Goal: Use online tool/utility: Use online tool/utility

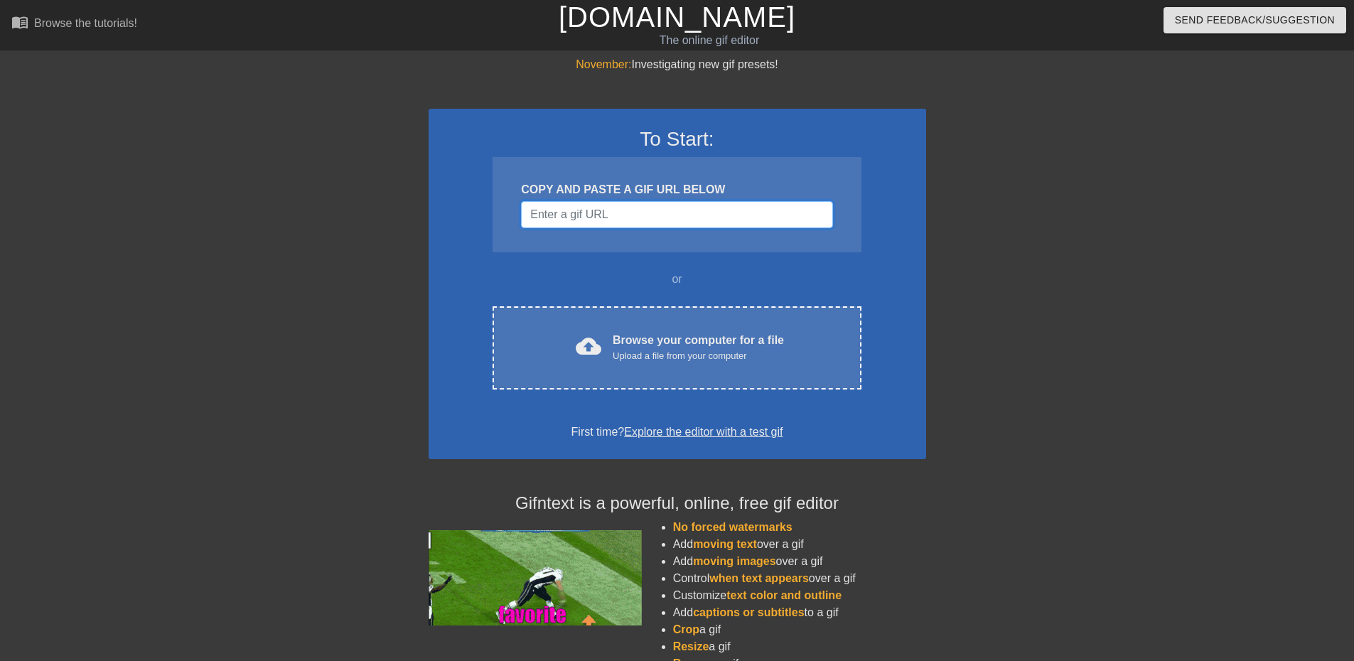
click at [576, 216] on input "Username" at bounding box center [676, 214] width 311 height 27
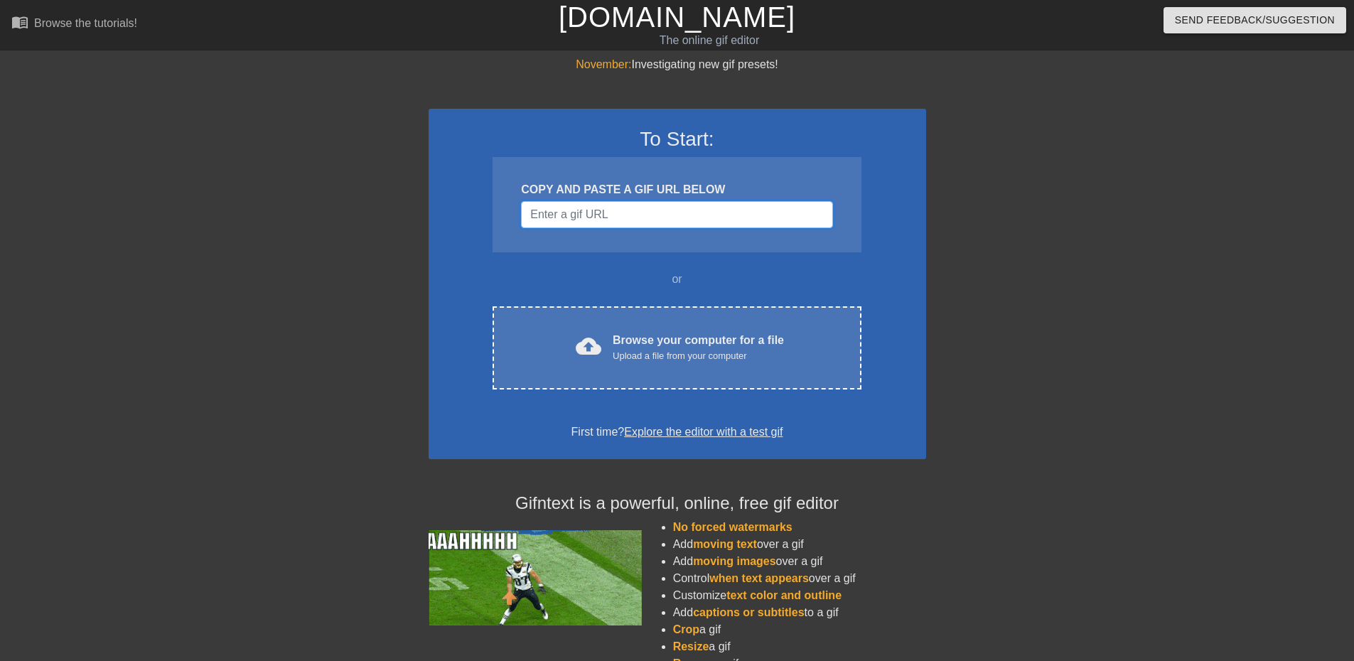
click at [547, 210] on input "Username" at bounding box center [676, 214] width 311 height 27
paste input "[URL][DOMAIN_NAME]"
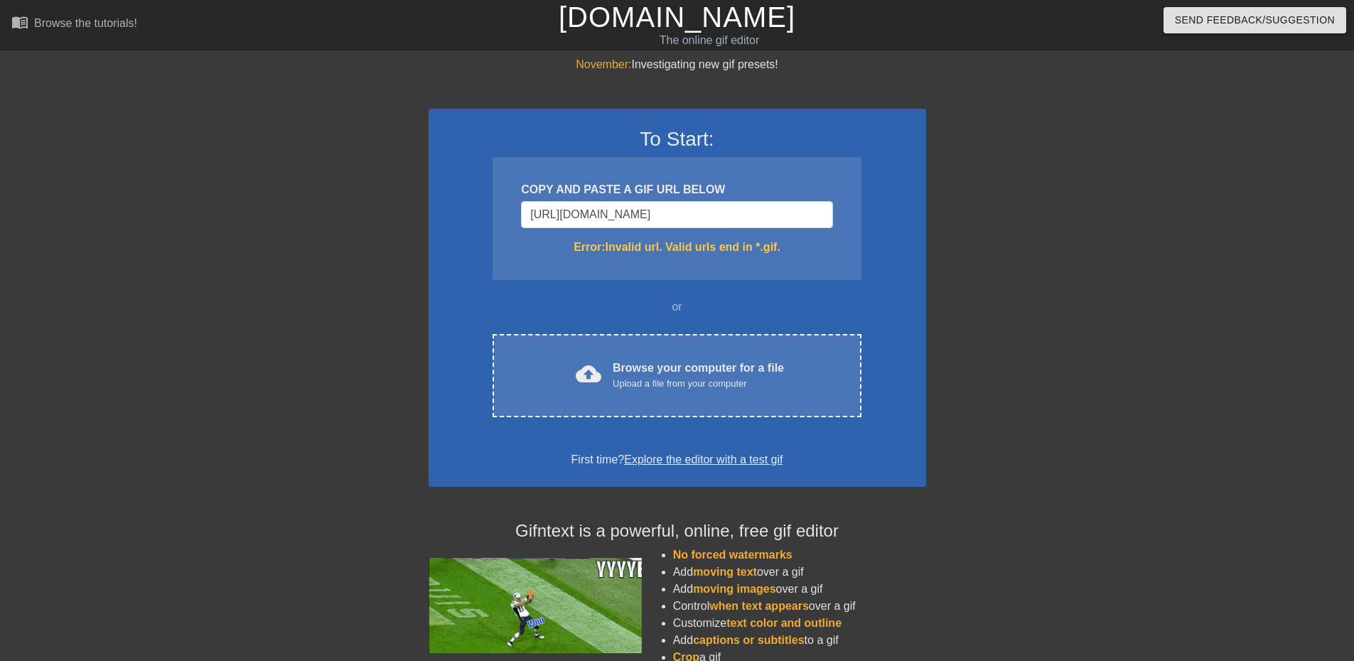
click at [468, 269] on div "To Start: COPY AND PASTE A GIF URL BELOW [URL][DOMAIN_NAME] Error: Invalid url.…" at bounding box center [678, 298] width 498 height 378
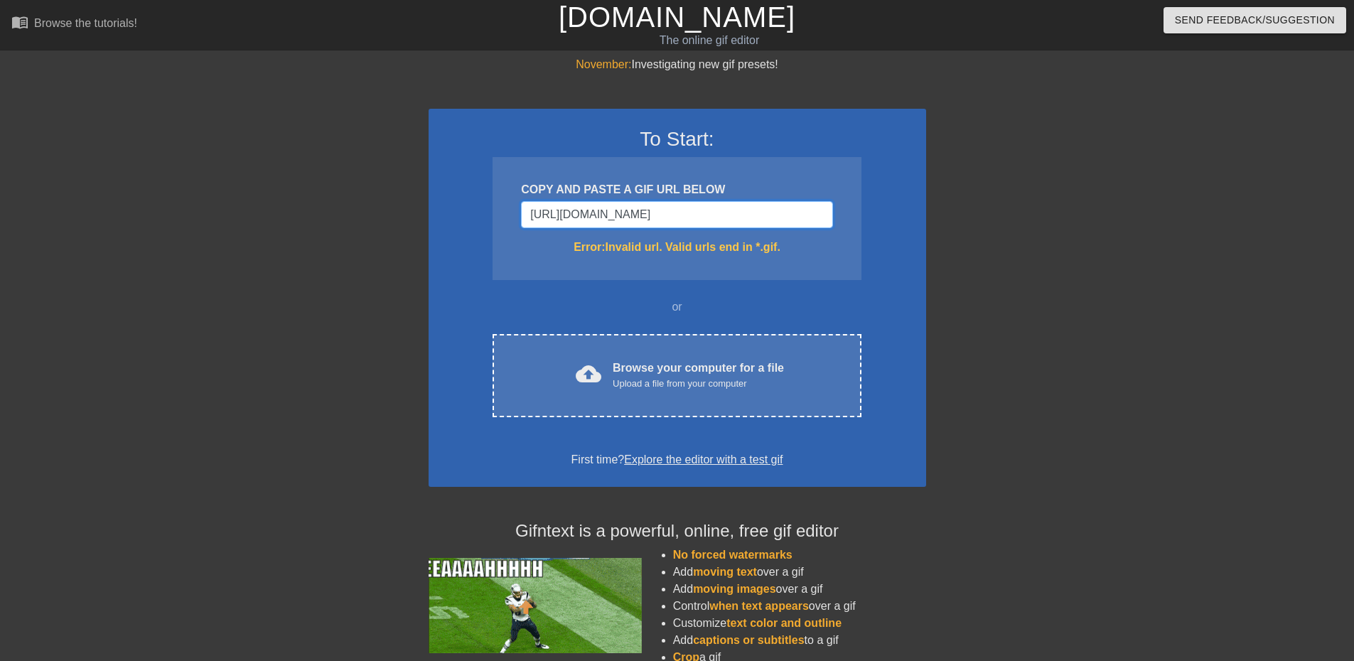
drag, startPoint x: 527, startPoint y: 218, endPoint x: 998, endPoint y: 171, distance: 473.6
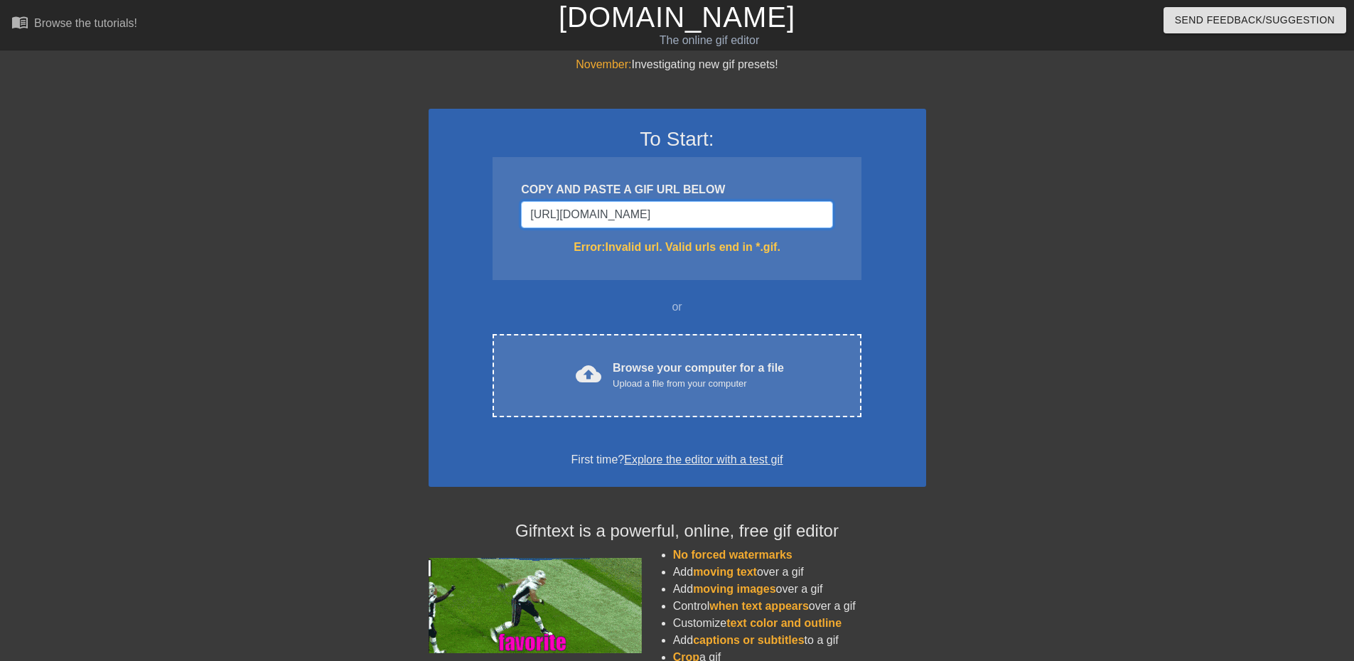
click at [998, 171] on div "November: Investigating new gif presets! To Start: COPY AND PASTE A GIF URL BEL…" at bounding box center [677, 418] width 1354 height 724
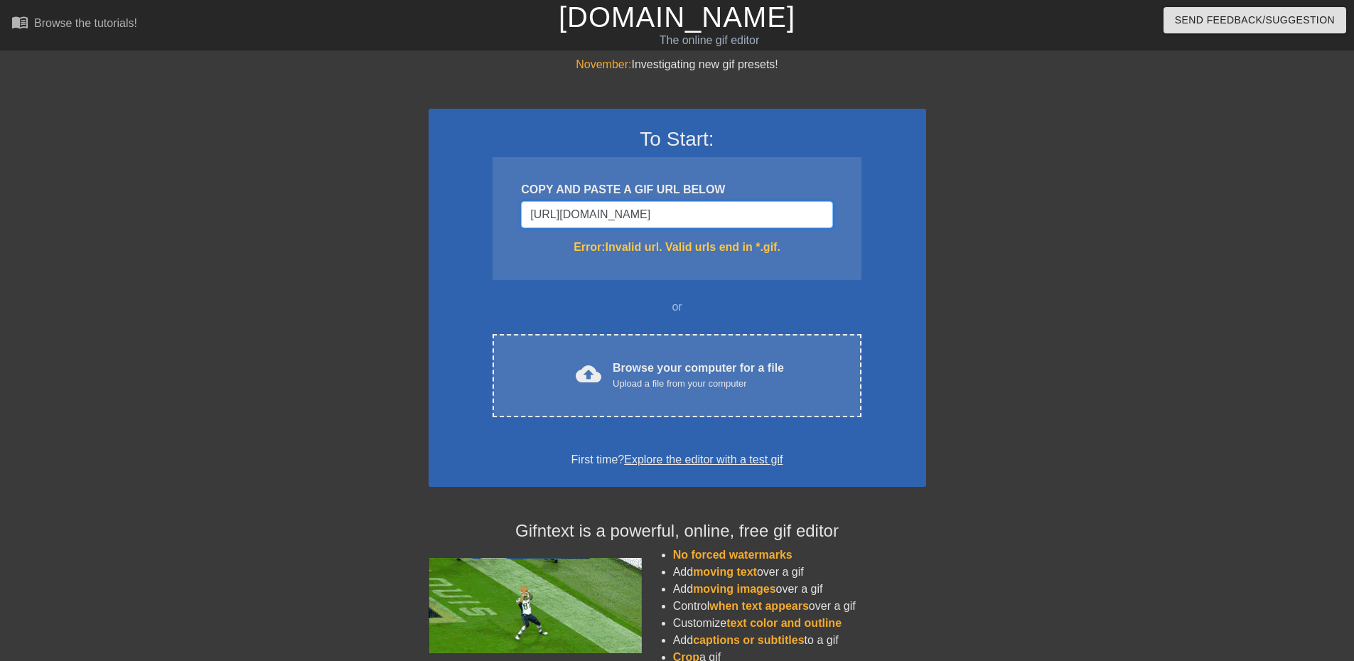
paste input "<div class="tenor-gif-embed" data-postid="16469216821237534687" data-share-meth…"
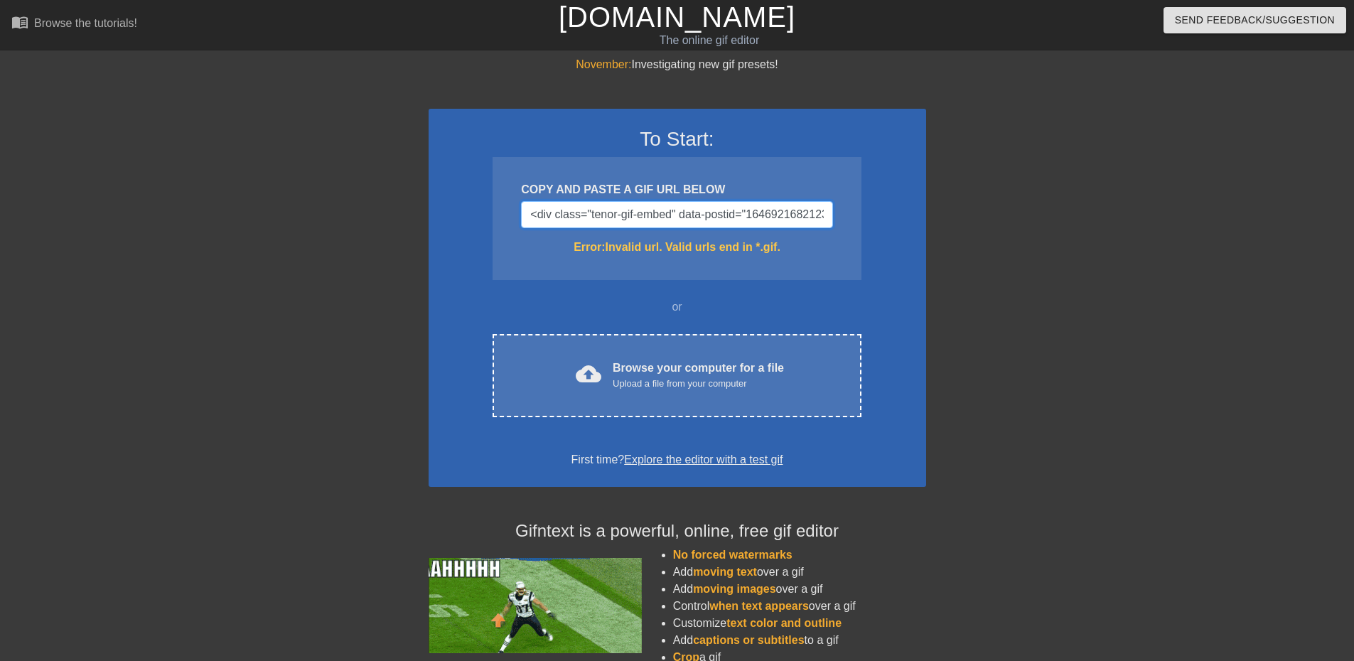
drag, startPoint x: 824, startPoint y: 204, endPoint x: 338, endPoint y: 220, distance: 485.8
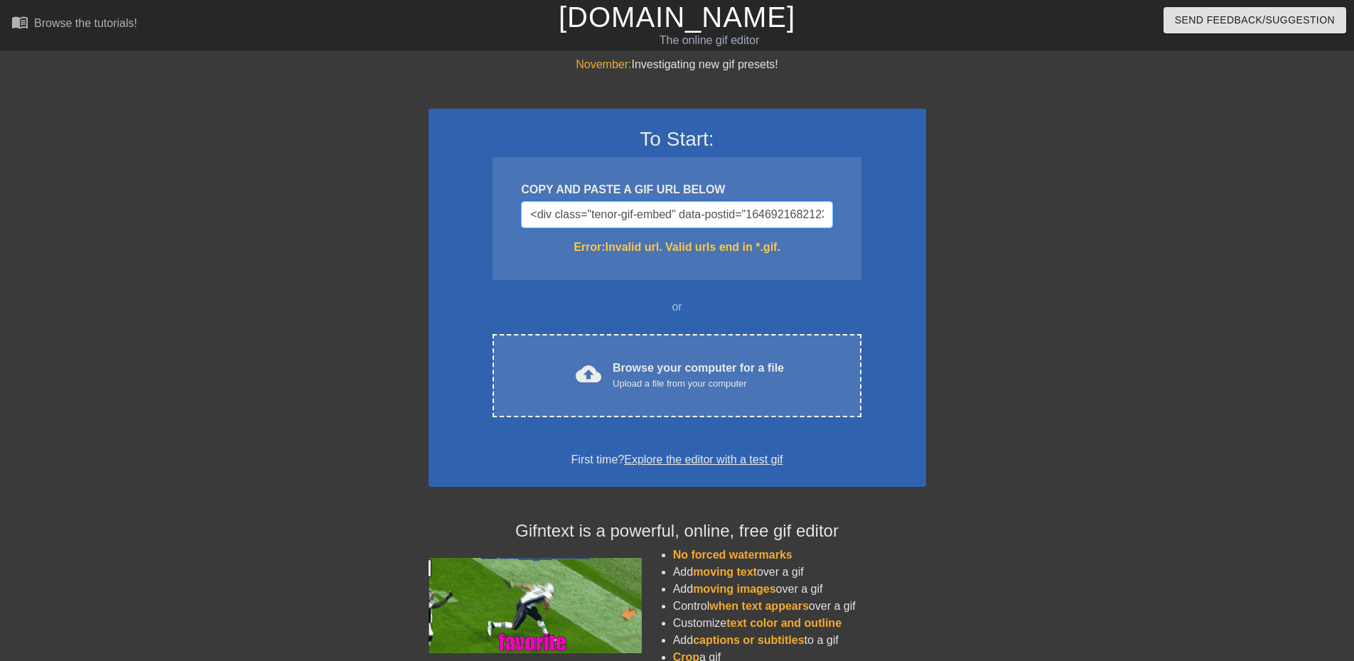
click at [338, 220] on div "November: Investigating new gif presets! To Start: COPY AND PASTE A GIF URL BEL…" at bounding box center [677, 418] width 1354 height 724
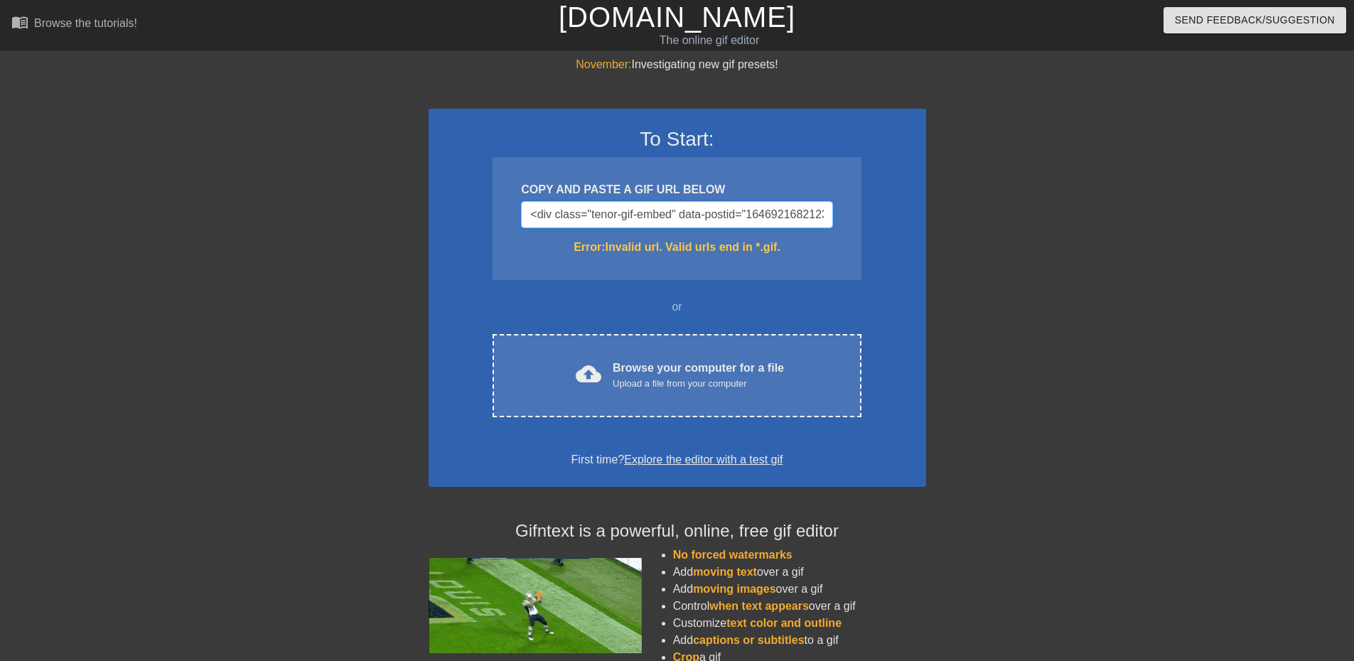
type input "="
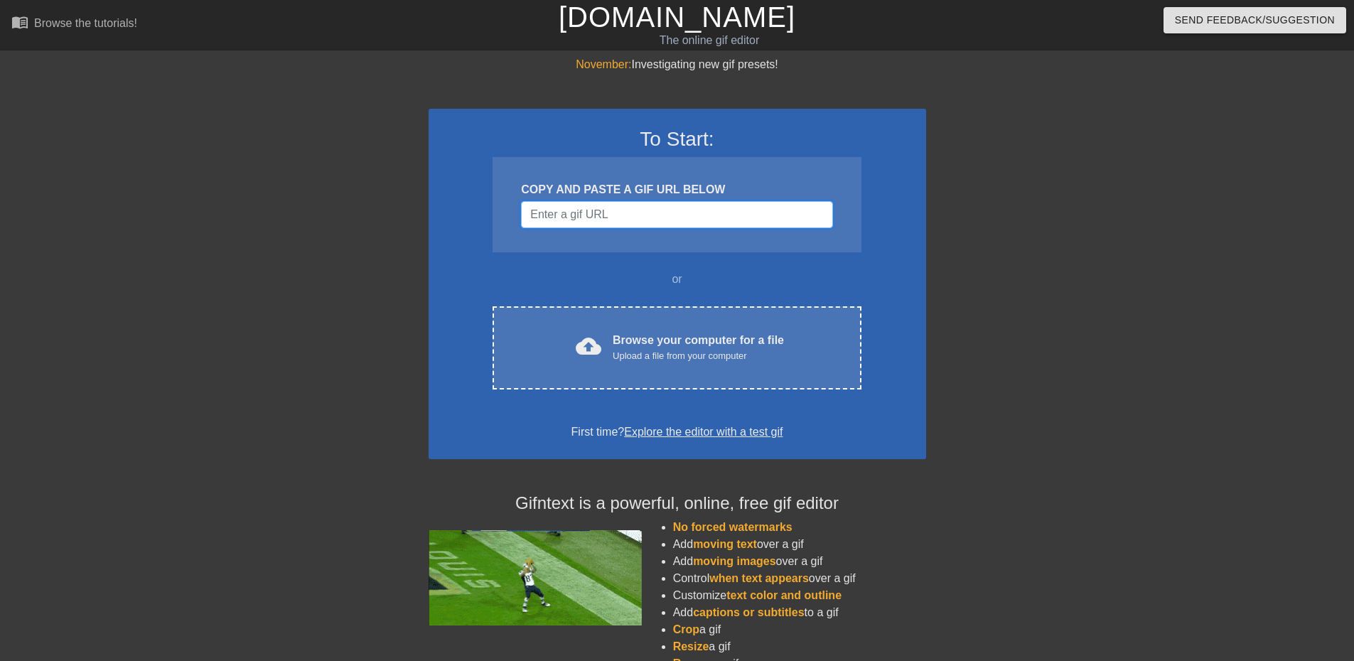
click at [591, 220] on input "Username" at bounding box center [676, 214] width 311 height 27
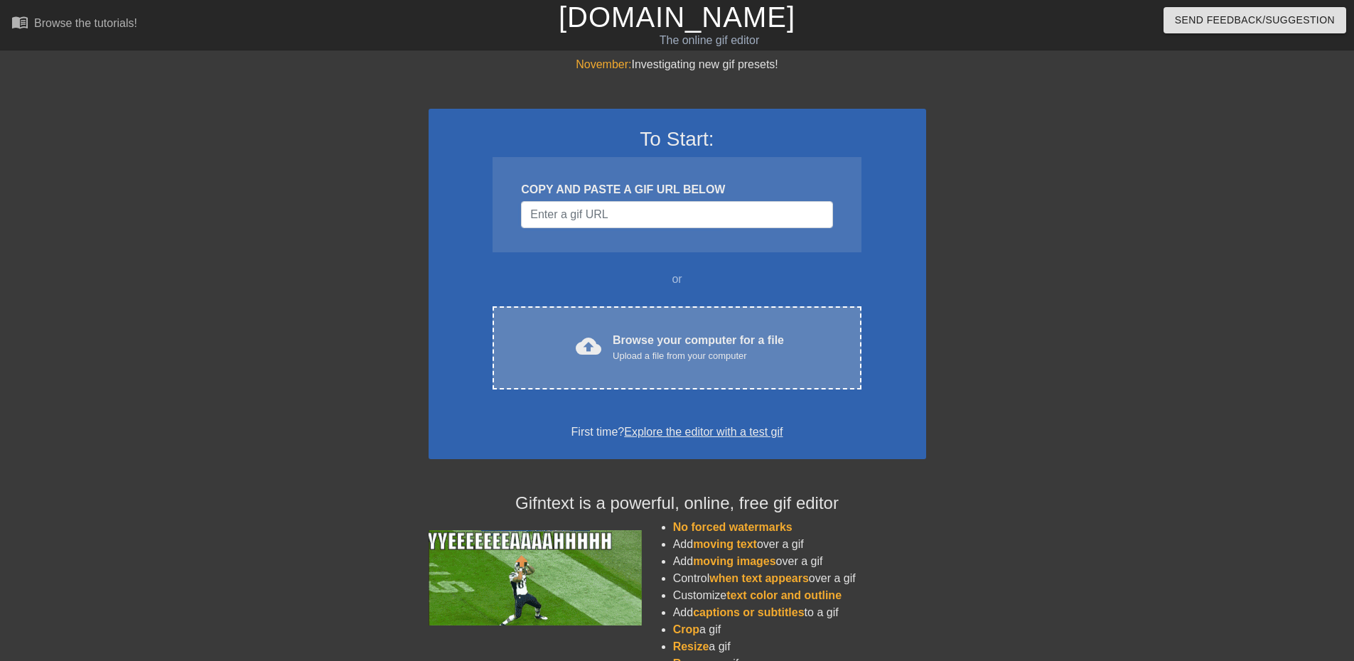
click at [634, 369] on div "cloud_upload Browse your computer for a file Upload a file from your computer C…" at bounding box center [677, 347] width 368 height 83
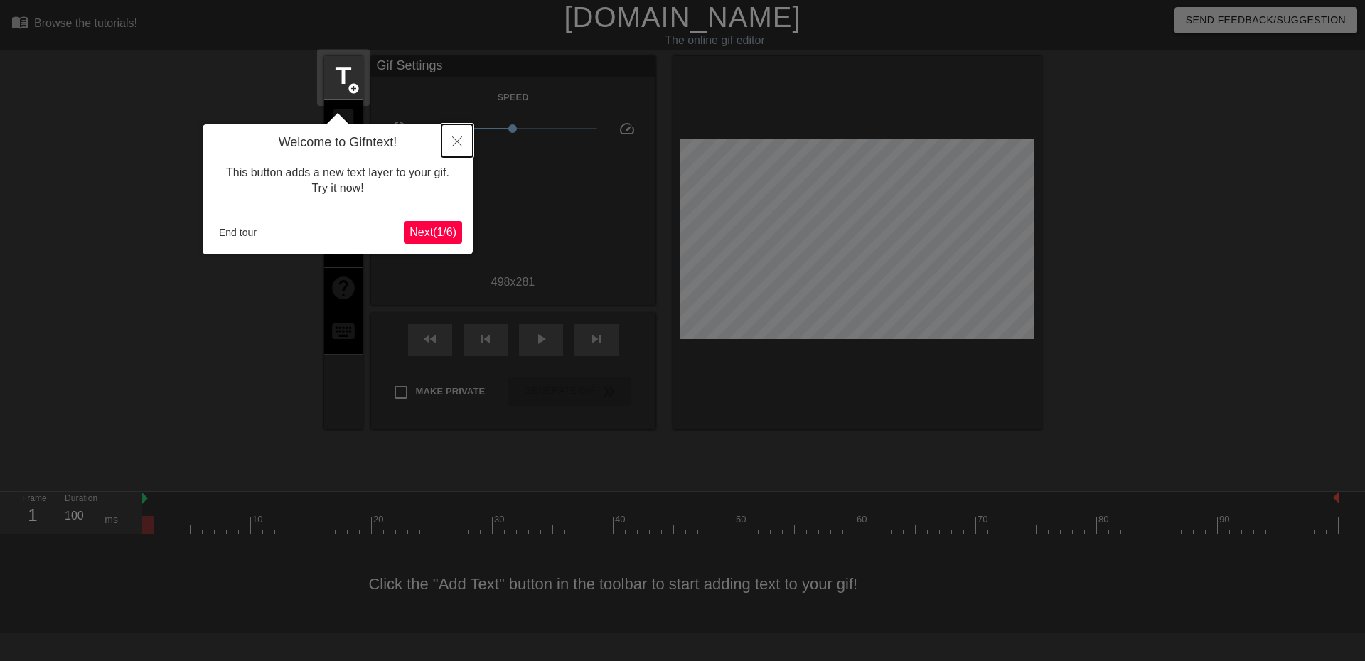
click at [454, 137] on icon "Close" at bounding box center [457, 141] width 10 height 10
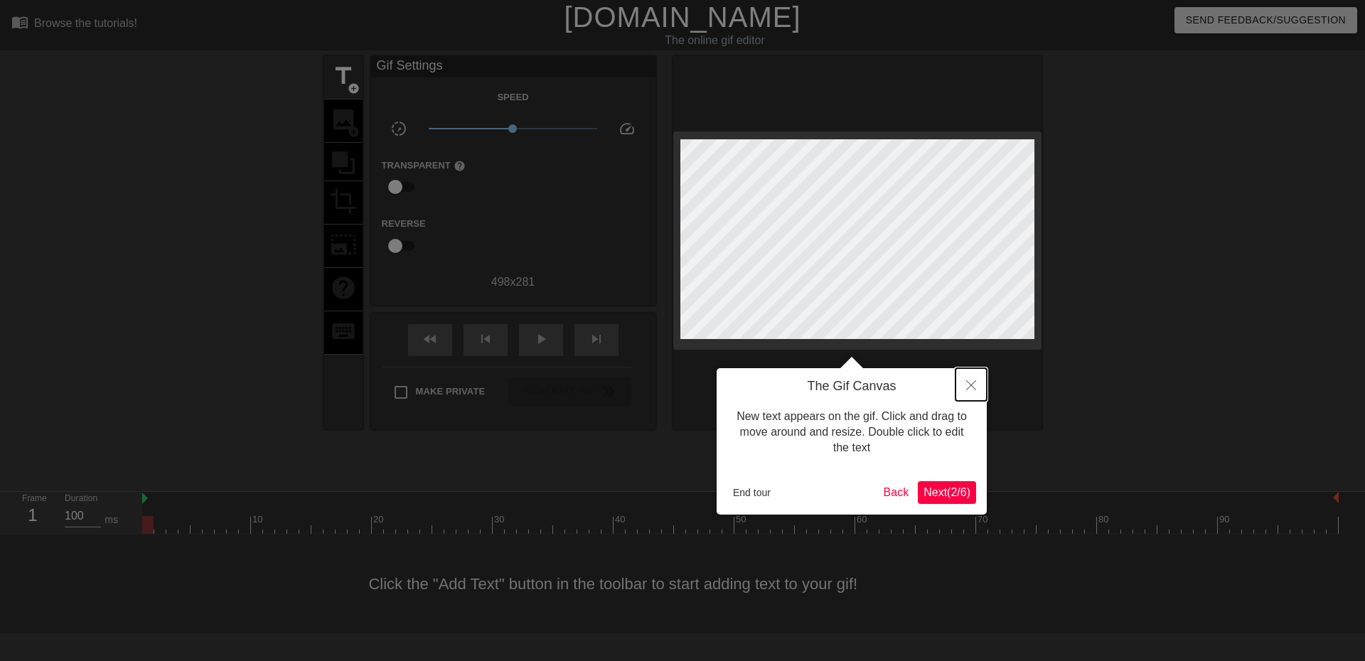
click at [965, 380] on button "Close" at bounding box center [970, 384] width 31 height 33
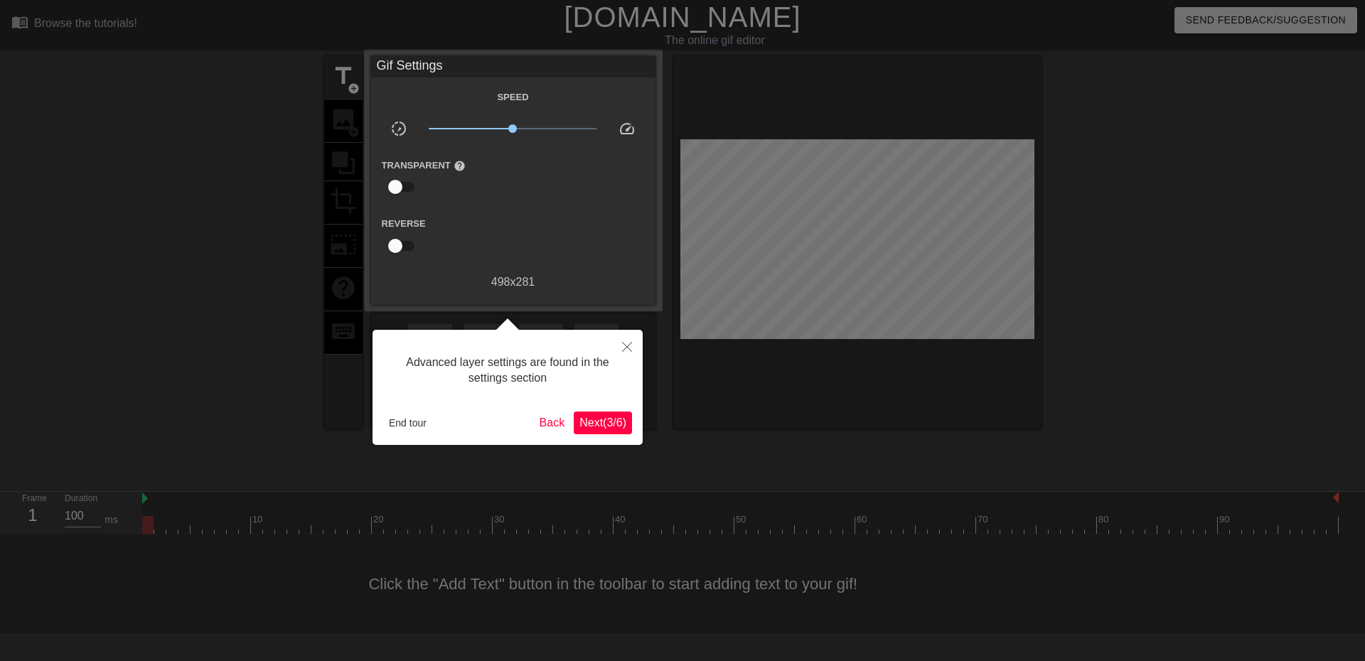
click at [613, 424] on span "Next ( 3 / 6 )" at bounding box center [602, 423] width 47 height 12
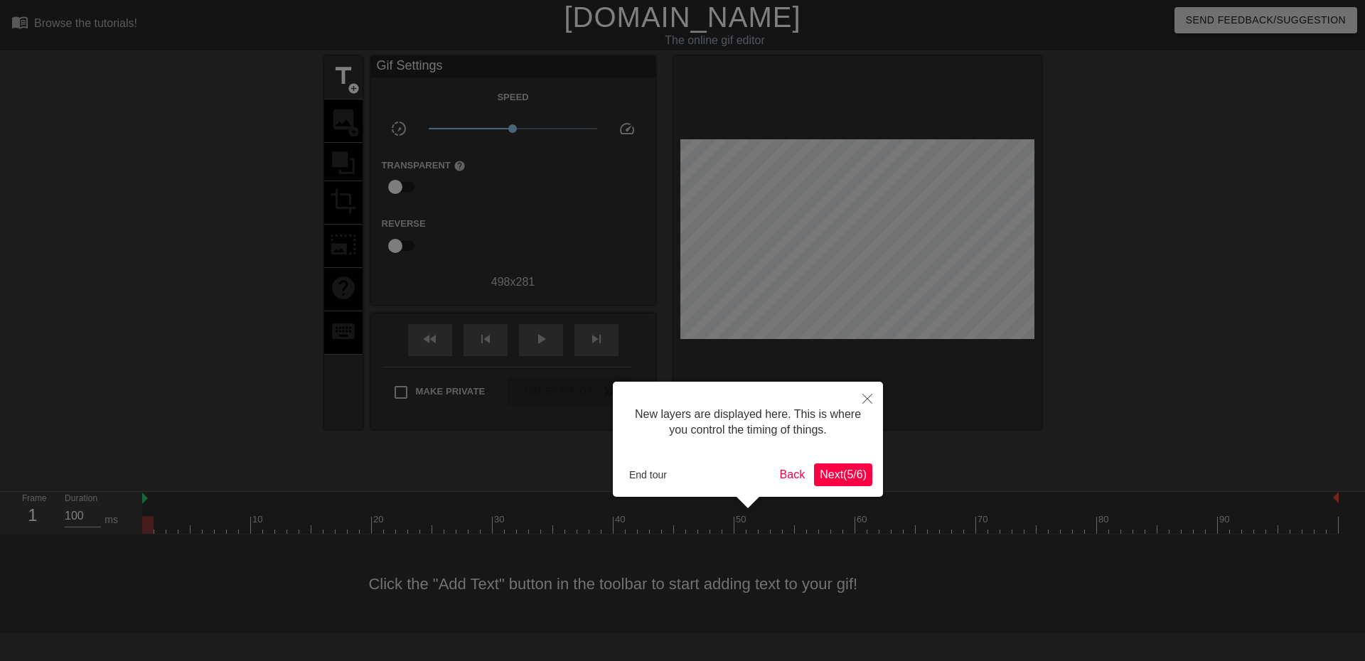
scroll to position [12, 0]
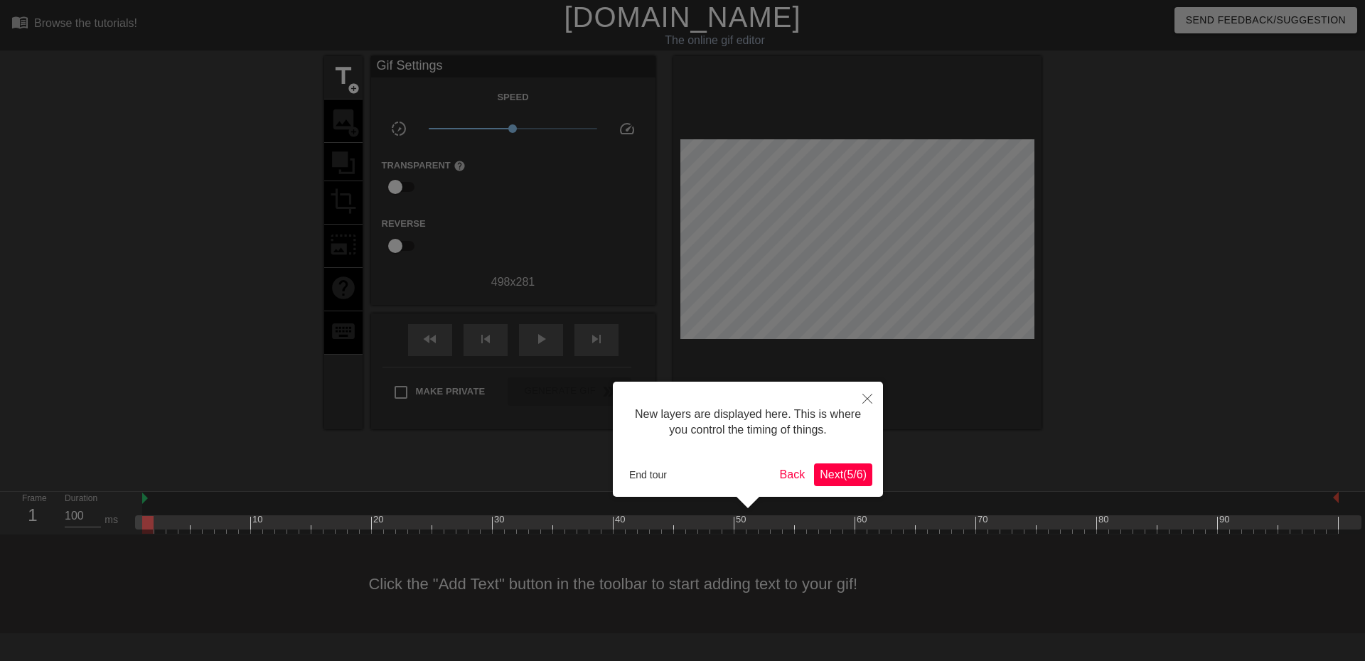
click at [856, 481] on span "Next ( 5 / 6 )" at bounding box center [843, 474] width 47 height 12
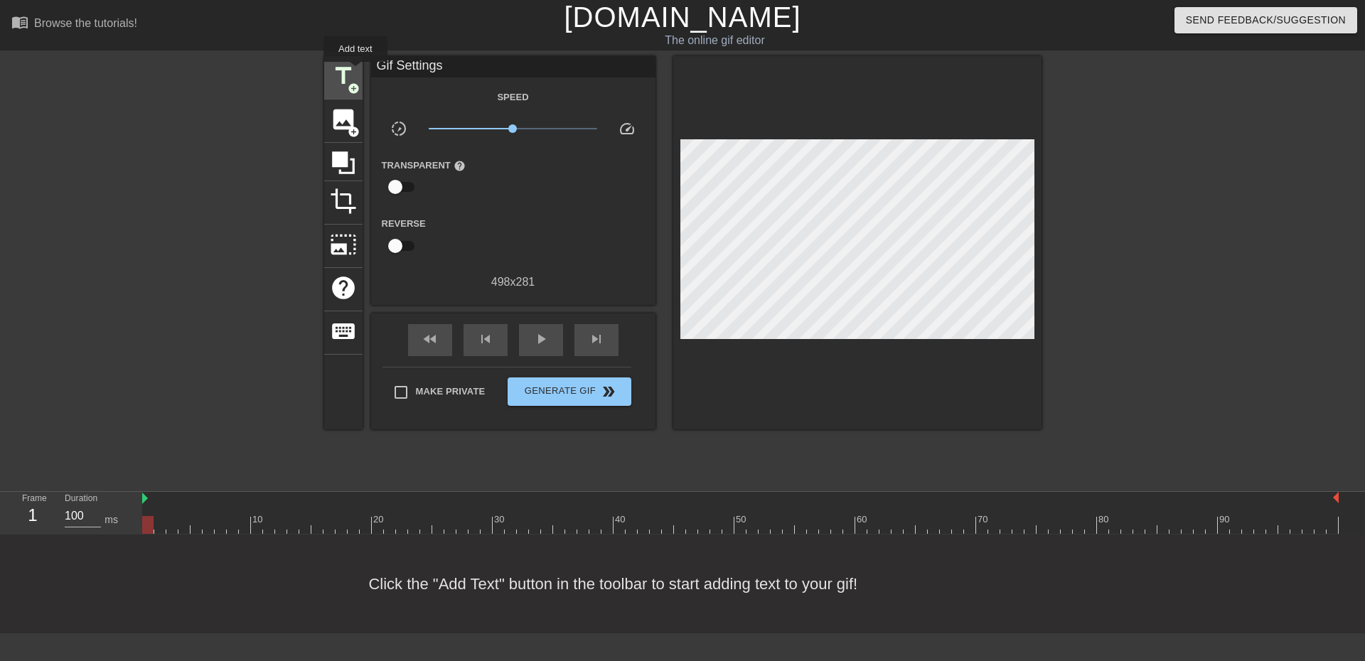
click at [355, 72] on span "title" at bounding box center [343, 76] width 27 height 27
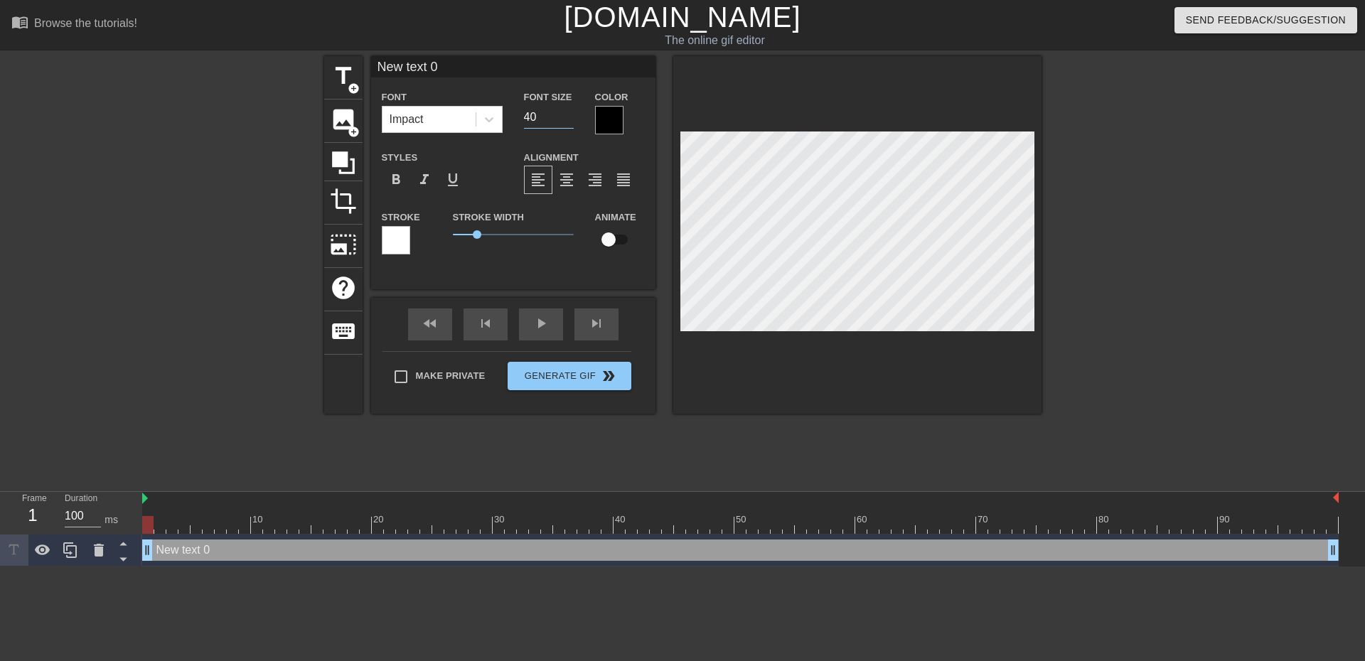
click at [547, 121] on input "40" at bounding box center [549, 117] width 50 height 23
type input "4"
type input "3"
type input "25"
click at [424, 117] on div "Impact" at bounding box center [428, 120] width 93 height 26
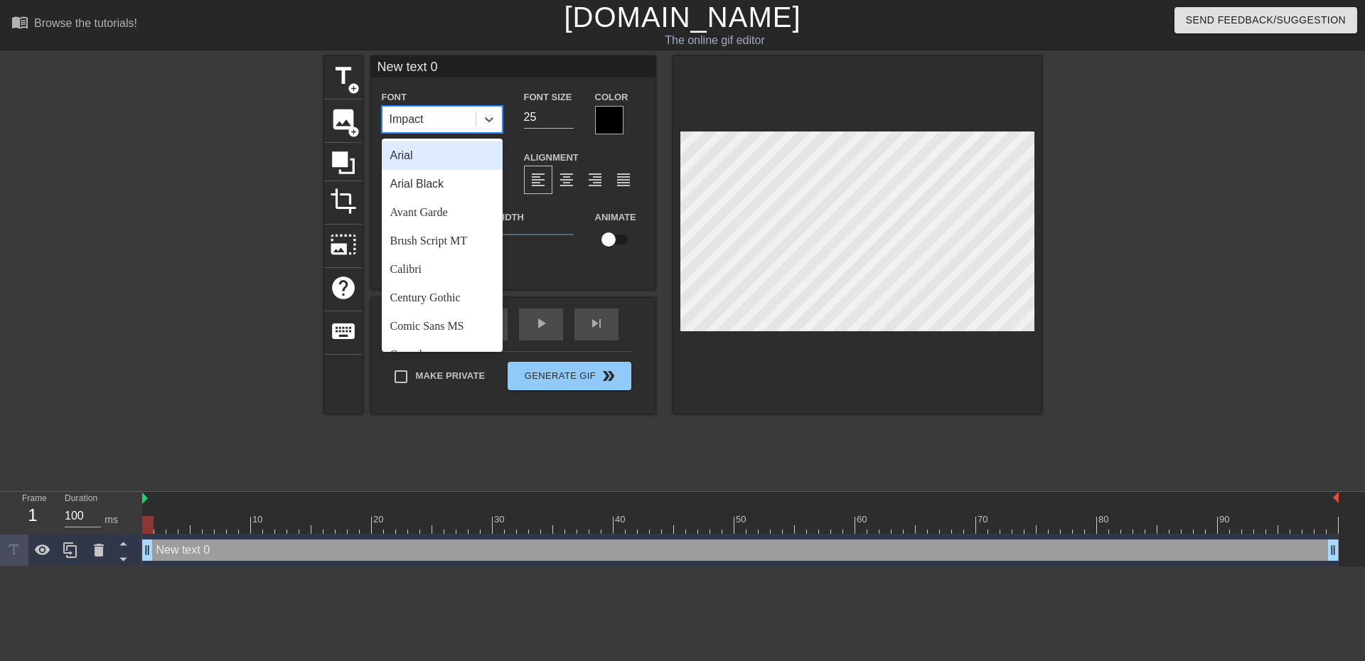
click at [429, 159] on div "Arial" at bounding box center [442, 155] width 121 height 28
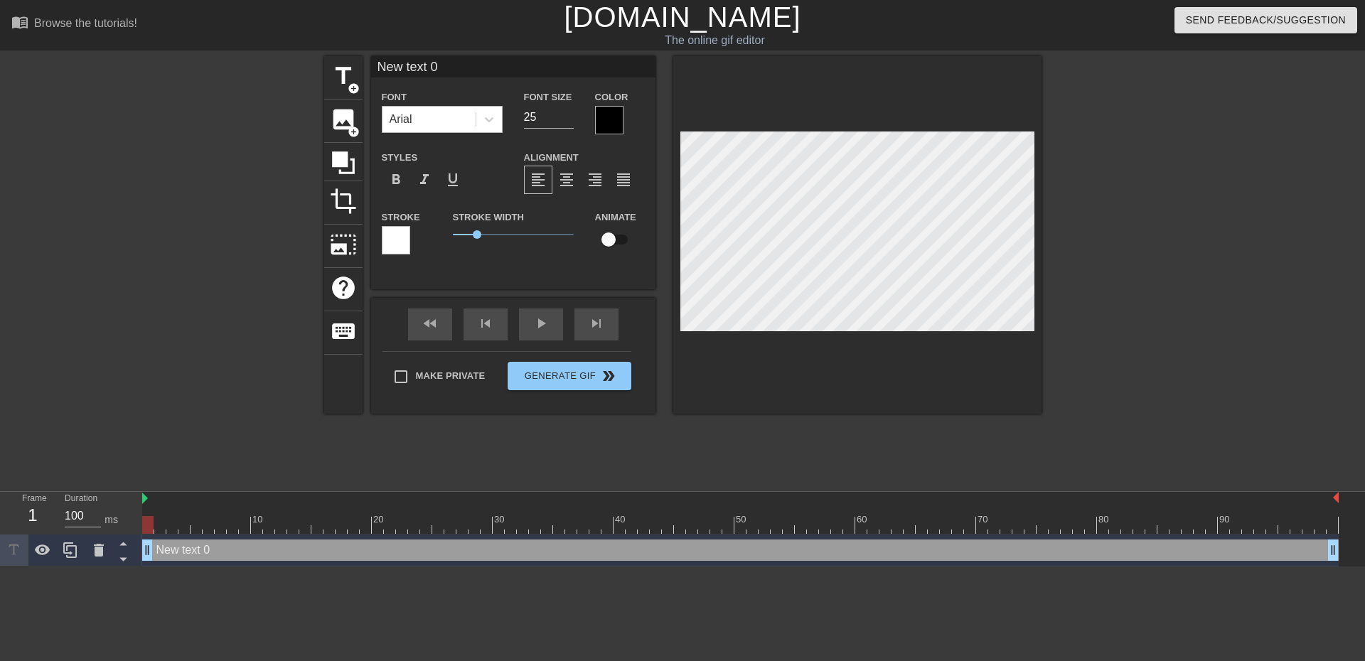
click at [451, 119] on div "Arial" at bounding box center [428, 120] width 93 height 26
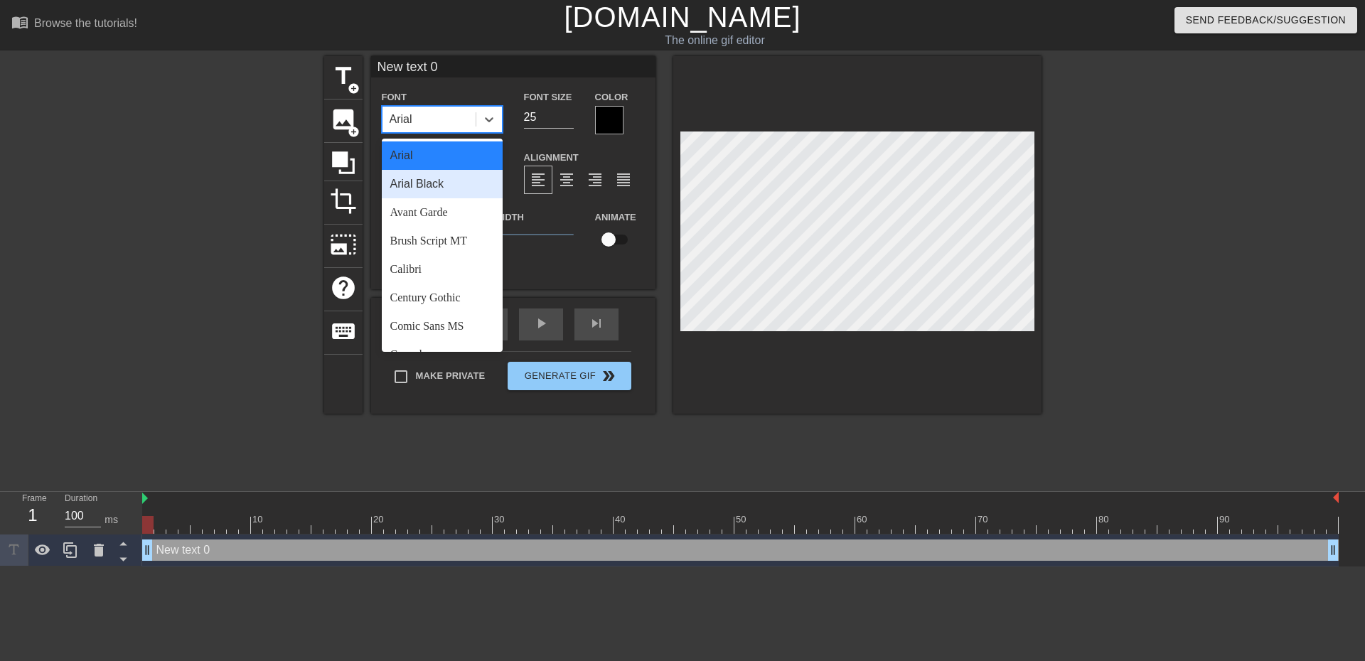
click at [436, 184] on div "Arial Black" at bounding box center [442, 184] width 121 height 28
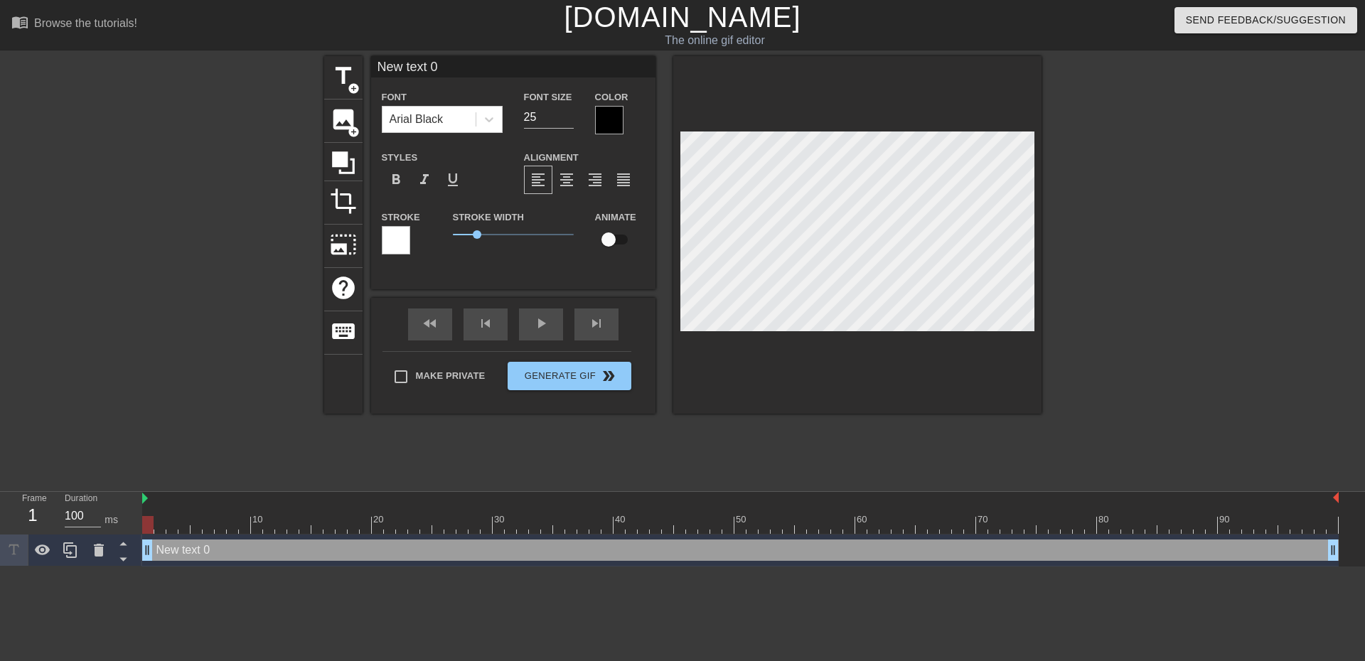
click at [395, 239] on div at bounding box center [396, 240] width 28 height 28
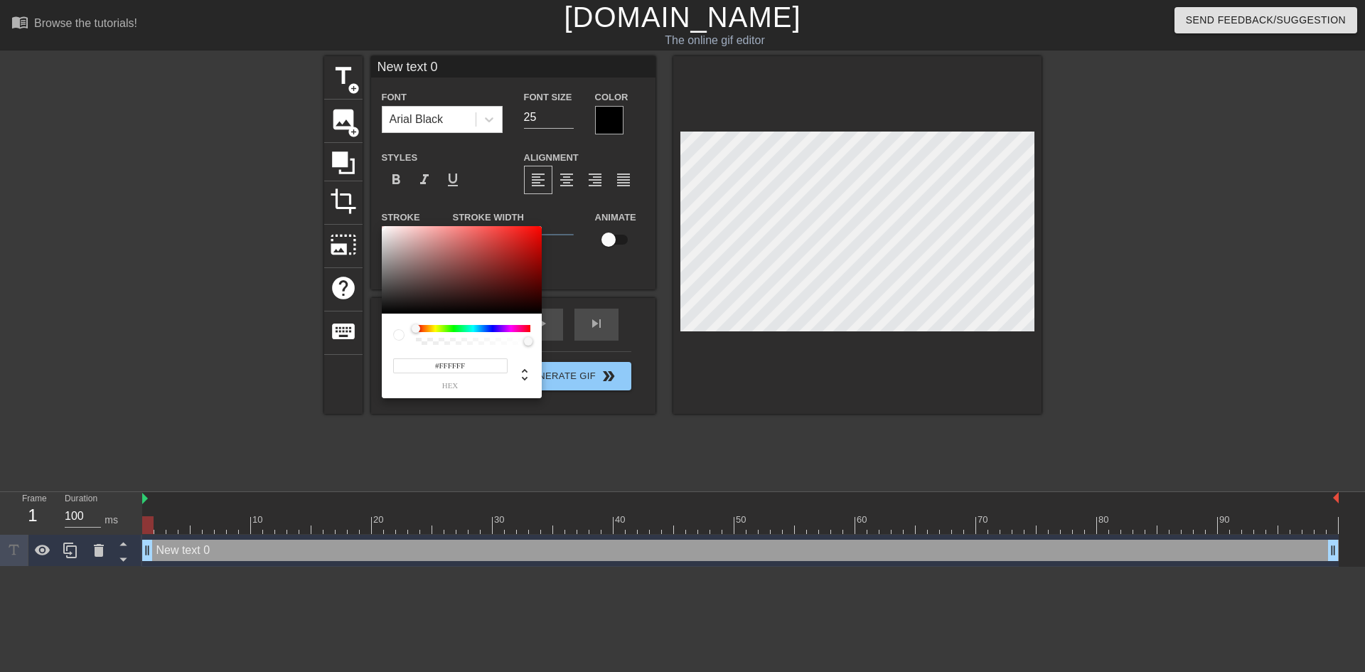
drag, startPoint x: 426, startPoint y: 328, endPoint x: 378, endPoint y: 321, distance: 48.2
click at [378, 321] on div "#FFFFFF hex" at bounding box center [682, 336] width 1365 height 672
drag, startPoint x: 479, startPoint y: 363, endPoint x: 437, endPoint y: 367, distance: 42.1
click at [437, 367] on input "#FFFFFF" at bounding box center [450, 365] width 114 height 15
type input "#0000"
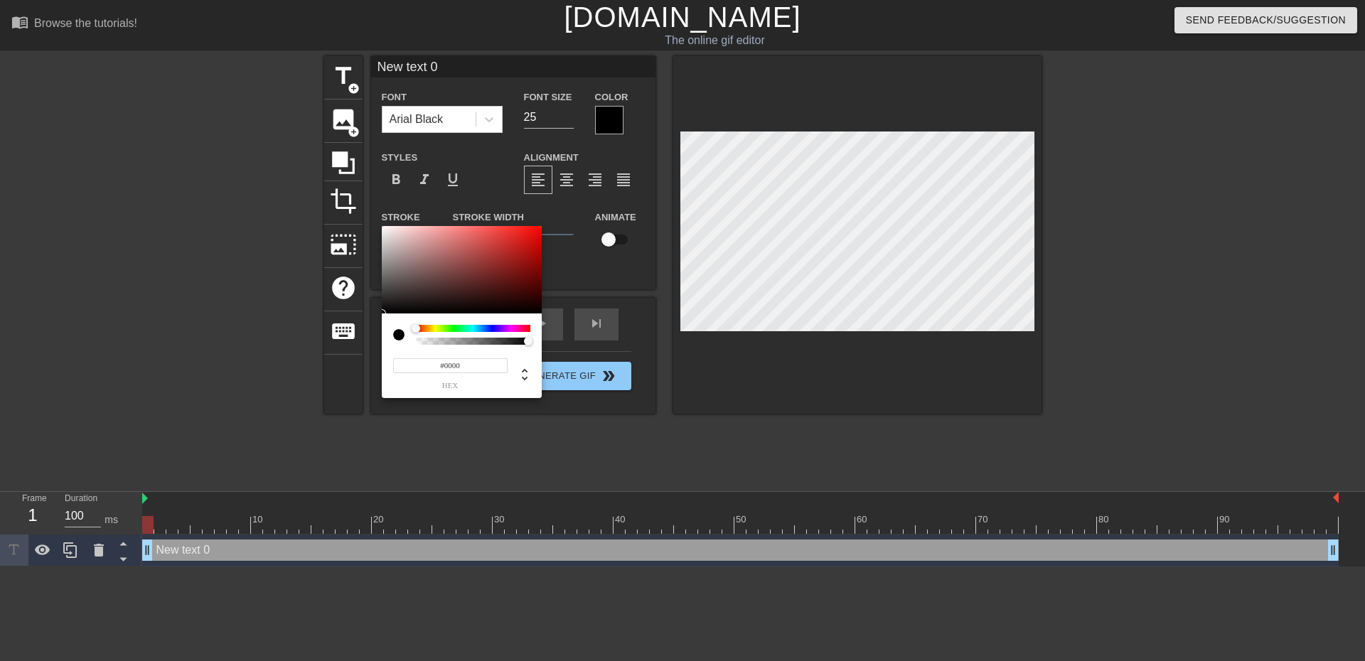
drag, startPoint x: 239, startPoint y: 323, endPoint x: 232, endPoint y: 316, distance: 9.0
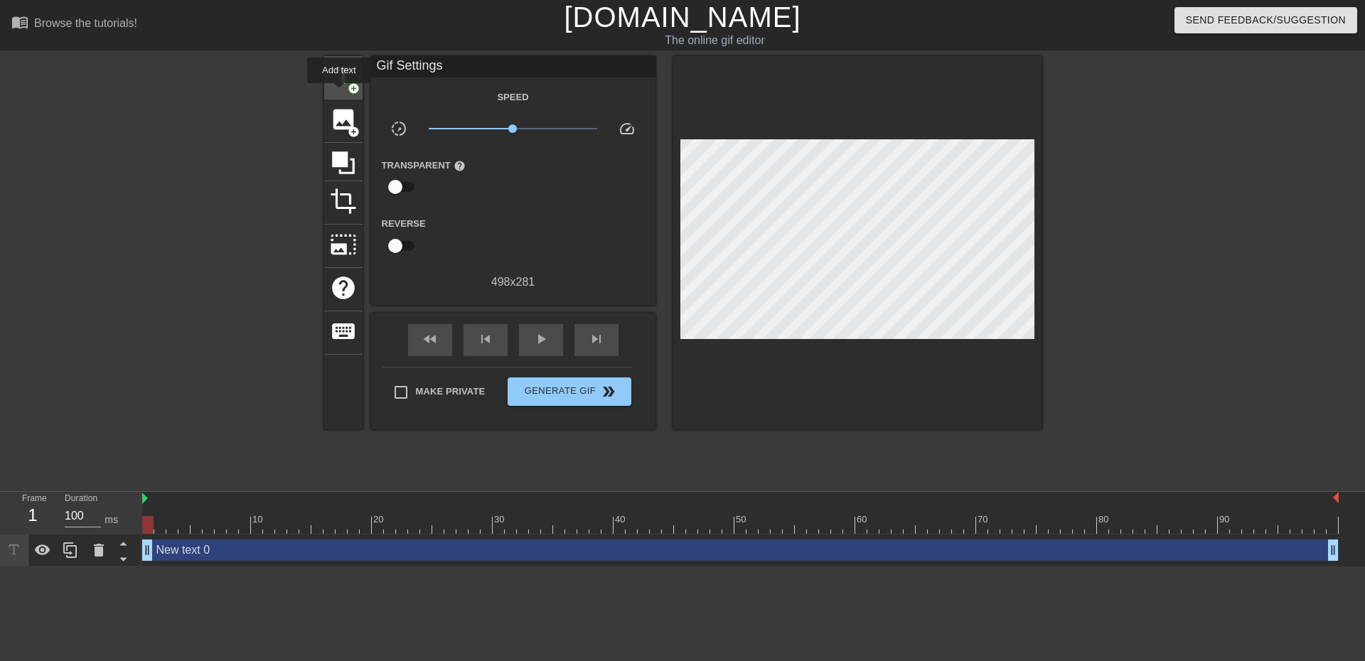
click at [339, 93] on div "title add_circle" at bounding box center [343, 77] width 38 height 43
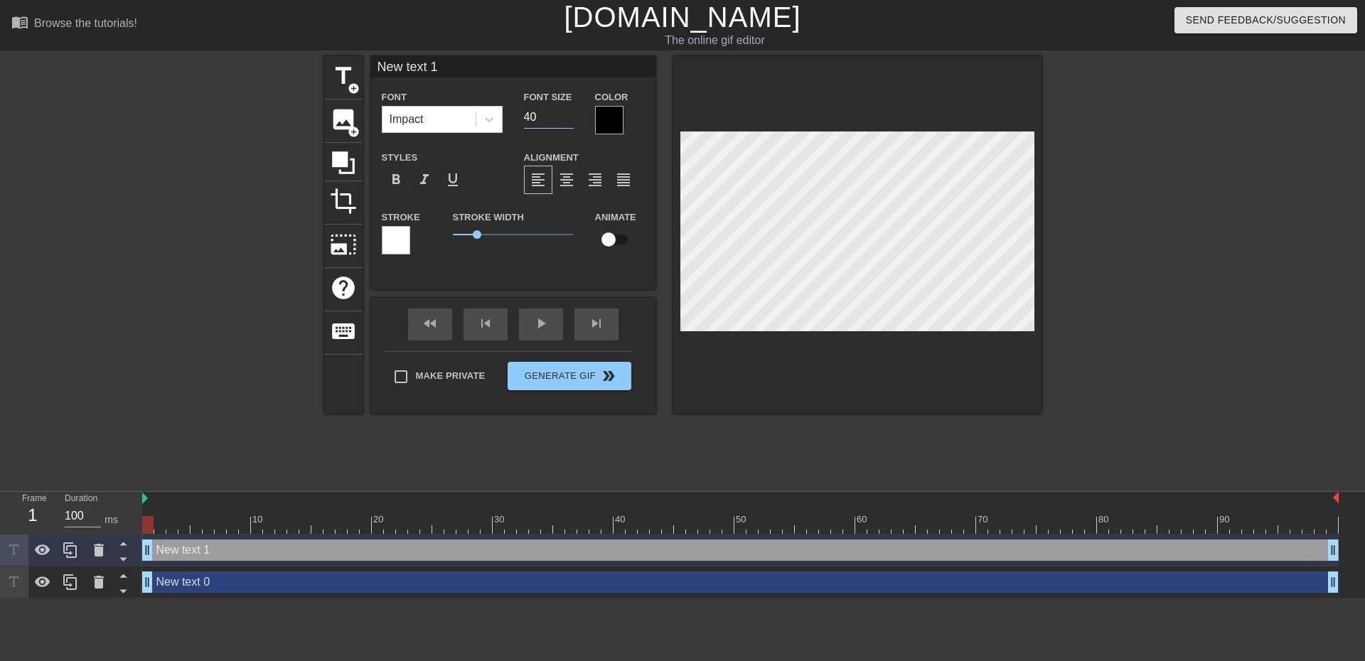
click at [532, 118] on input "40" at bounding box center [549, 117] width 50 height 23
click at [540, 118] on input "40" at bounding box center [549, 117] width 50 height 23
type input "4"
type input "35"
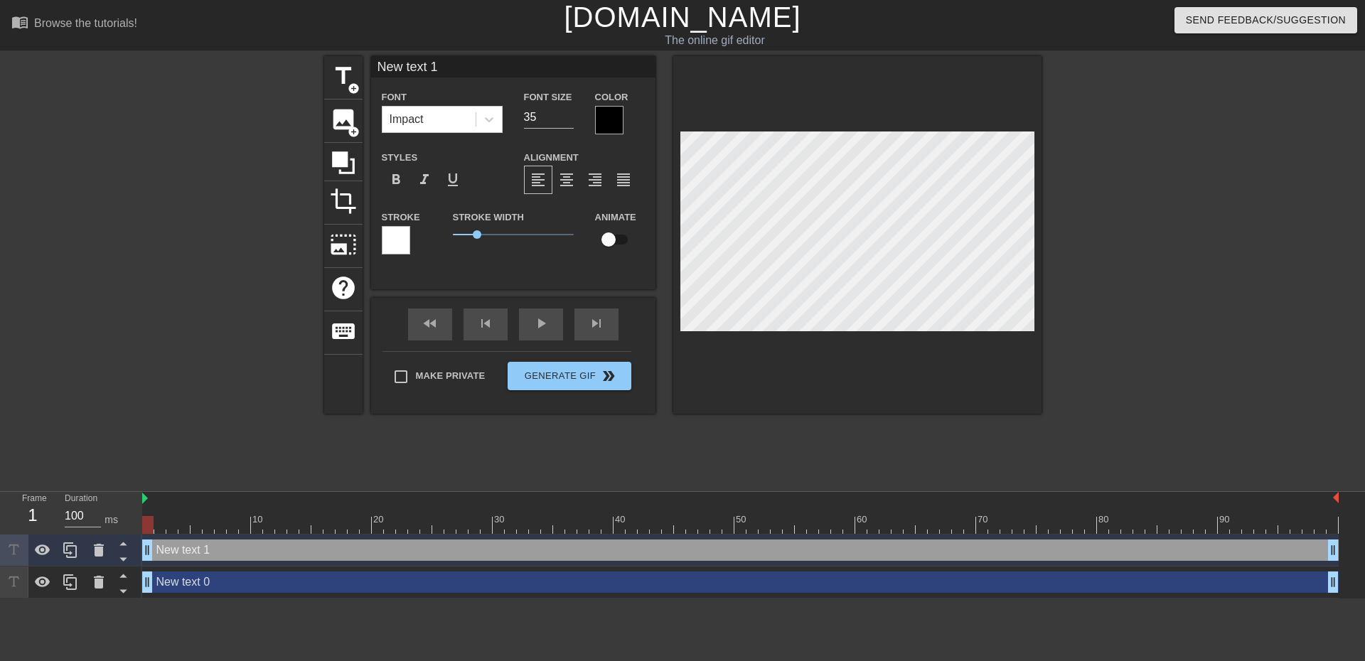
type input "New text"
type textarea "New text"
type input "New text"
type textarea "New text"
type input "New tex"
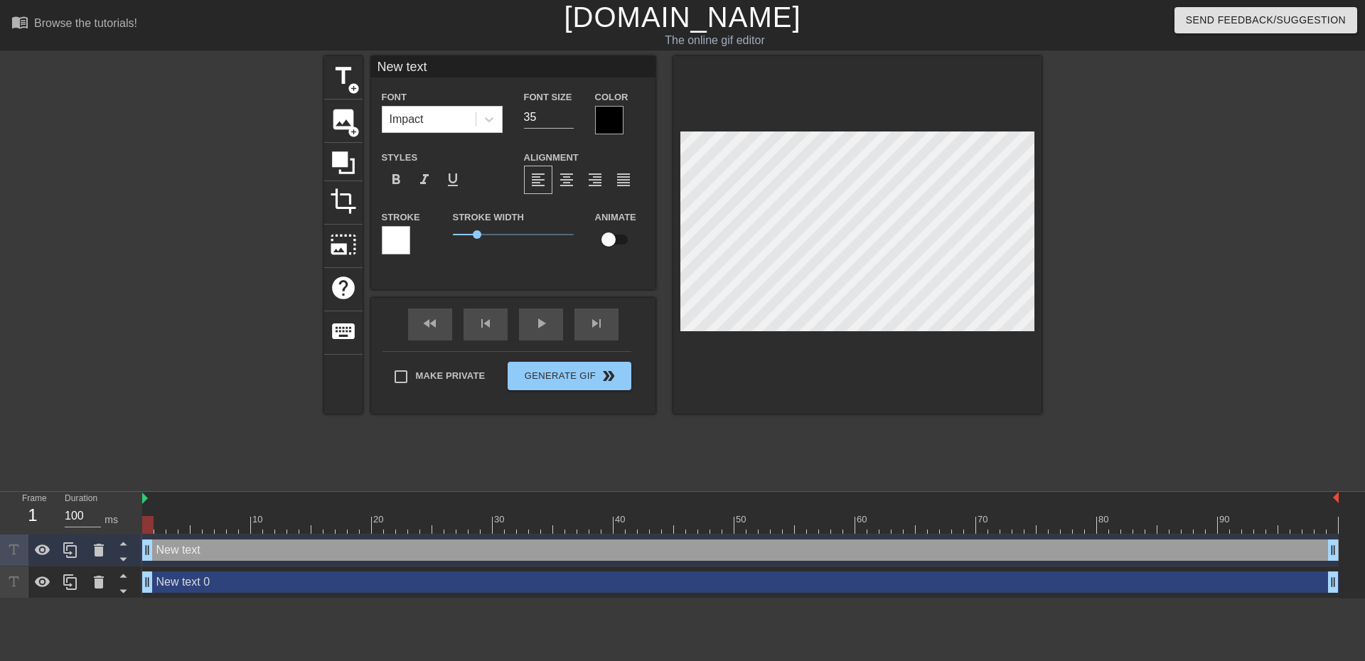
type textarea "New tex"
type input "New te"
type textarea "New te"
type input "New t"
type textarea "New t"
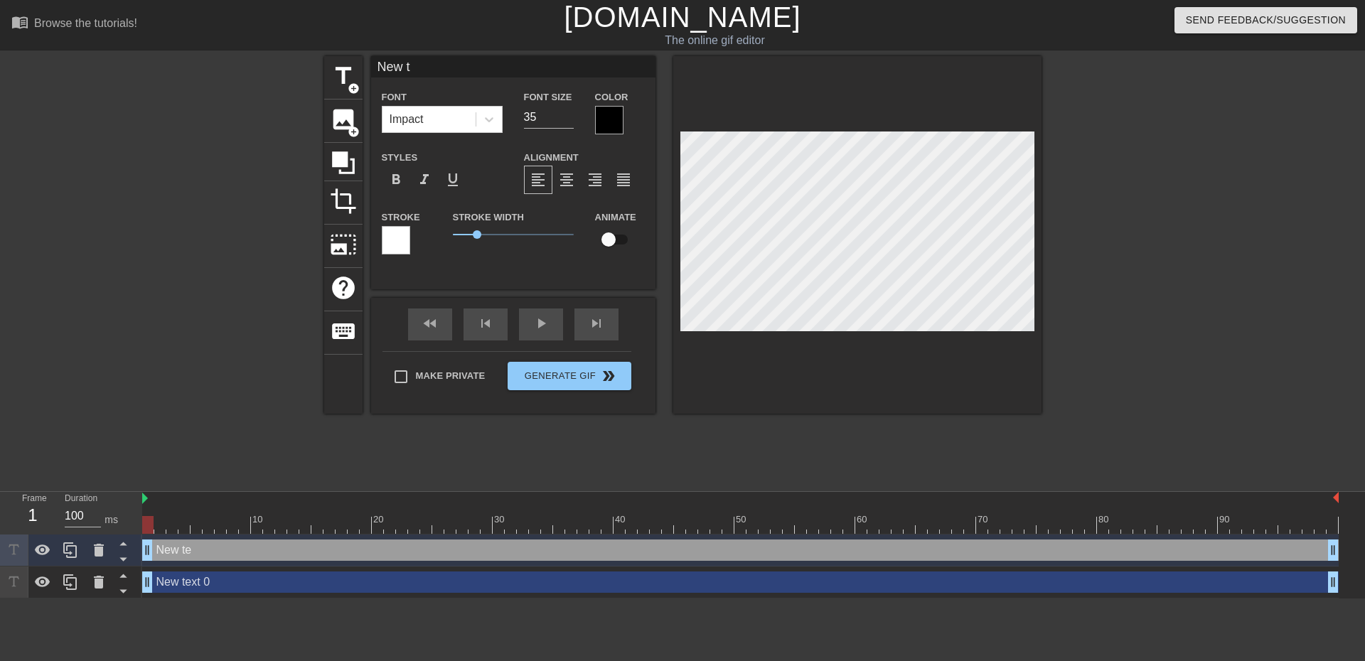
type input "New"
type textarea "New"
type input "New"
type textarea "New"
type input "Ne"
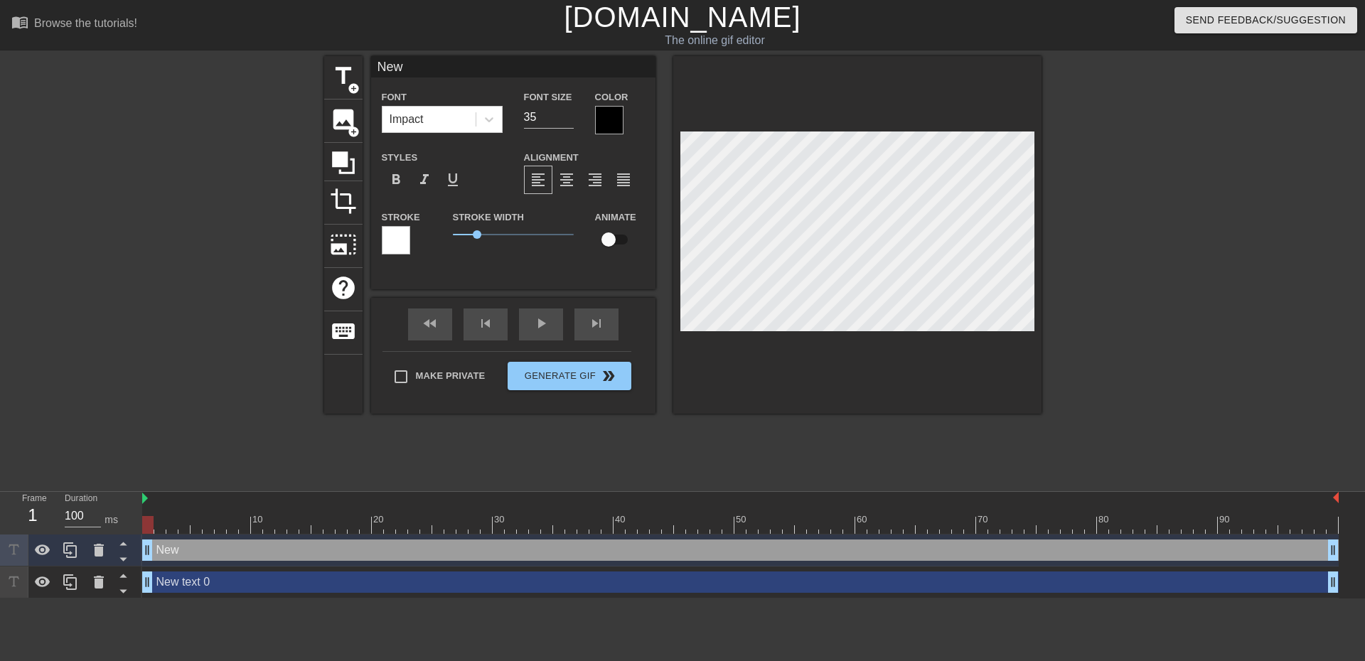
type textarea "Ne"
type input "N"
type textarea "N"
type input "H"
type textarea "H"
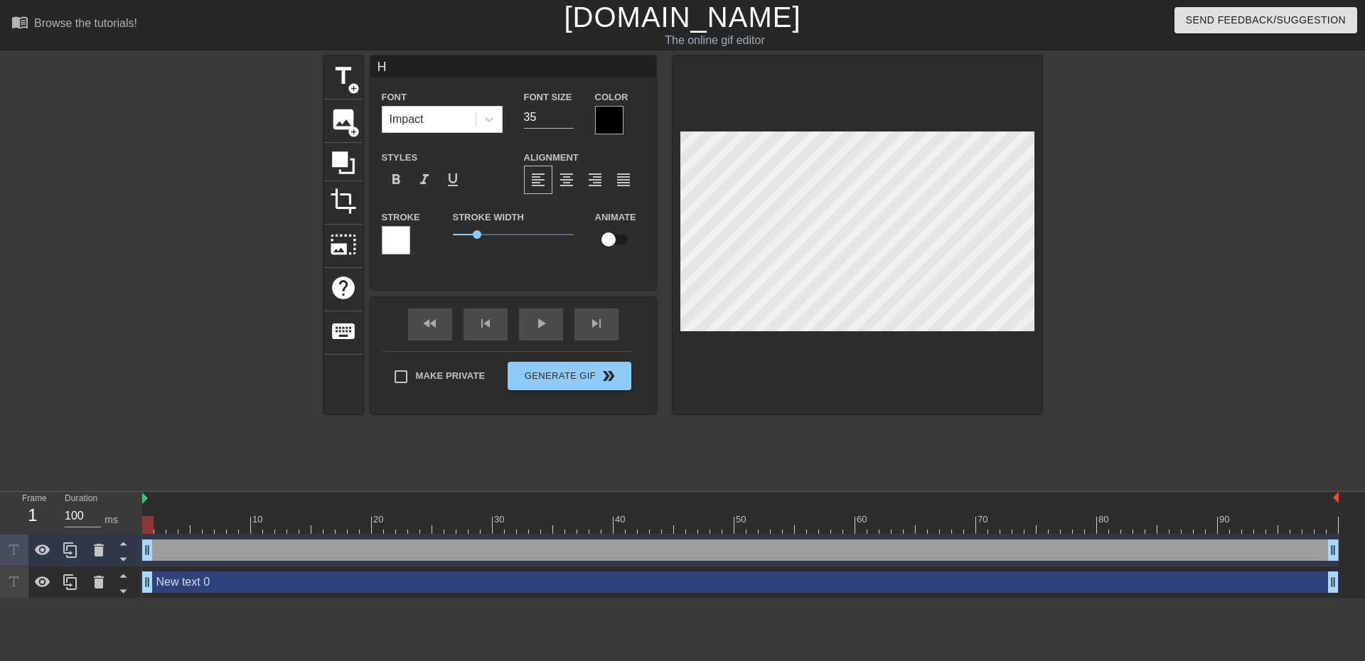
type input "Ho"
type textarea "Ho"
type input "Hop"
type textarea "Hop"
type input "Hop"
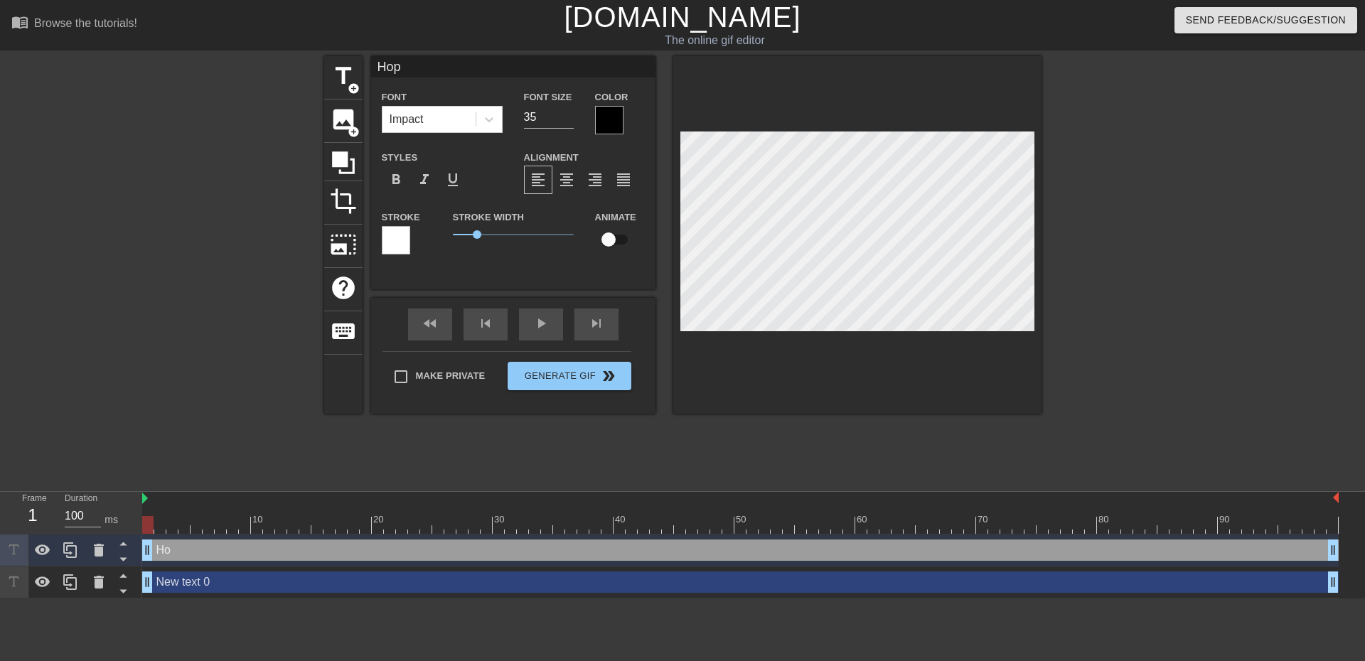
type textarea "Hop"
type input "Hop o"
type textarea "Hop o"
type input "Hop on"
type textarea "Hop on"
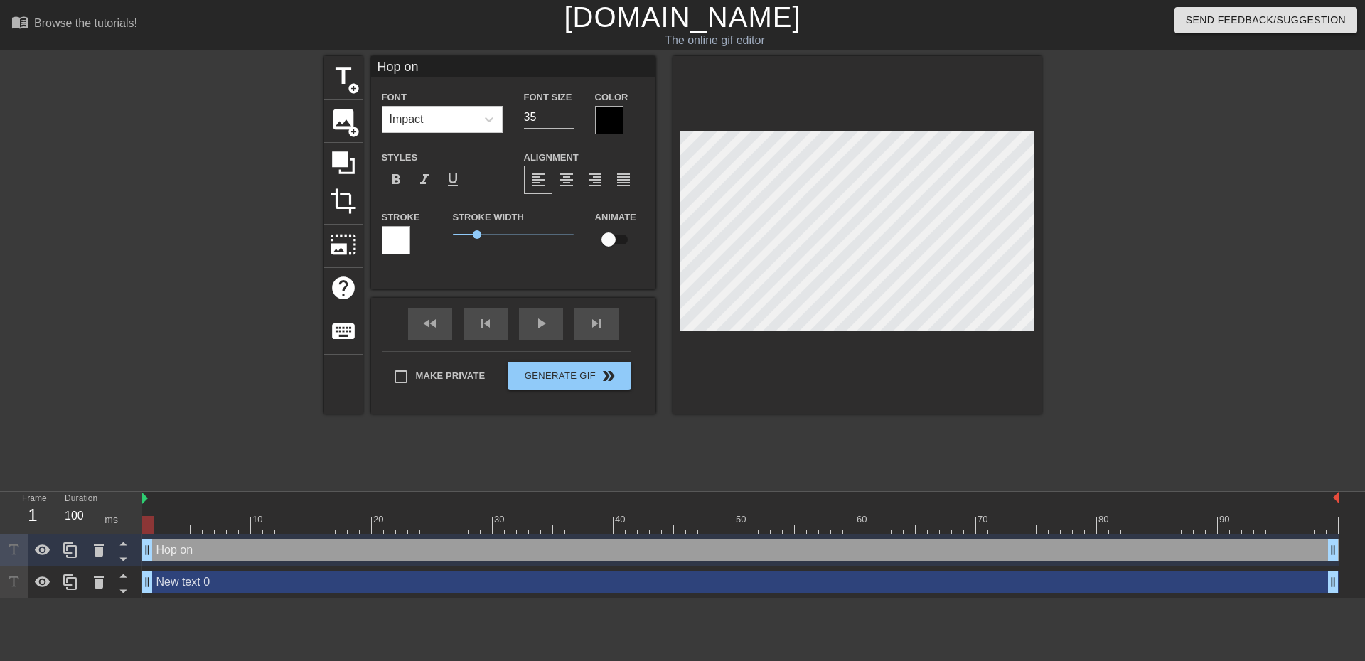
type input "Hop on"
type textarea "Hop on"
type input "Hop on r"
type textarea "Hop on r"
type input "Hop on re"
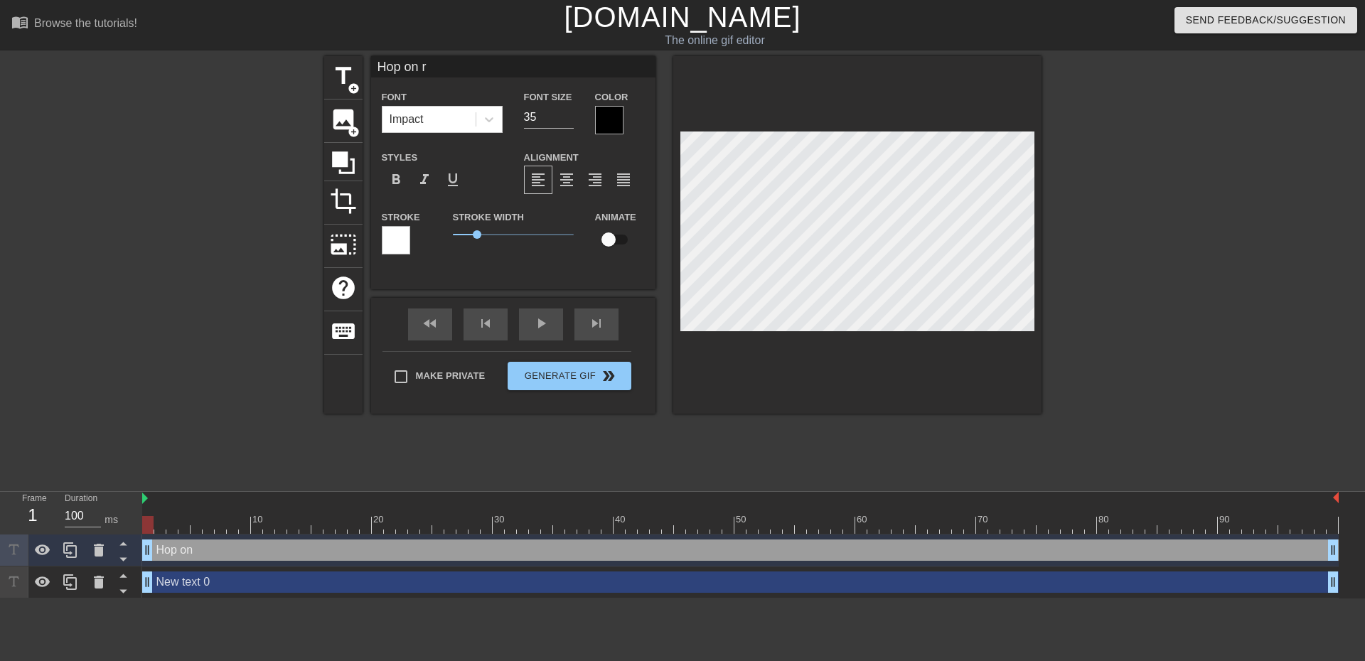
type textarea "Hop on re"
type input "Hop on rep"
type textarea "Hop on rep"
type input "Hop on repo"
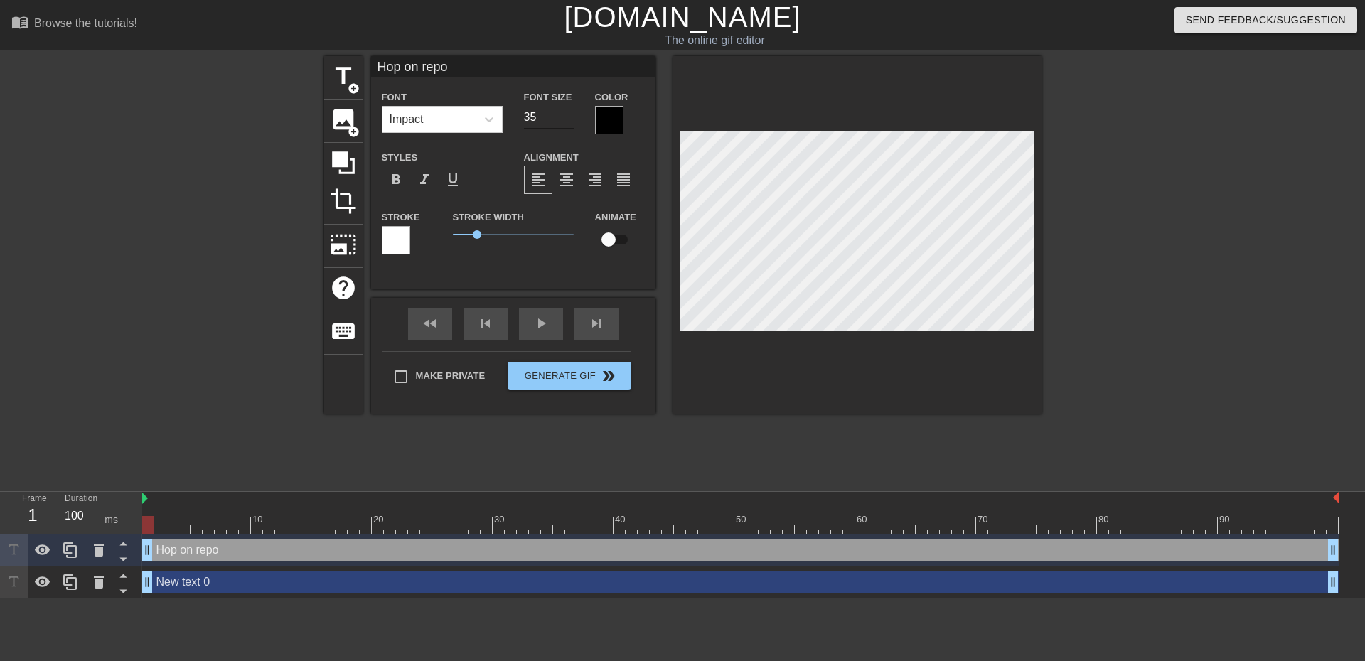
type textarea "Hop on repo"
click at [545, 114] on input "35" at bounding box center [549, 117] width 50 height 23
type input "3"
type input "25"
click at [647, 436] on div "title add_circle image add_circle crop photo_size_select_large help keyboard Ho…" at bounding box center [682, 269] width 717 height 427
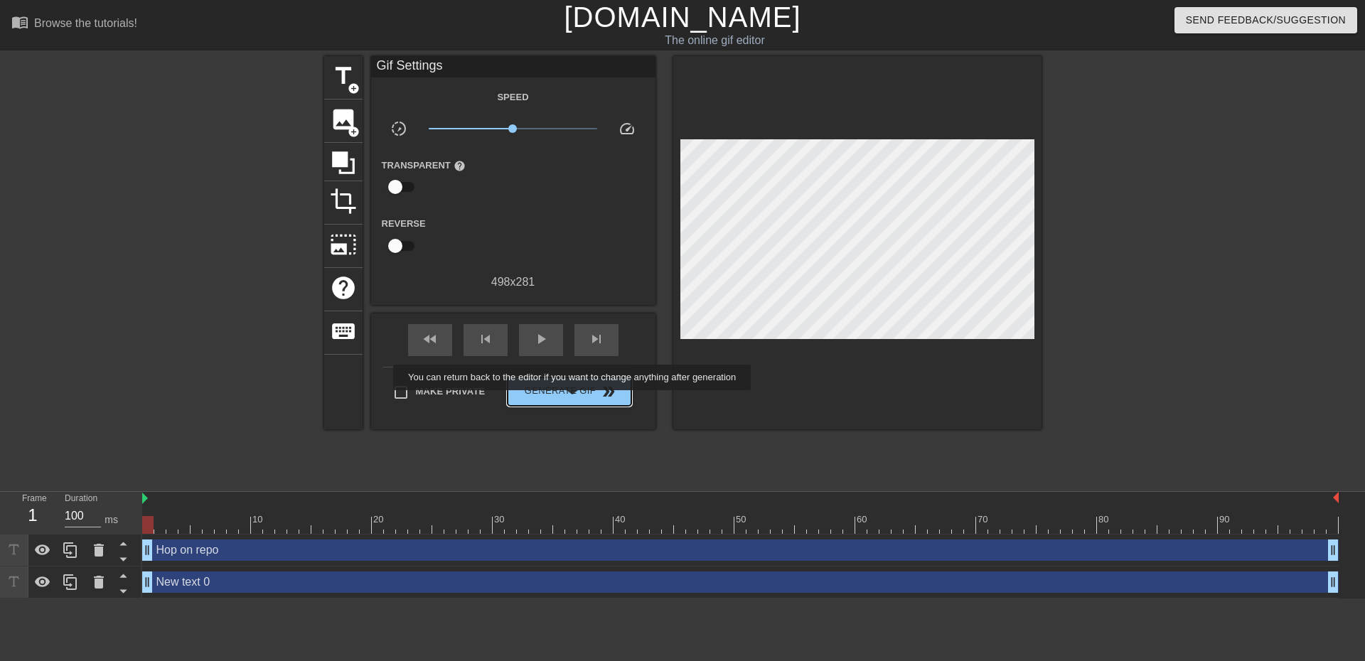
click at [573, 400] on button "Generate Gif double_arrow" at bounding box center [569, 391] width 123 height 28
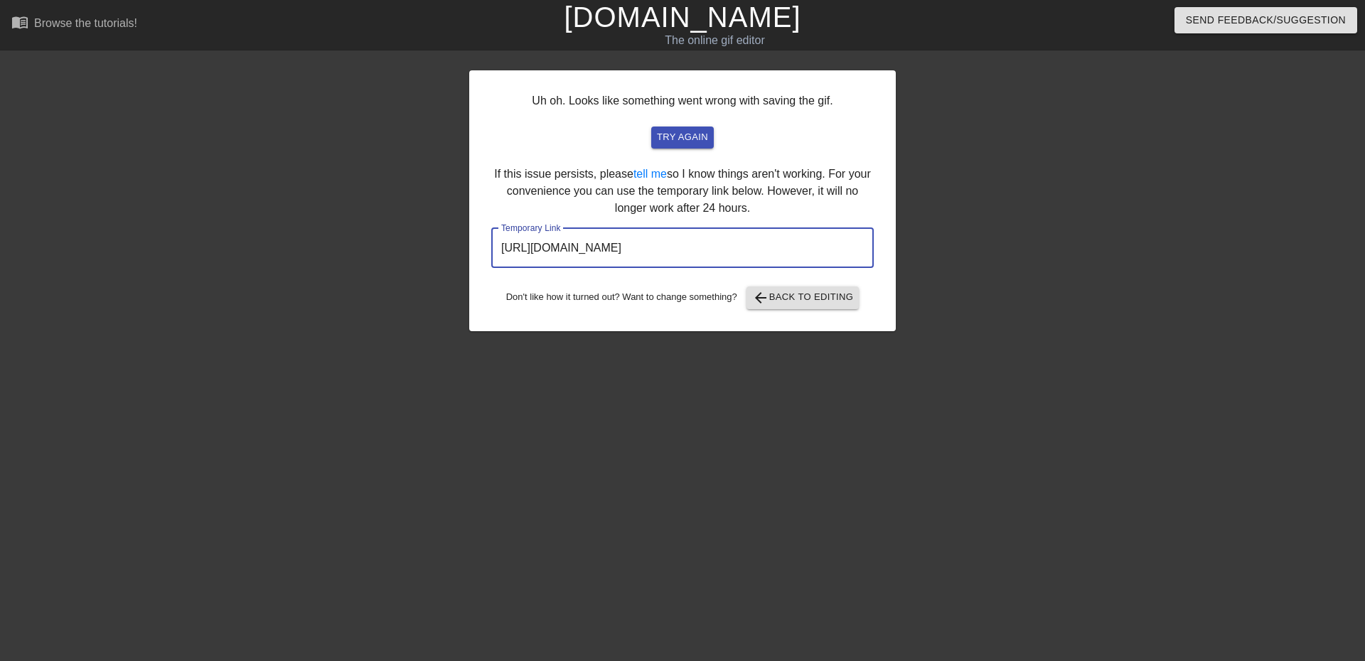
drag, startPoint x: 795, startPoint y: 250, endPoint x: 464, endPoint y: 245, distance: 331.3
click at [464, 245] on div "Uh oh. Looks like something went wrong with saving the gif. try again If this i…" at bounding box center [682, 269] width 1365 height 427
drag, startPoint x: 397, startPoint y: 250, endPoint x: 500, endPoint y: 192, distance: 118.4
click at [398, 250] on div at bounding box center [345, 269] width 213 height 427
click at [797, 310] on div "Uh oh. Looks like something went wrong with saving the gif. try again If this i…" at bounding box center [682, 200] width 427 height 261
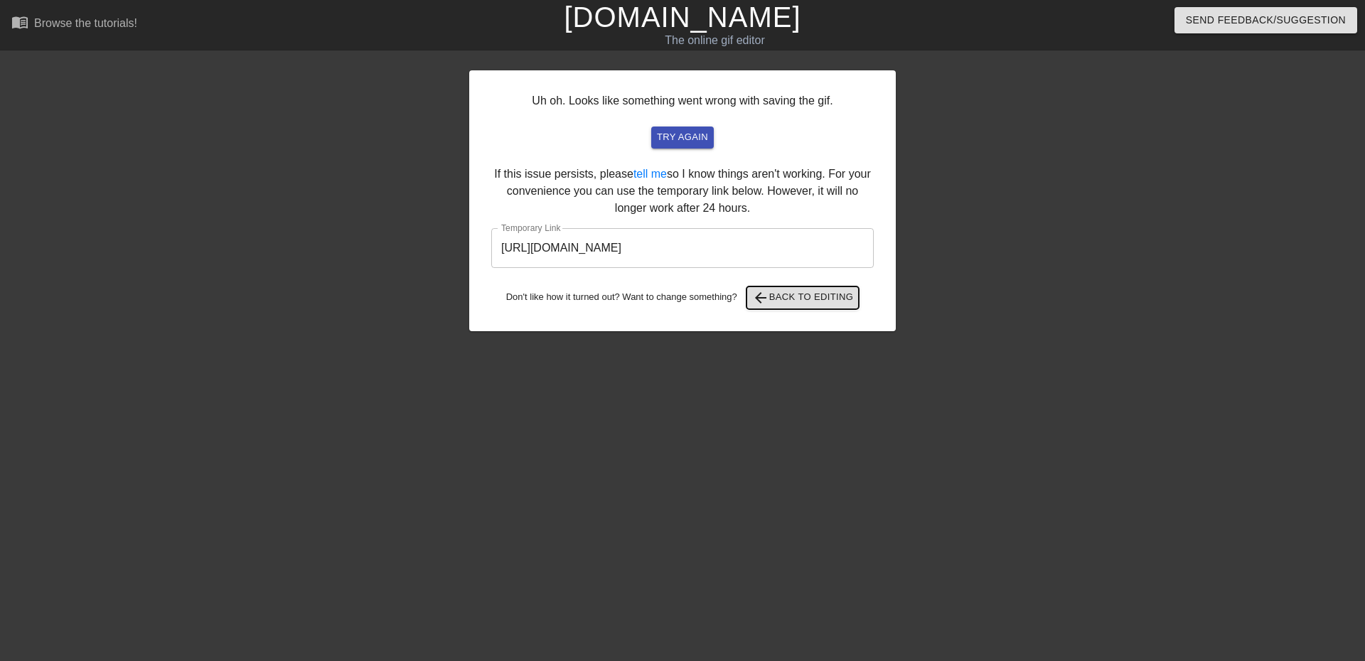
click at [792, 303] on span "arrow_back Back to Editing" at bounding box center [803, 297] width 102 height 17
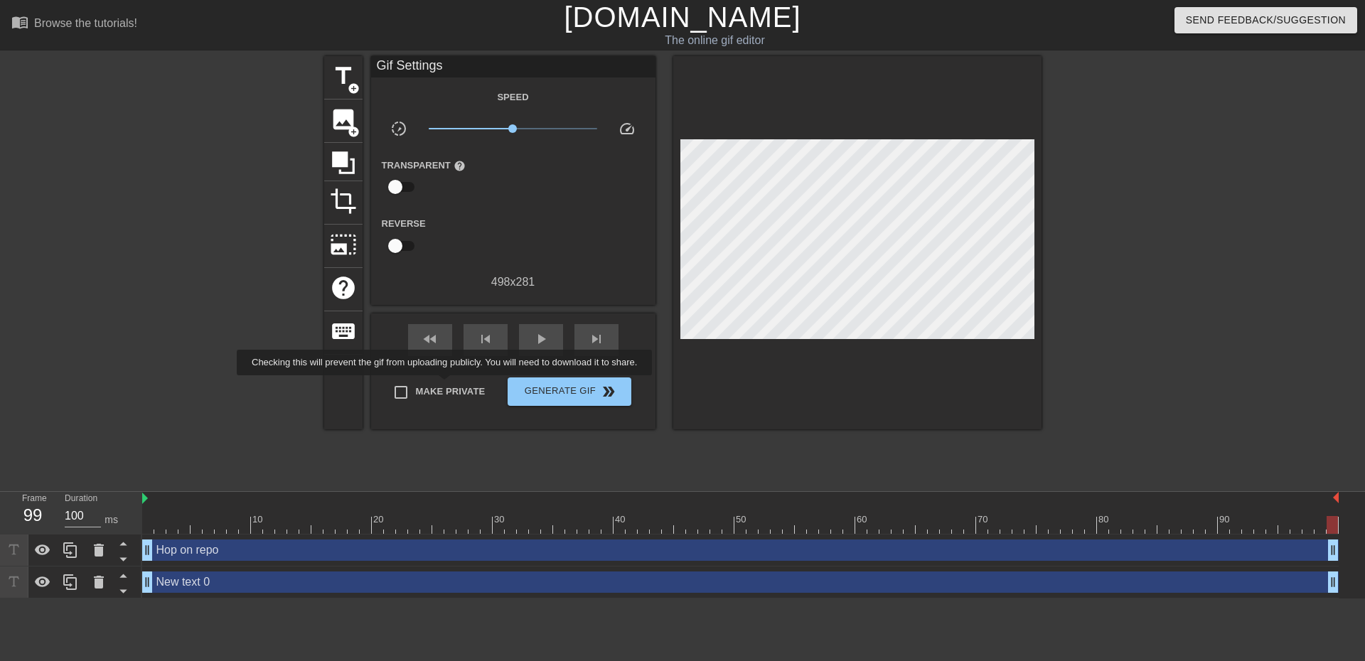
drag, startPoint x: 308, startPoint y: 427, endPoint x: 300, endPoint y: 422, distance: 9.3
click at [673, 16] on link "[DOMAIN_NAME]" at bounding box center [682, 16] width 237 height 31
drag, startPoint x: 343, startPoint y: 210, endPoint x: 309, endPoint y: 197, distance: 37.1
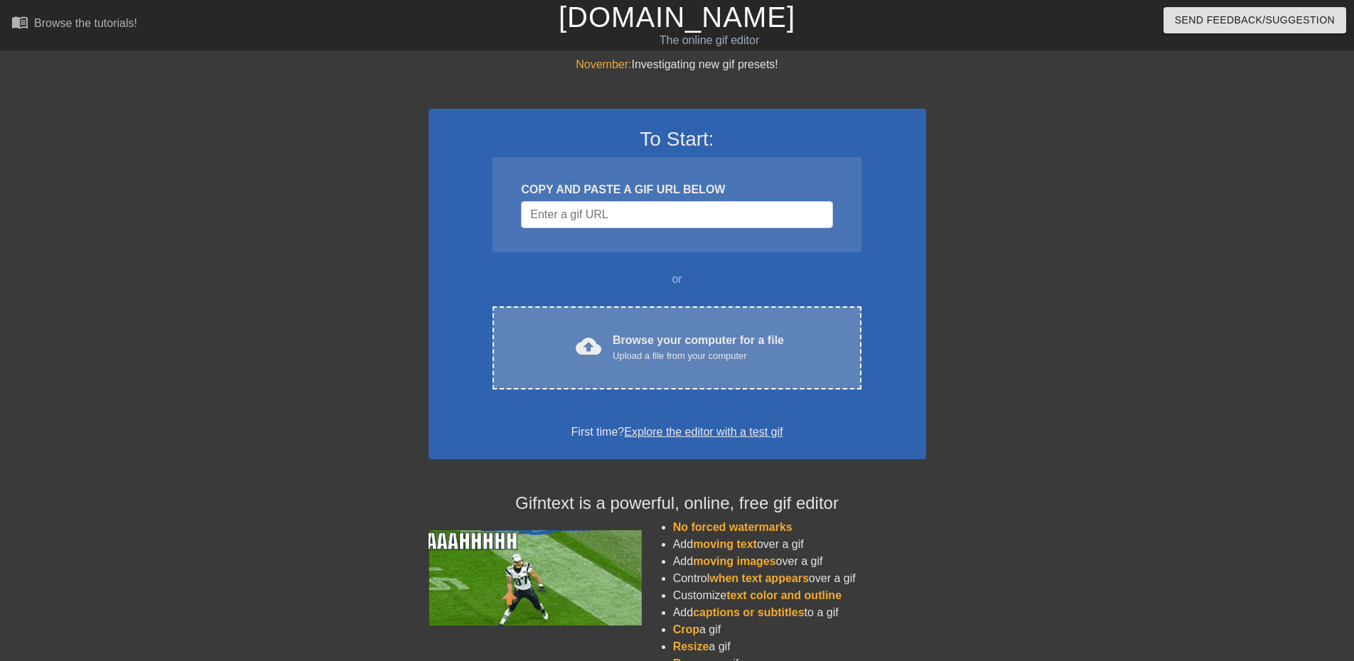
click at [635, 333] on div "Browse your computer for a file Upload a file from your computer" at bounding box center [698, 347] width 171 height 31
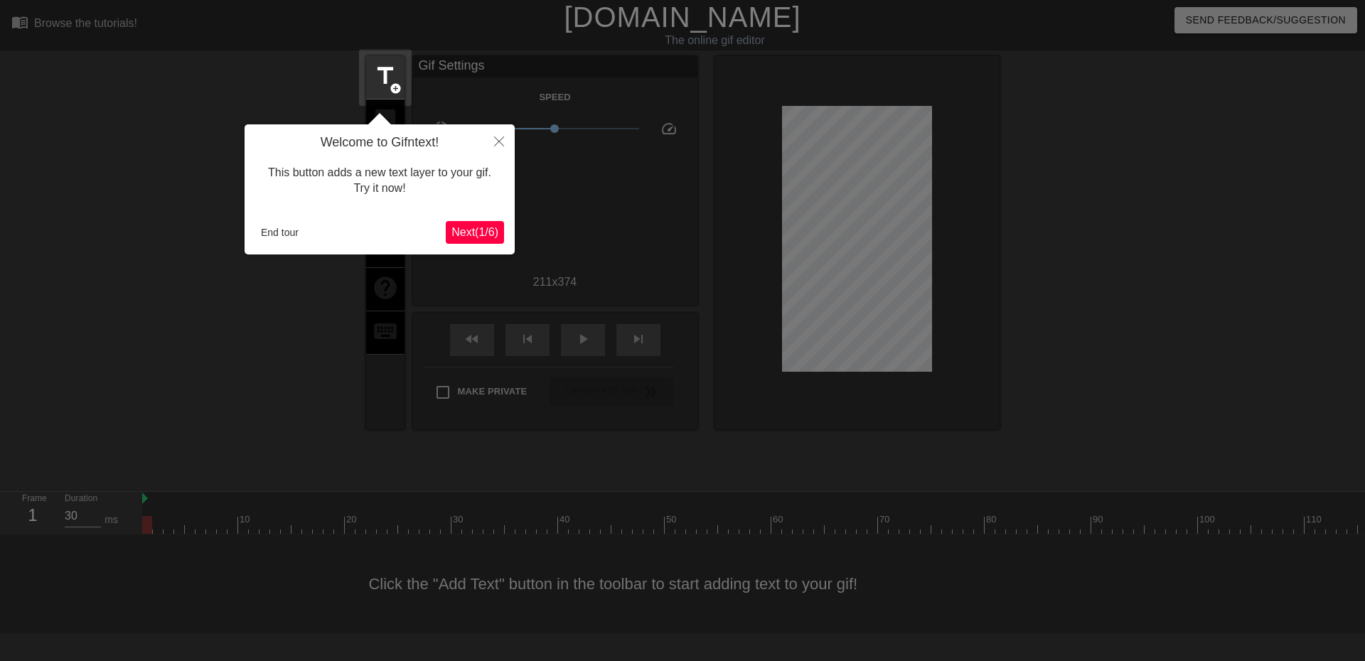
click at [469, 244] on button "Next ( 1 / 6 )" at bounding box center [475, 232] width 58 height 23
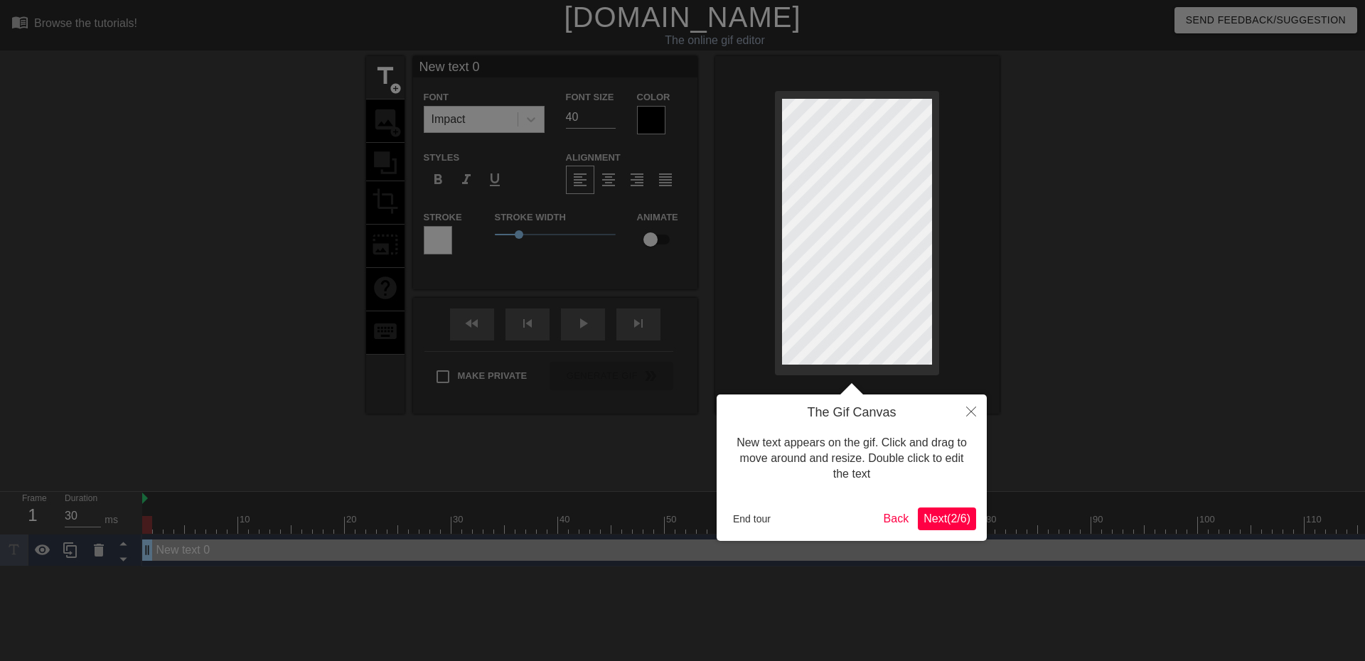
click at [468, 235] on div at bounding box center [682, 330] width 1365 height 661
drag, startPoint x: 897, startPoint y: 505, endPoint x: 933, endPoint y: 516, distance: 38.0
click at [907, 507] on div "The Gif Canvas New text appears on the gif. Click and drag to move around and r…" at bounding box center [852, 468] width 270 height 146
click at [974, 396] on button "Close" at bounding box center [970, 411] width 31 height 33
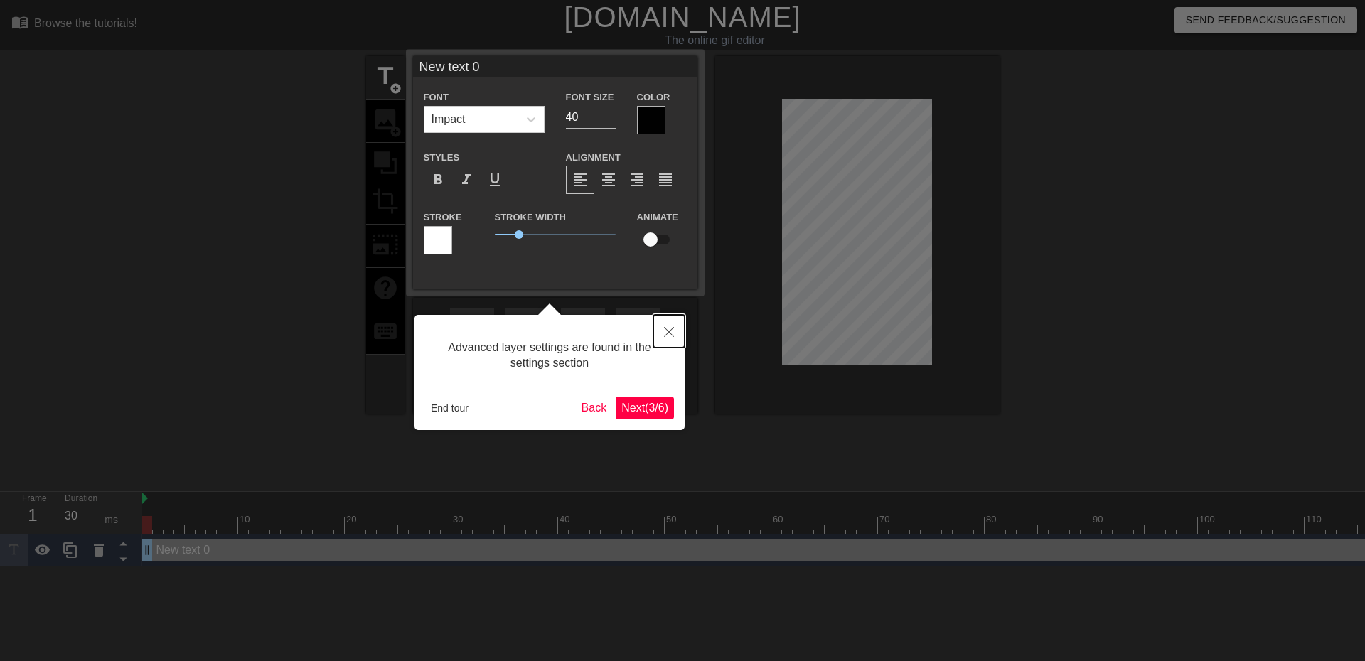
click at [660, 317] on button "Close" at bounding box center [668, 331] width 31 height 33
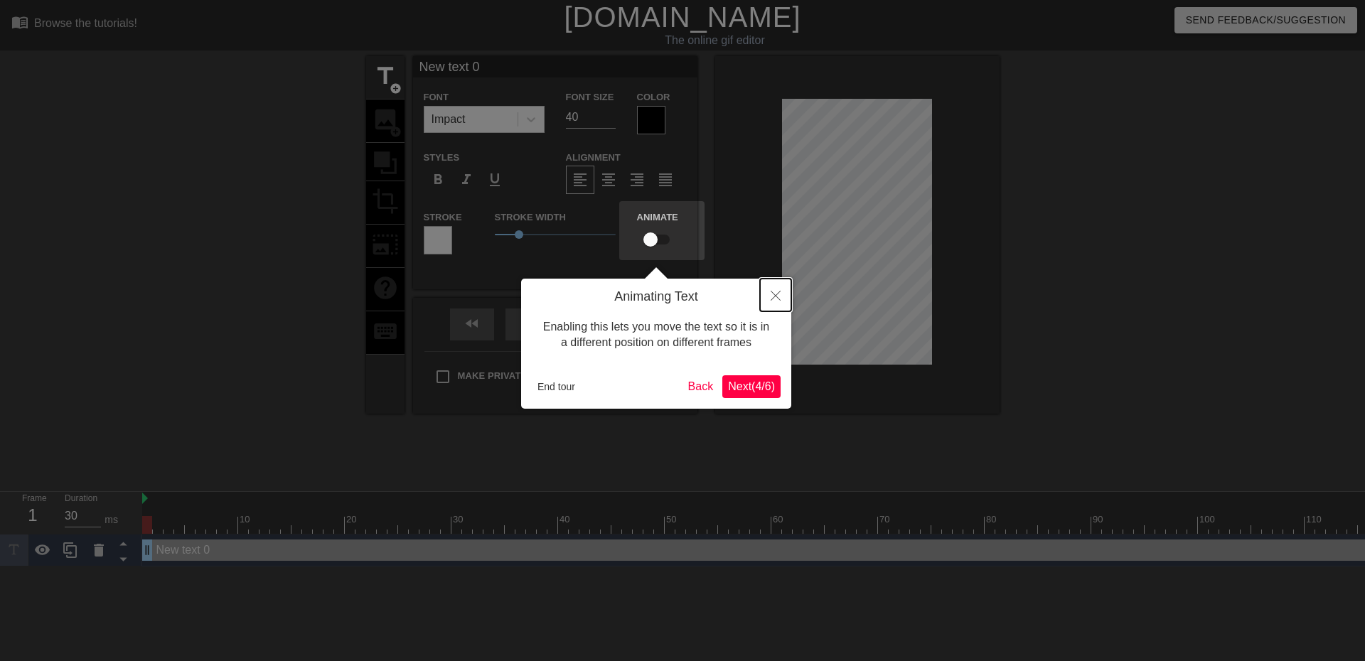
click at [763, 295] on button "Close" at bounding box center [775, 295] width 31 height 33
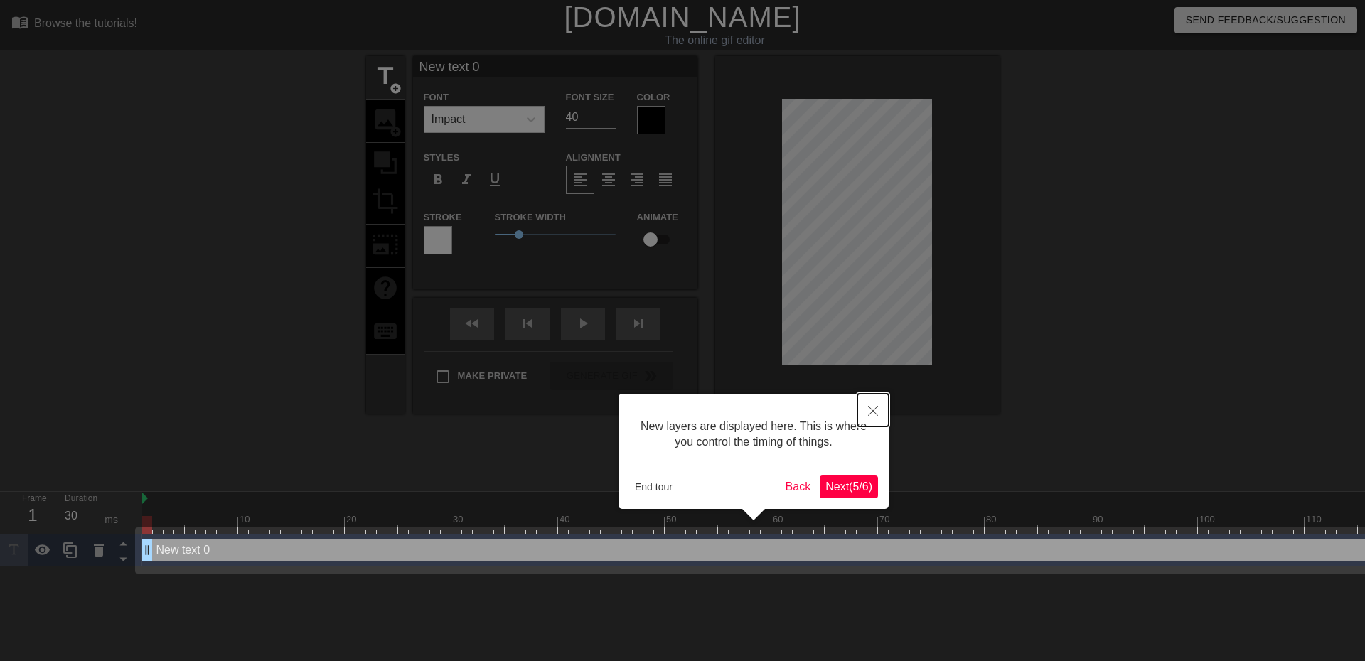
click at [881, 400] on button "Close" at bounding box center [872, 410] width 31 height 33
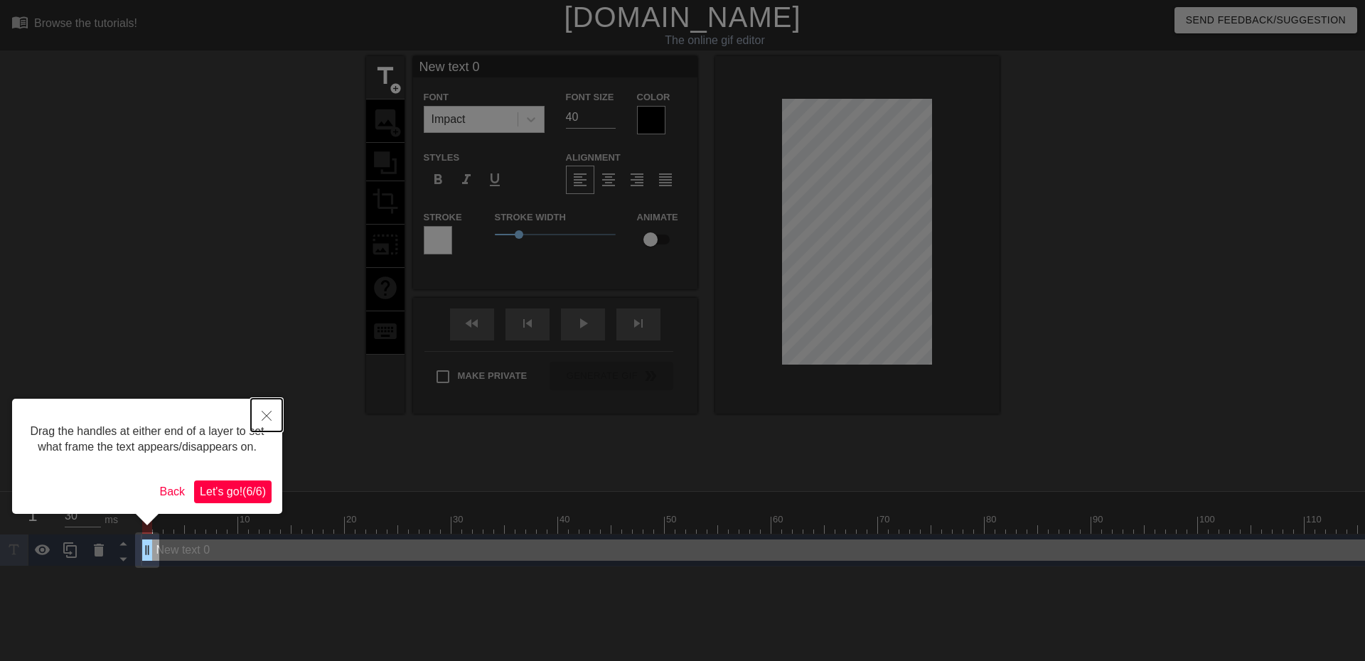
click at [264, 422] on button "Close" at bounding box center [266, 415] width 31 height 33
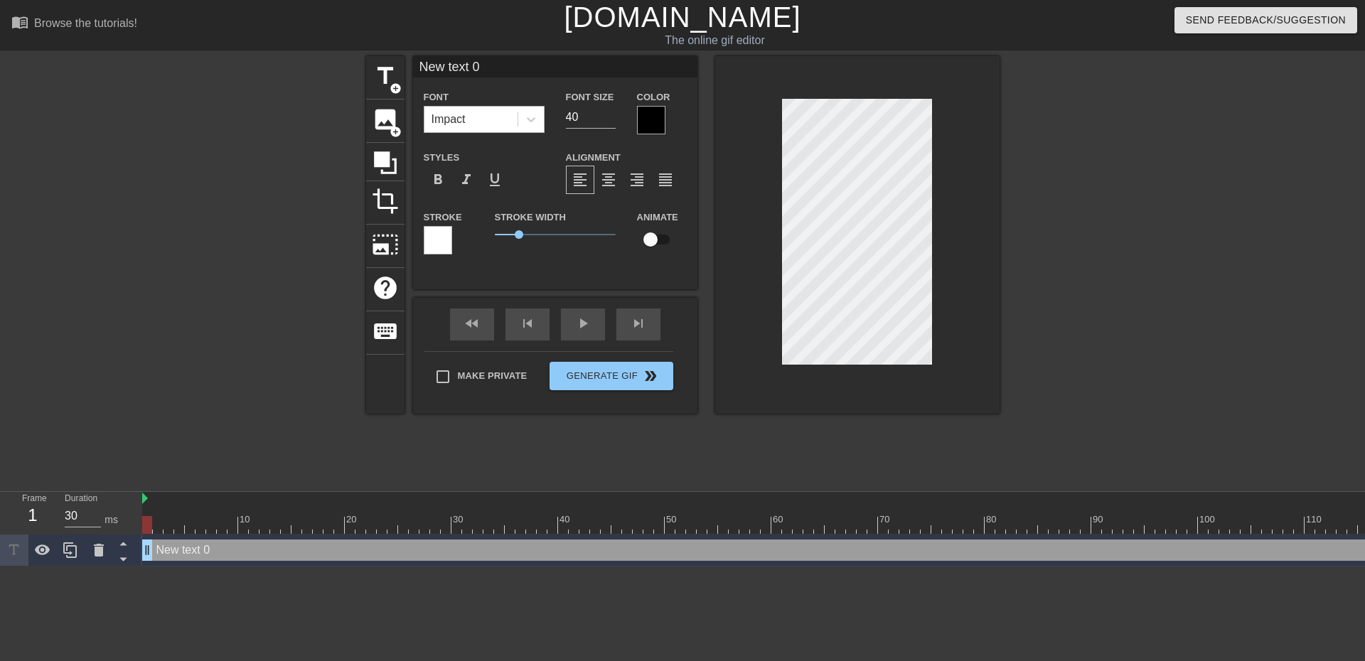
click at [487, 120] on div "Impact" at bounding box center [470, 120] width 93 height 26
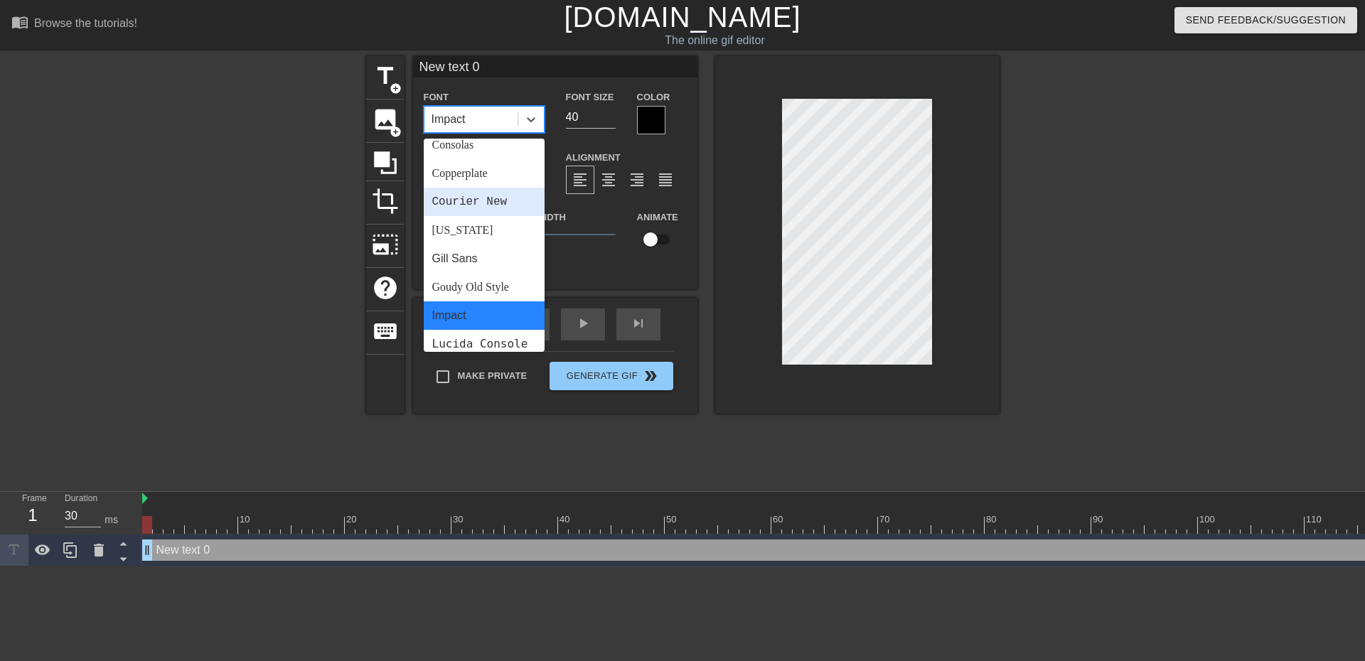
scroll to position [213, 0]
click at [465, 224] on div "[US_STATE]" at bounding box center [484, 227] width 121 height 28
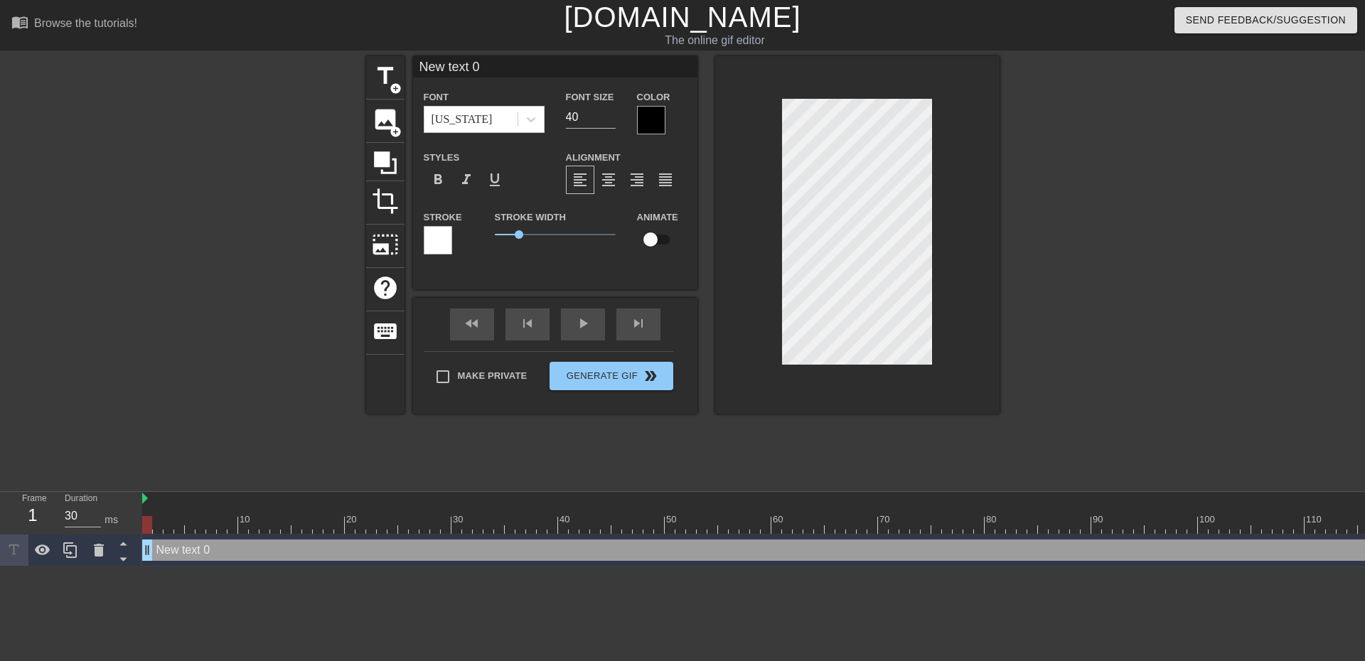
scroll to position [2, 4]
type input "New text"
type textarea "New text"
type input "New text"
type textarea "New text"
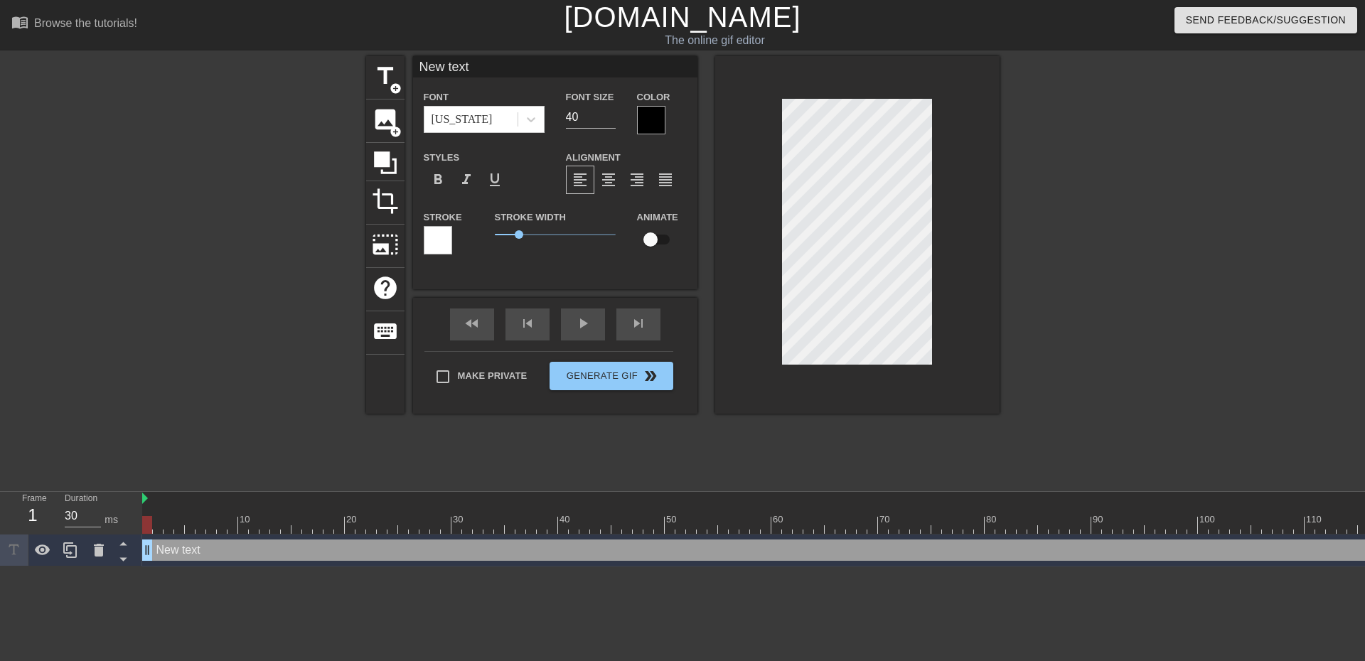
type input "New tex"
type textarea "New tex"
type input "New te"
type textarea "New te"
type input "New t"
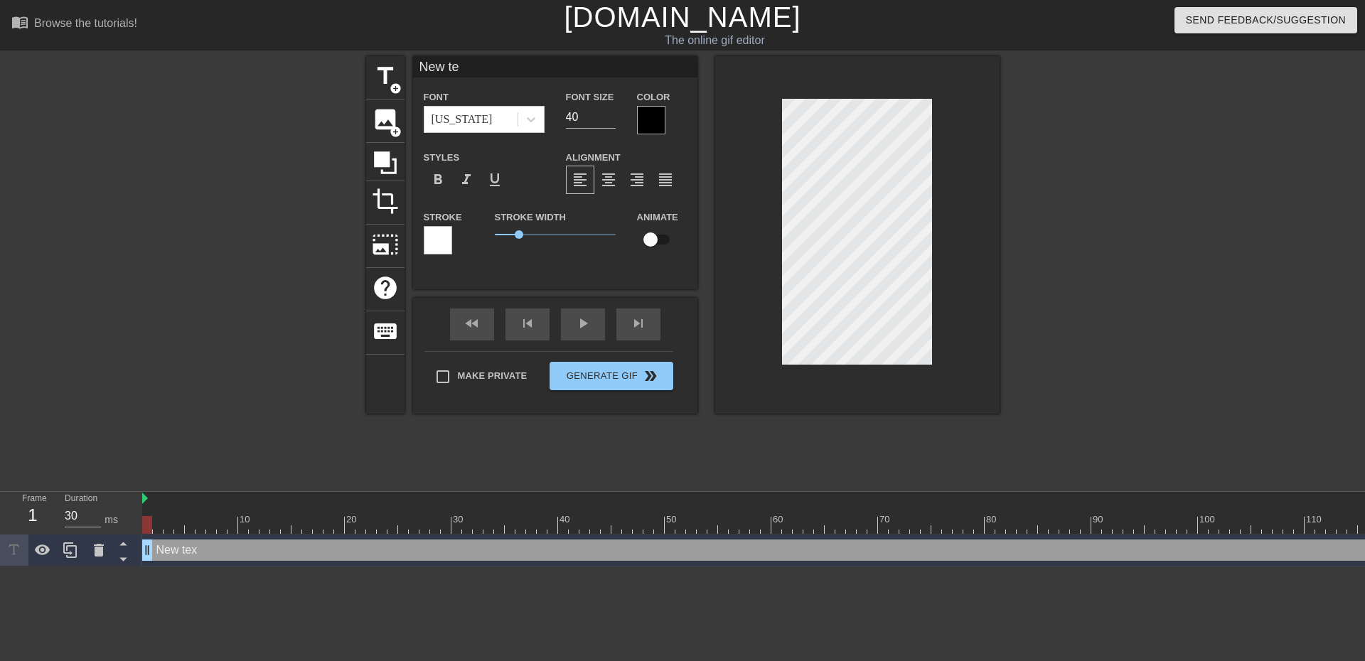
type textarea "New t"
type input "New"
type textarea "New"
type input "New"
type textarea "New"
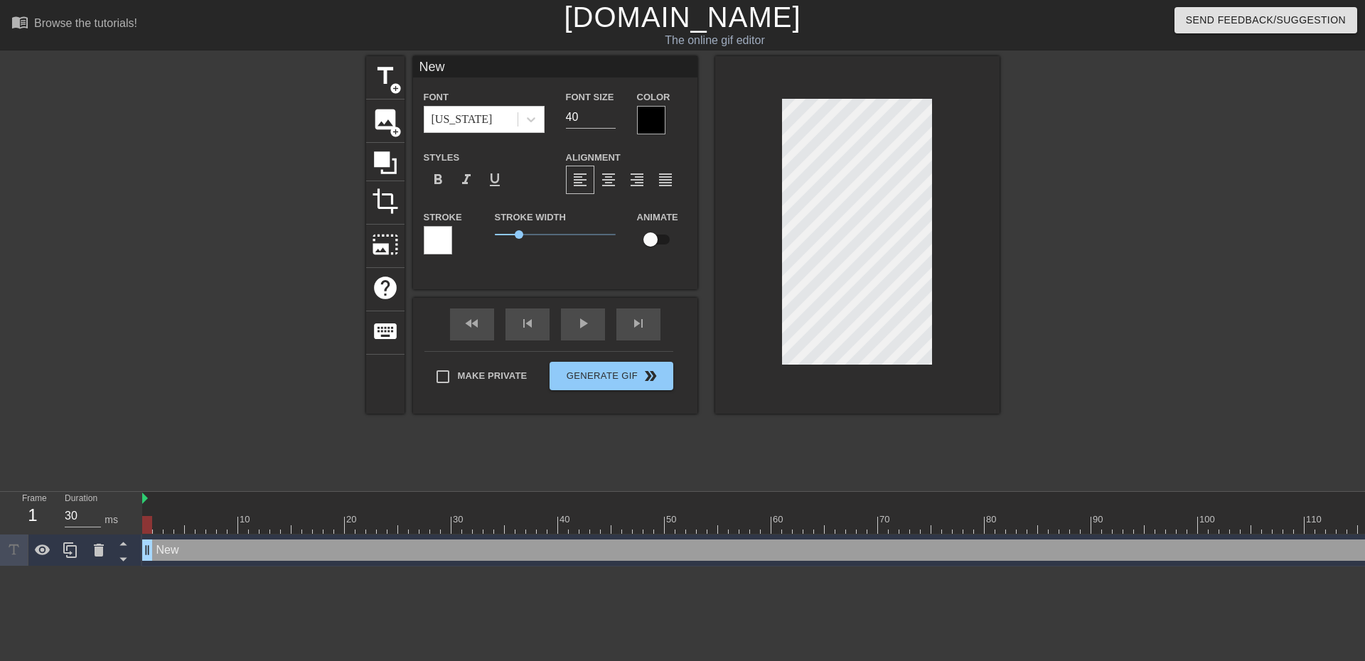
type input "Ne"
type textarea "Ne"
type input "N"
type textarea "N"
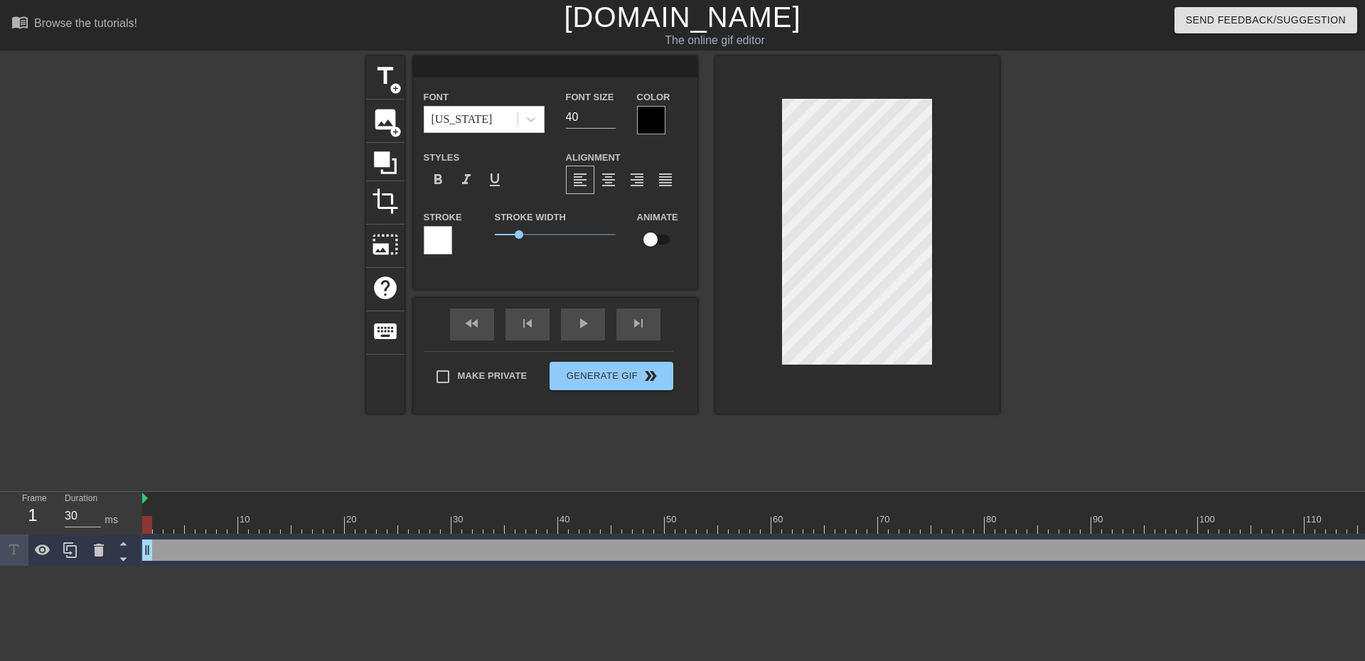
type input "G"
type textarea "G"
type input "Go"
type textarea "Go"
type input "Goo"
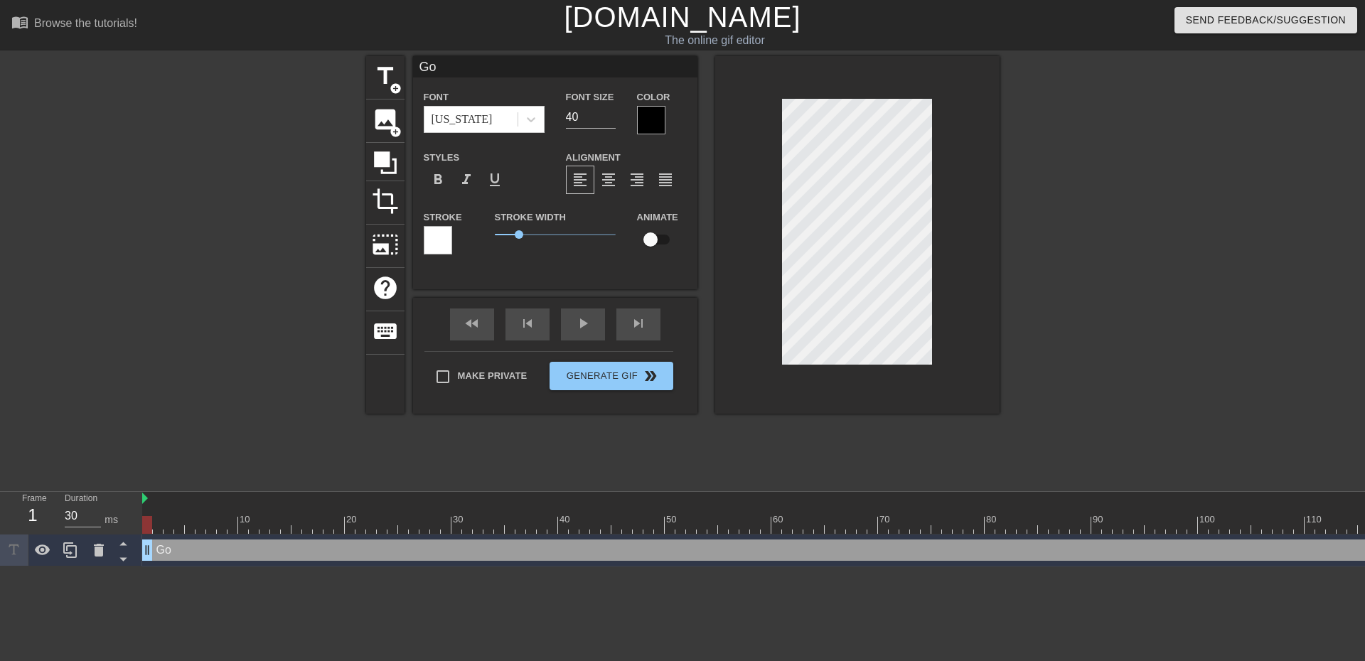
type textarea "Goo"
type input "Goon"
type textarea "Goon"
type input "Goon"
type textarea "Goon"
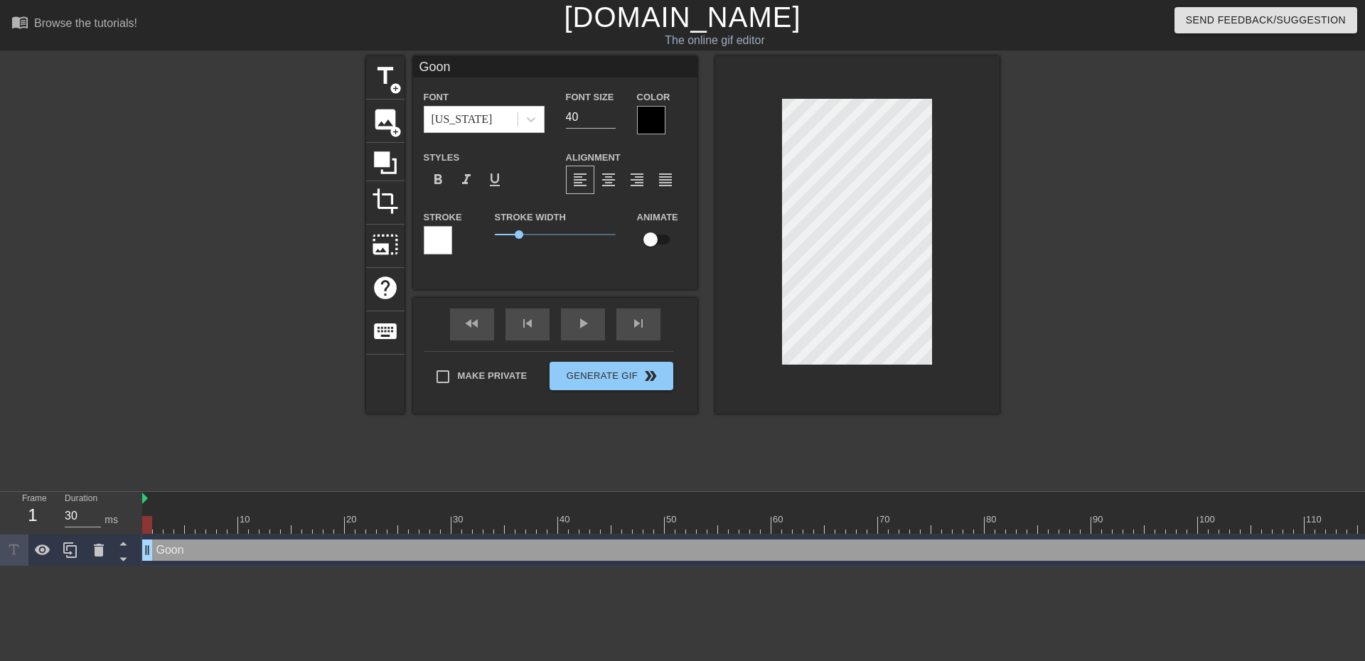
scroll to position [2, 2]
type input "Goon"
type textarea "Goon"
type input "Goon"
type textarea "Goon"
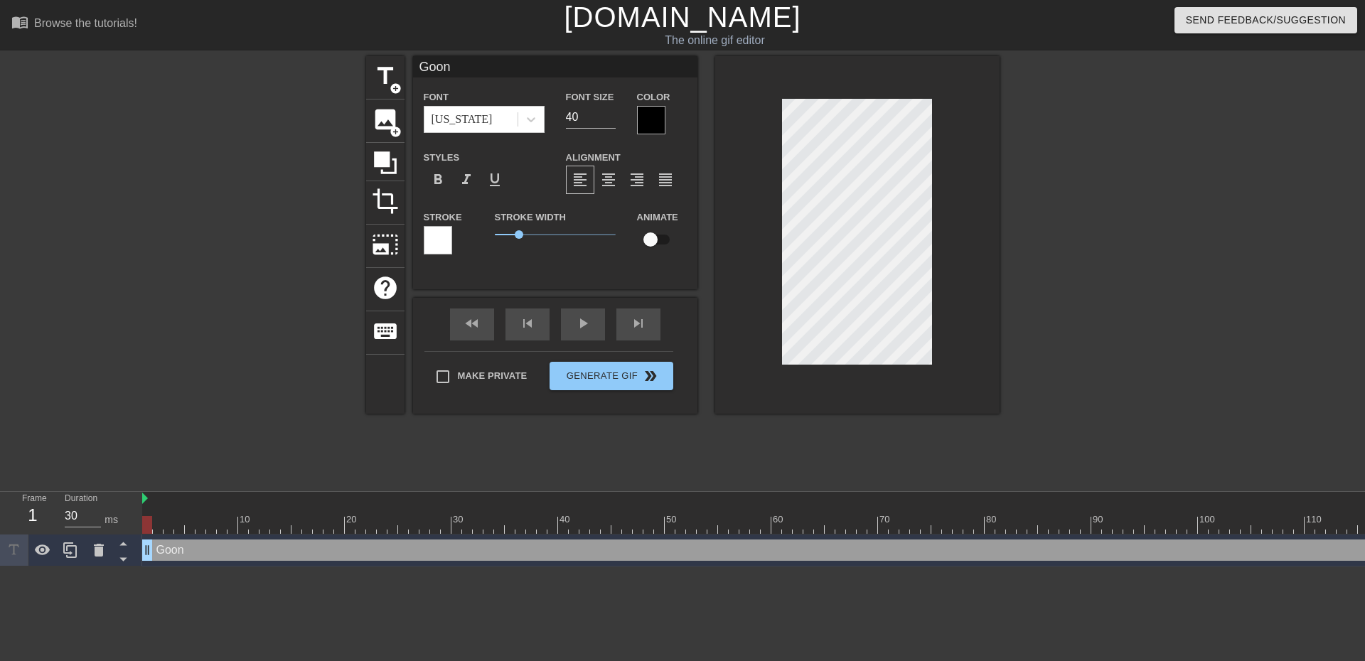
type input "Goon"
type textarea "Goon"
type input "Goo"
type textarea "Goo"
type input "Go"
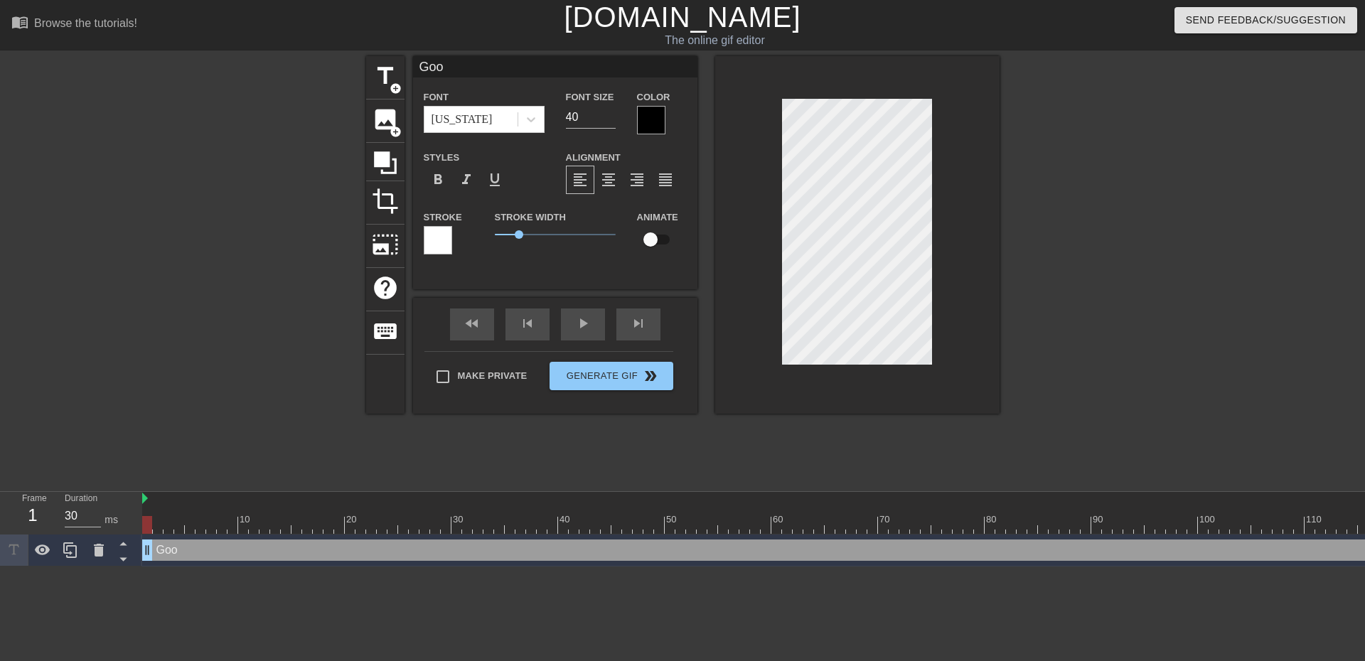
type textarea "Go"
type input "G"
type textarea "G"
type input "H"
type textarea "H"
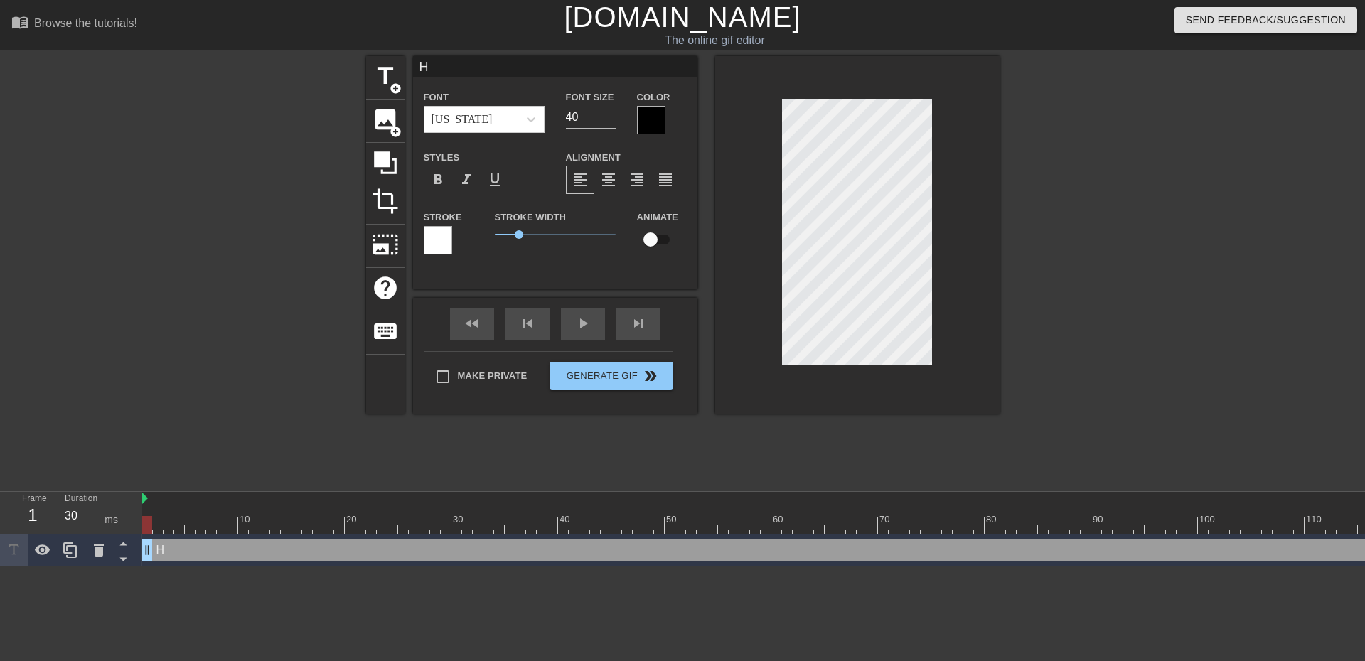
type input "Ho"
type textarea "Ho"
type input "Hop"
type textarea "Hop"
type input "Hop"
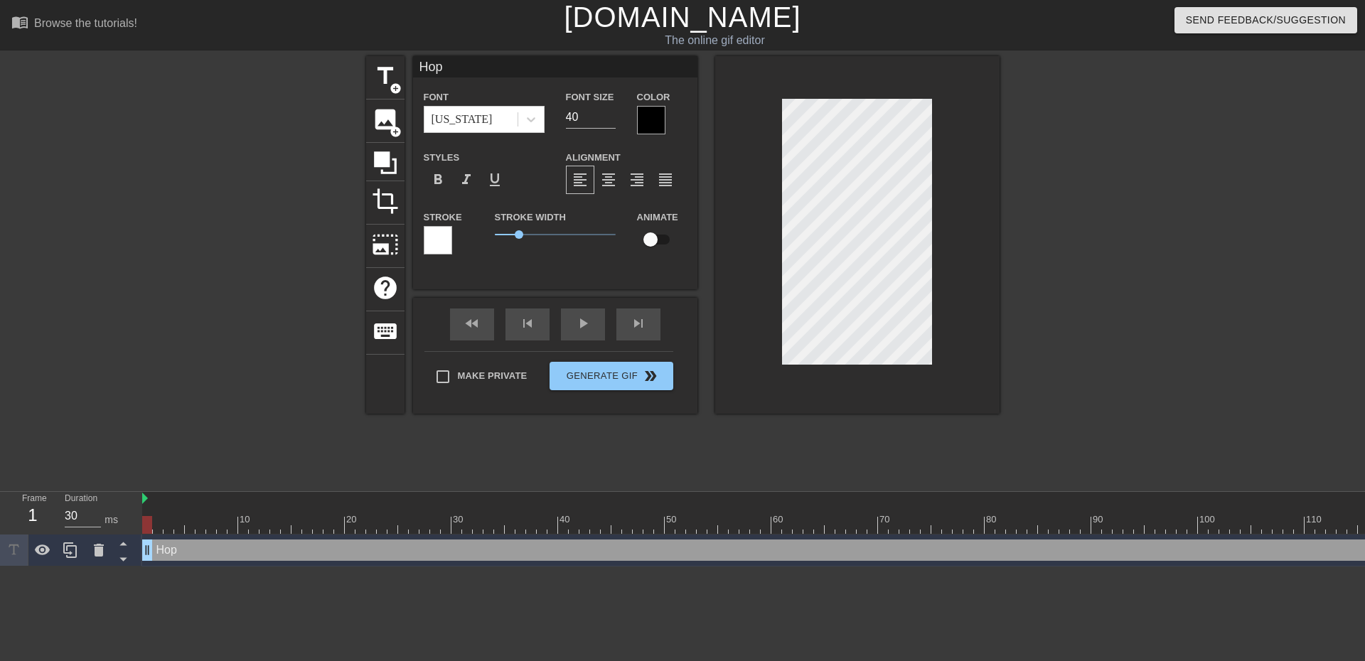
type textarea "Hop"
type input "Hop o"
type textarea "Hop o"
type input "Hop on"
type textarea "Hop on"
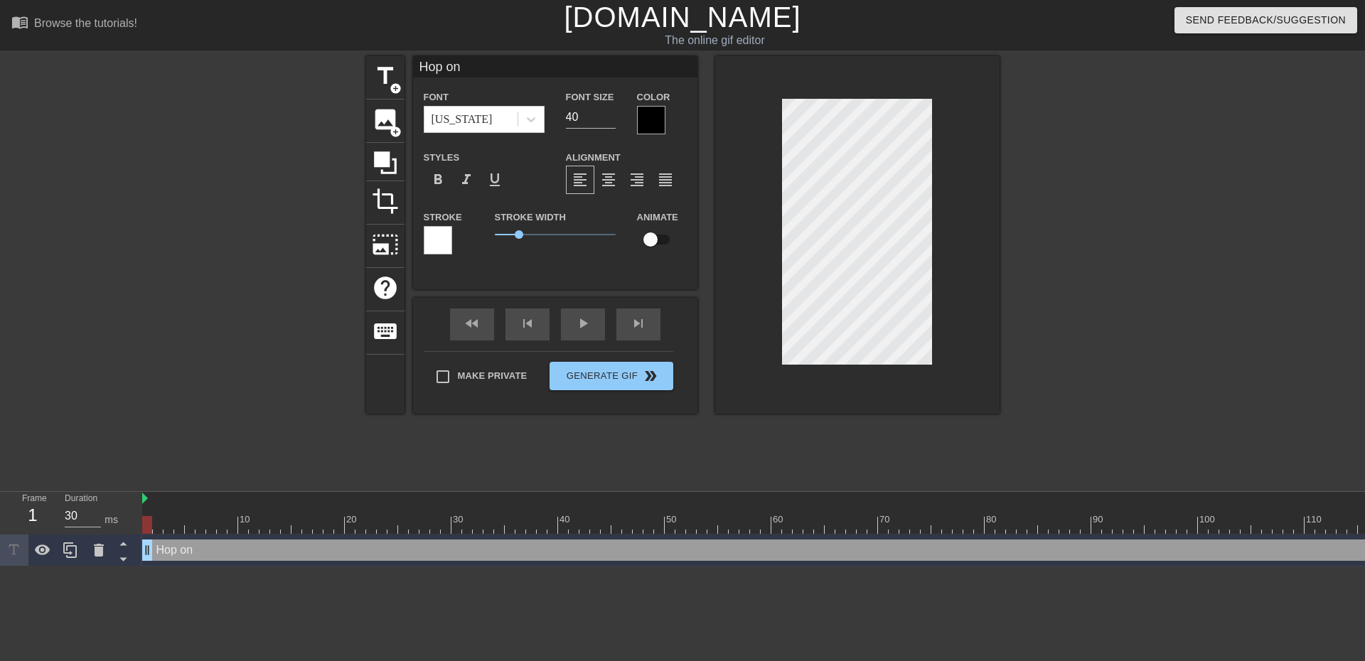
type input "Hop on"
type textarea "Hop on"
type input "Hop on r"
type textarea "Hop on r"
type input "Hop on re"
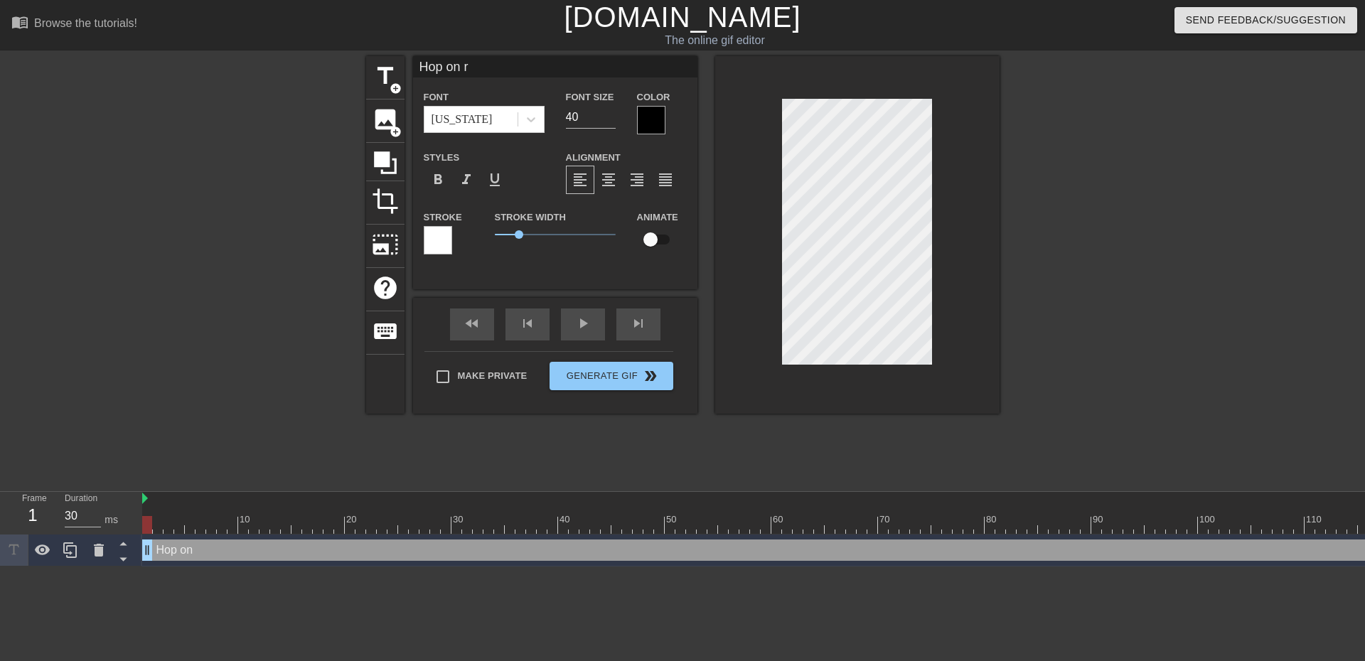
type textarea "Hop on re"
type input "Hop on rep"
type textarea "Hop on rep"
type input "Hop on repo"
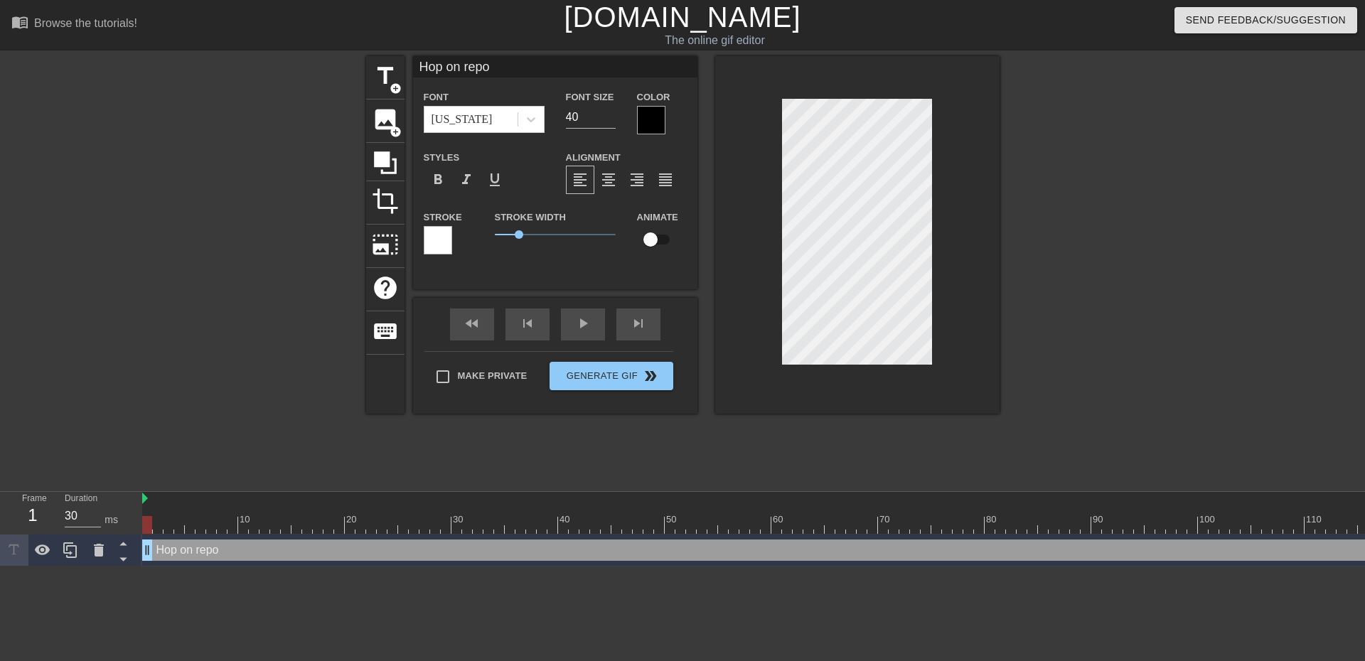
type textarea "Hop on repo"
click at [436, 239] on div at bounding box center [438, 240] width 28 height 28
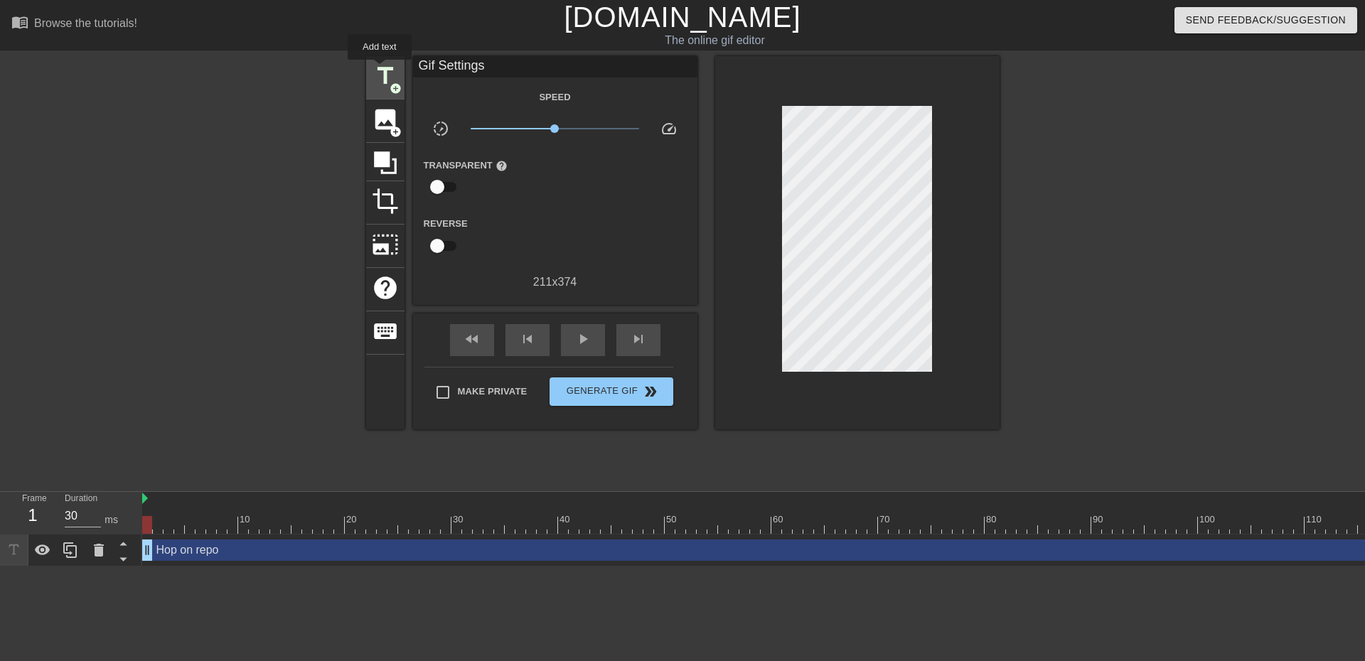
click at [378, 68] on span "title" at bounding box center [385, 76] width 27 height 27
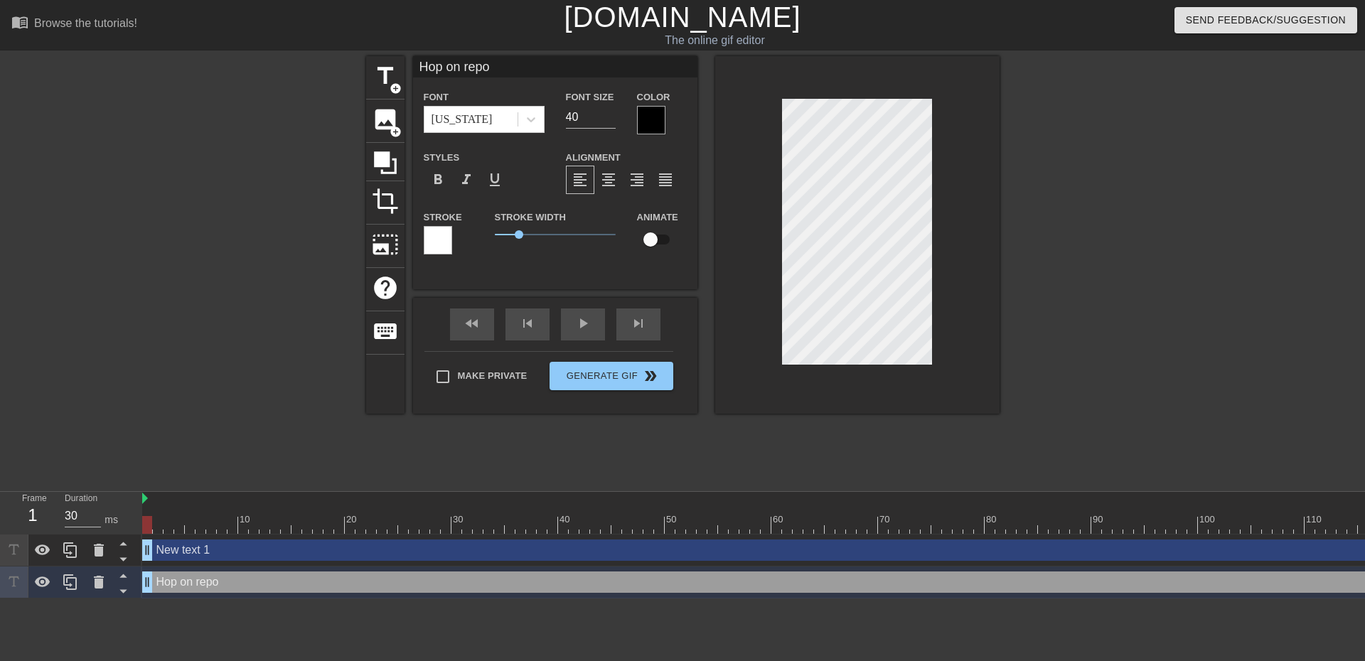
type input "New text 1"
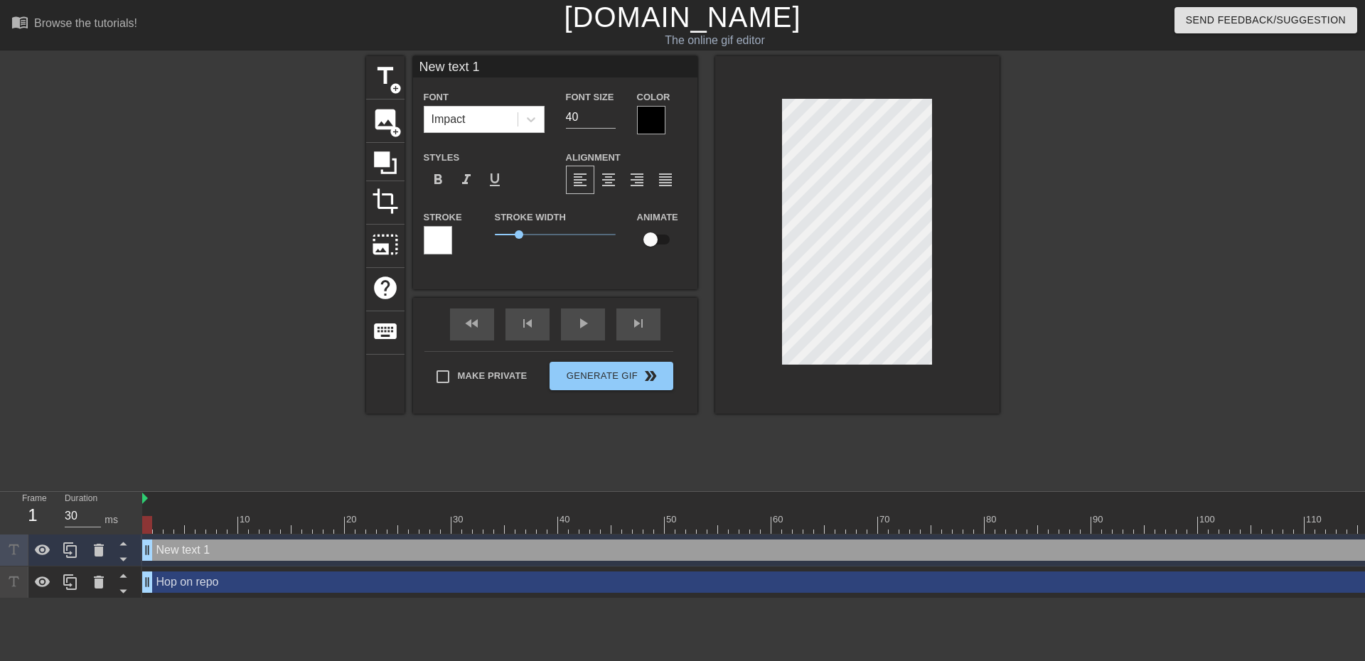
scroll to position [2, 2]
click at [781, 250] on div at bounding box center [857, 235] width 284 height 358
click at [774, 392] on div at bounding box center [857, 235] width 284 height 358
type input "Hop on repo"
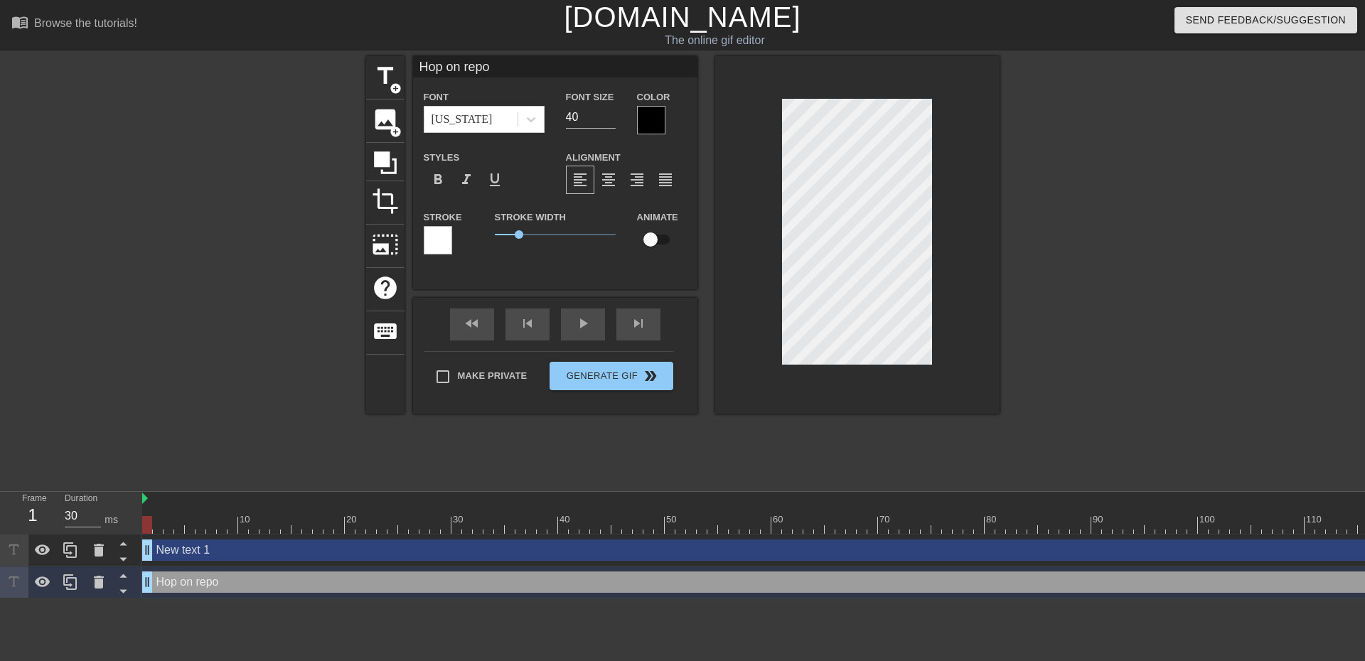
click at [655, 116] on div at bounding box center [651, 120] width 28 height 28
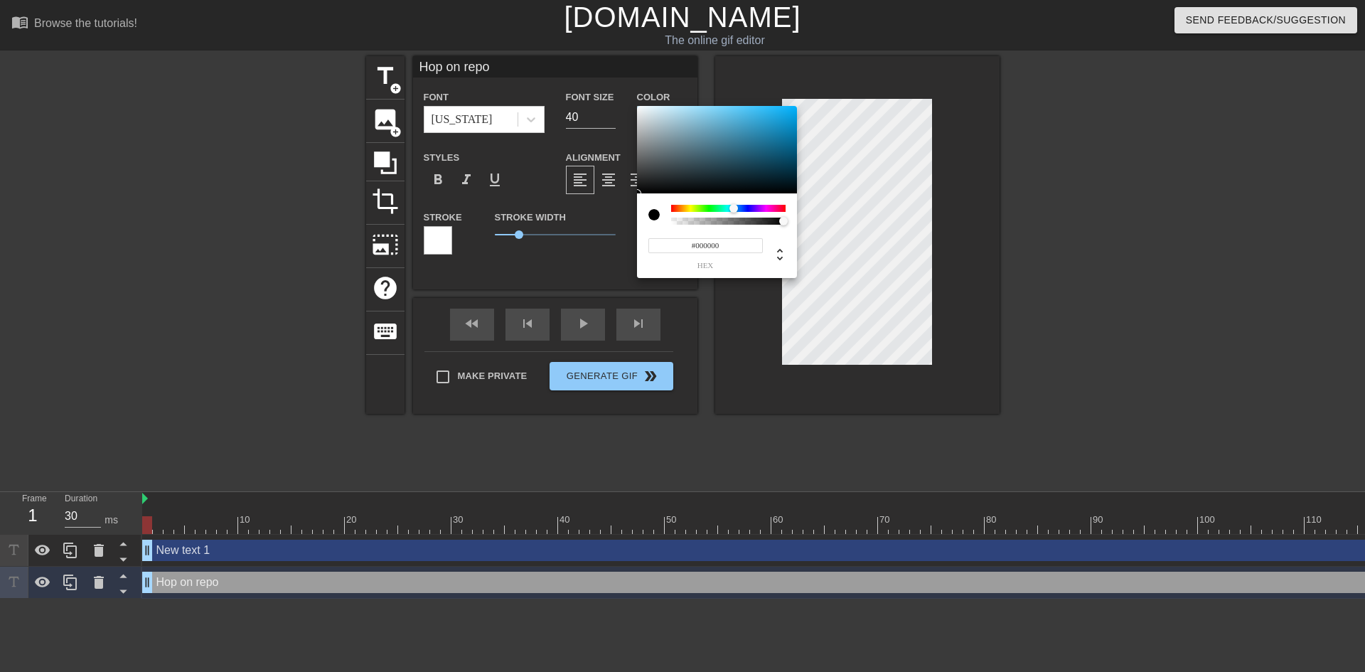
drag, startPoint x: 687, startPoint y: 206, endPoint x: 735, endPoint y: 214, distance: 48.3
click at [735, 214] on div at bounding box center [728, 215] width 114 height 20
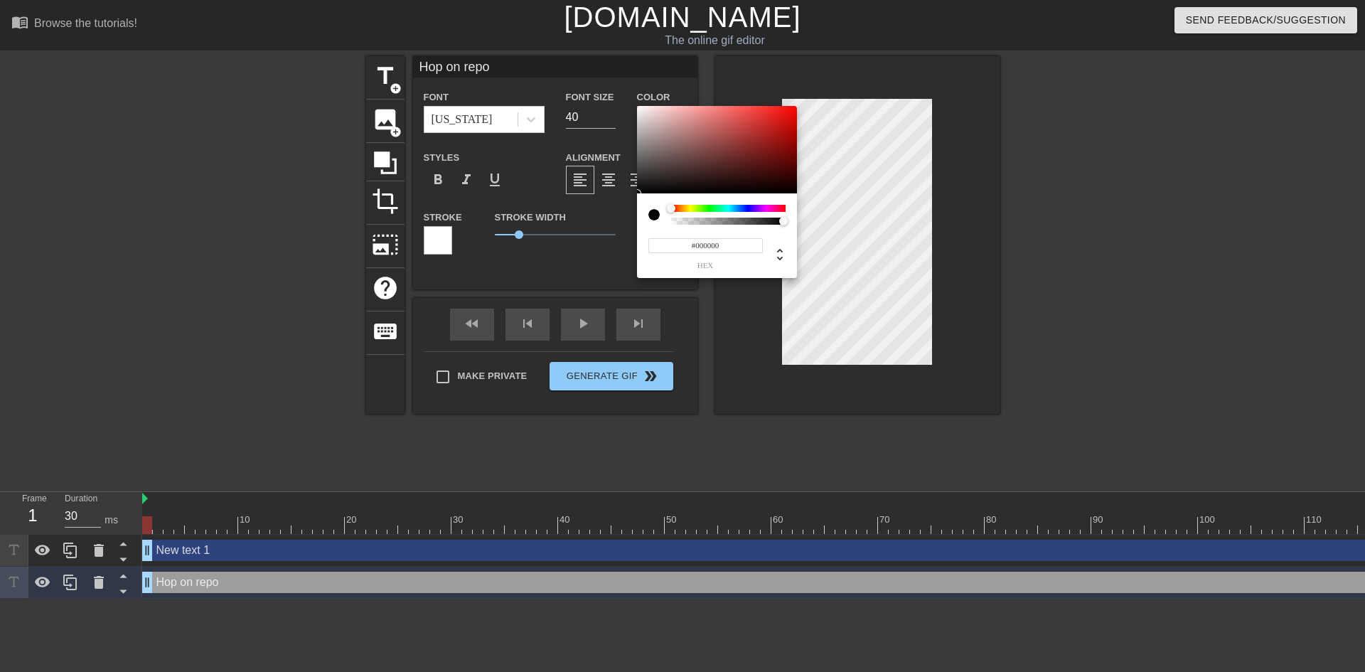
click at [671, 207] on div at bounding box center [671, 208] width 9 height 9
click at [734, 251] on input "#000000" at bounding box center [705, 245] width 114 height 15
click at [734, 250] on input "#000000" at bounding box center [705, 245] width 114 height 15
type input "#WWWWW"
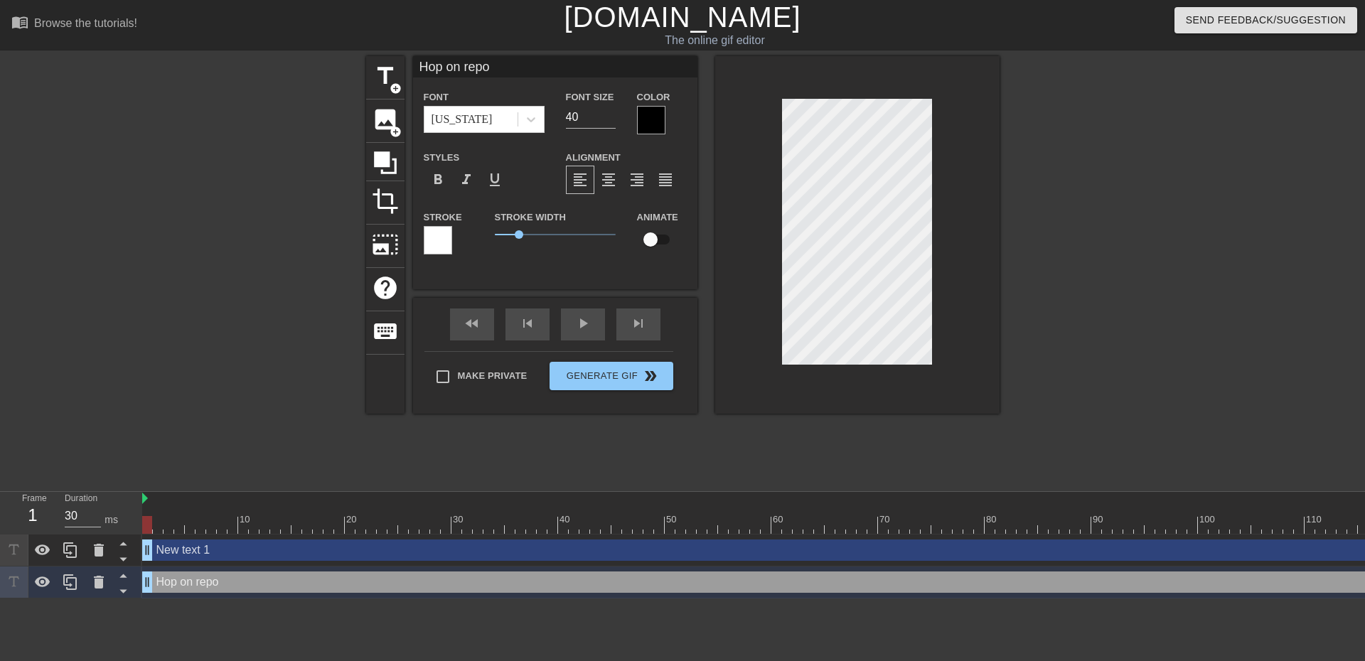
click at [444, 232] on div at bounding box center [438, 240] width 28 height 28
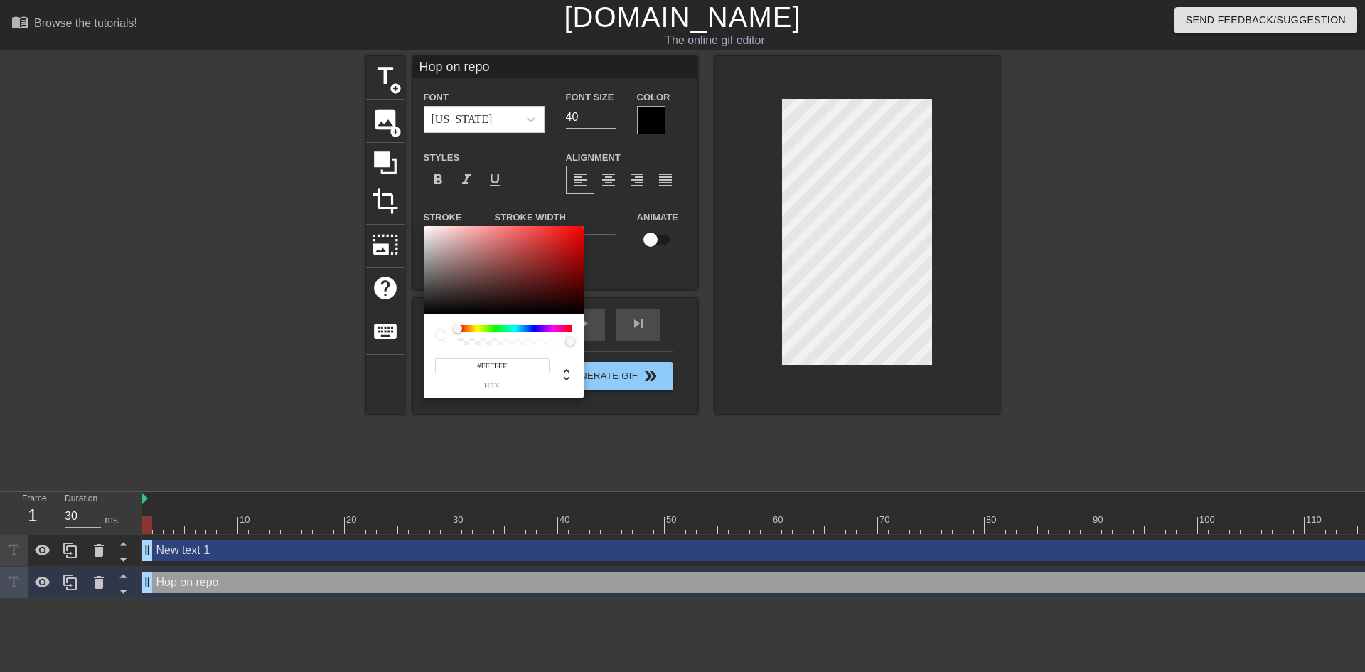
drag, startPoint x: 531, startPoint y: 366, endPoint x: 482, endPoint y: 375, distance: 49.9
click at [482, 375] on div "#FFFFFF hex" at bounding box center [492, 372] width 114 height 33
type input "#00000"
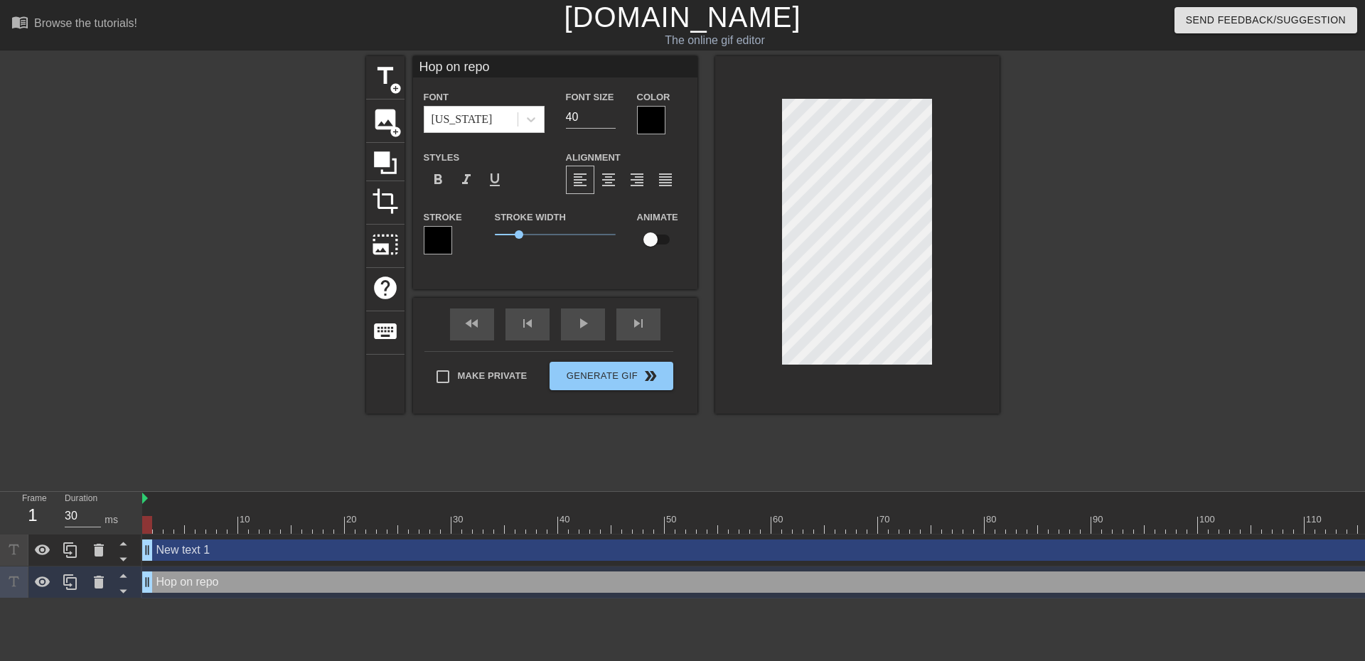
click at [652, 113] on div at bounding box center [651, 120] width 28 height 28
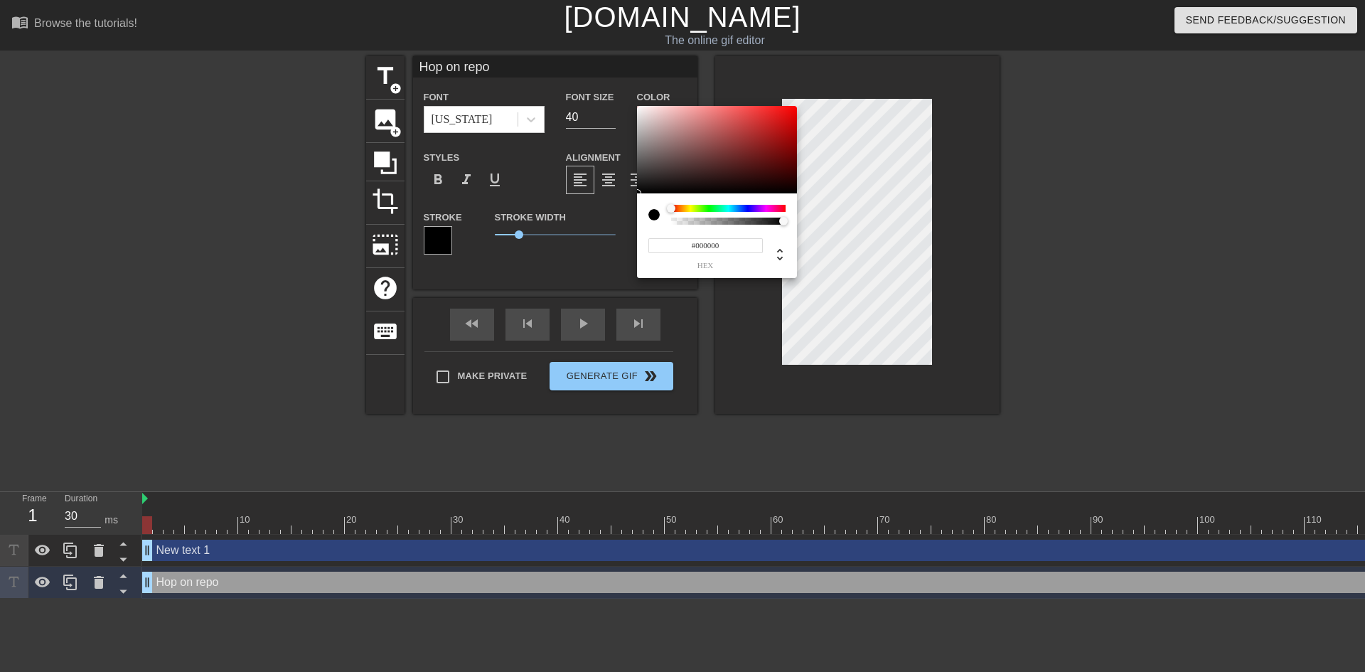
drag, startPoint x: 744, startPoint y: 245, endPoint x: 696, endPoint y: 251, distance: 48.8
click at [696, 251] on input "#000000" at bounding box center [705, 245] width 114 height 15
paste input "FFFFFF"
type input "#FFFFFF"
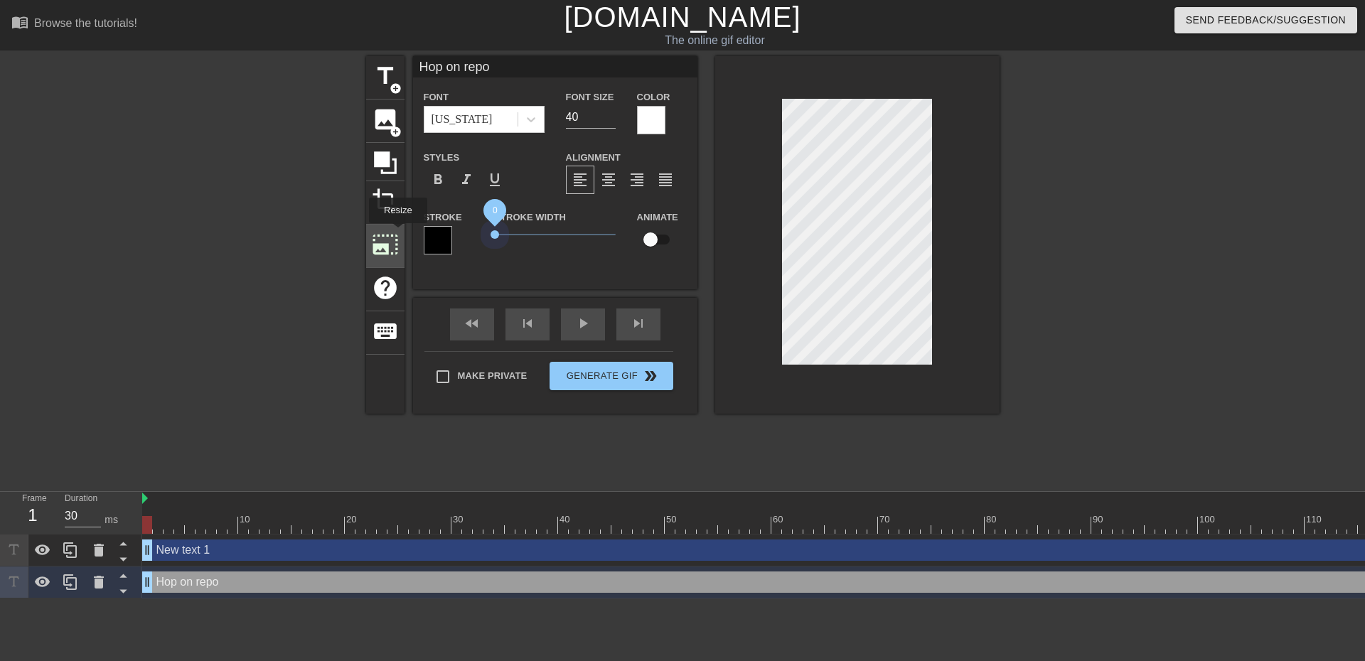
drag, startPoint x: 525, startPoint y: 230, endPoint x: 397, endPoint y: 233, distance: 128.0
click at [397, 233] on div "title add_circle image add_circle crop photo_size_select_large help keyboard Ho…" at bounding box center [682, 235] width 633 height 358
click at [552, 282] on div "Hop on repo Font Georgia Font Size 40 Color Styles format_bold format_italic fo…" at bounding box center [555, 172] width 284 height 233
click at [588, 124] on input "40" at bounding box center [591, 117] width 50 height 23
type input "4"
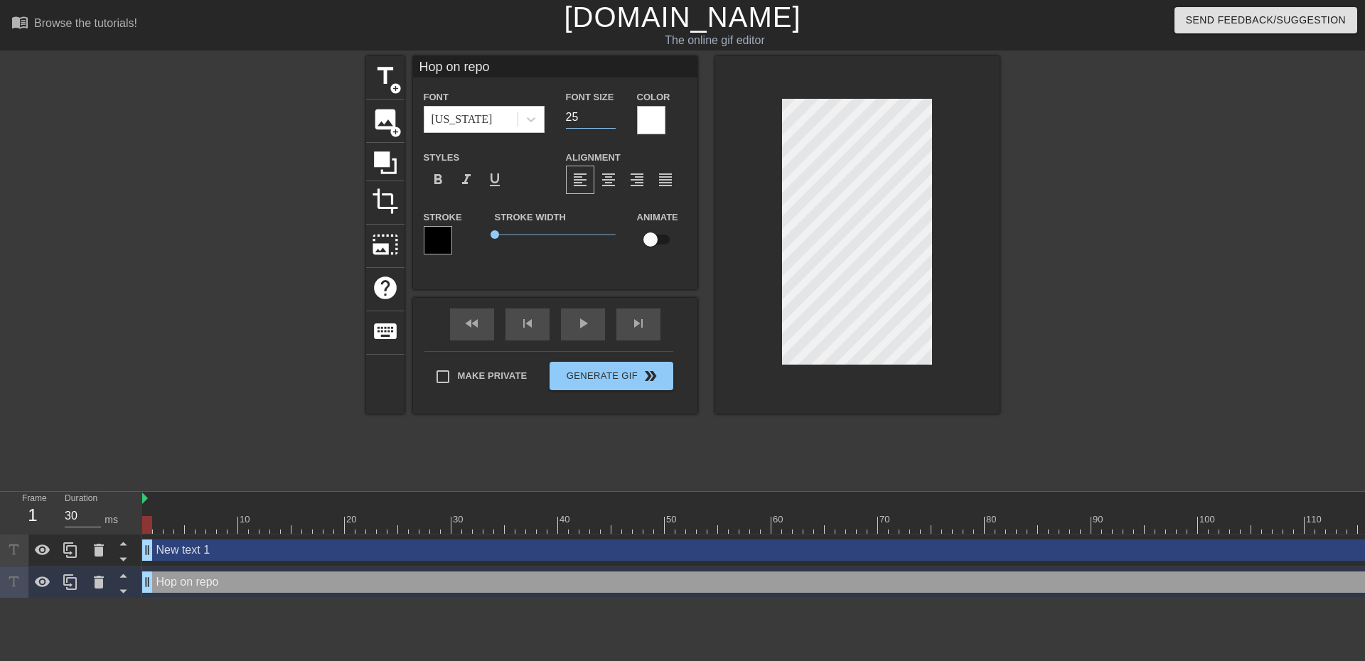
type input "2"
type input "35"
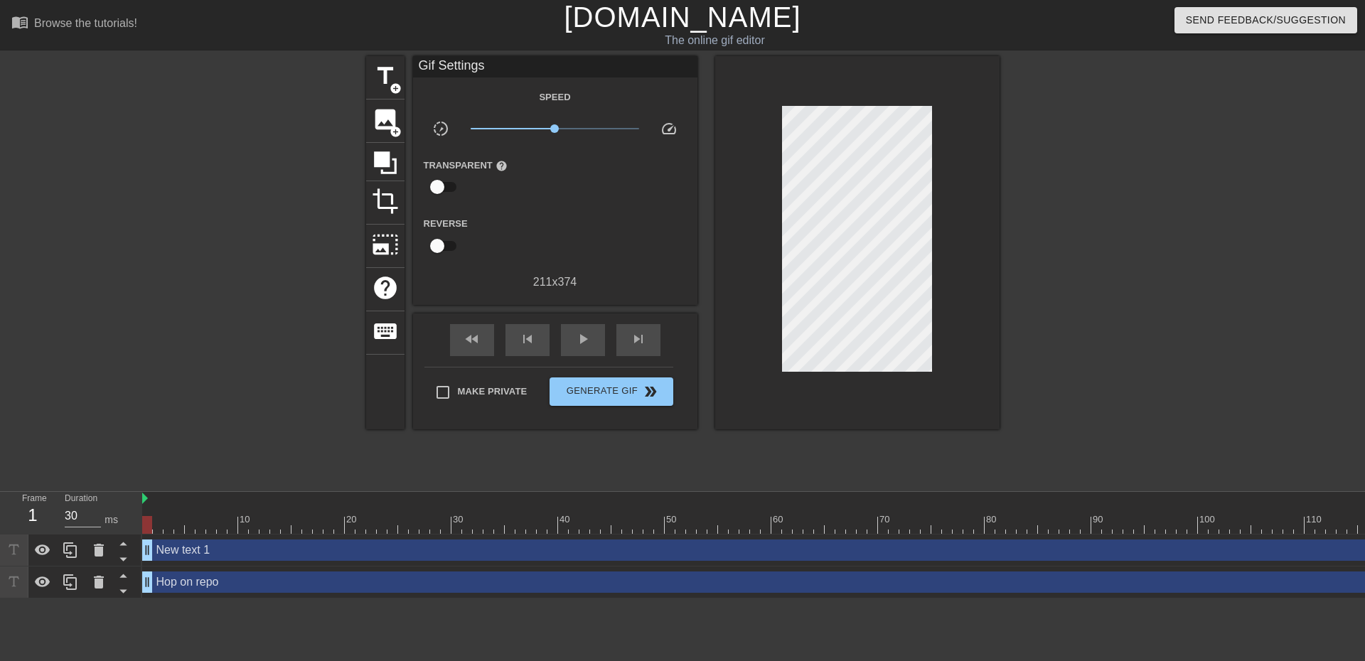
click at [840, 464] on div "title add_circle image add_circle crop photo_size_select_large help keyboard Gi…" at bounding box center [682, 269] width 633 height 427
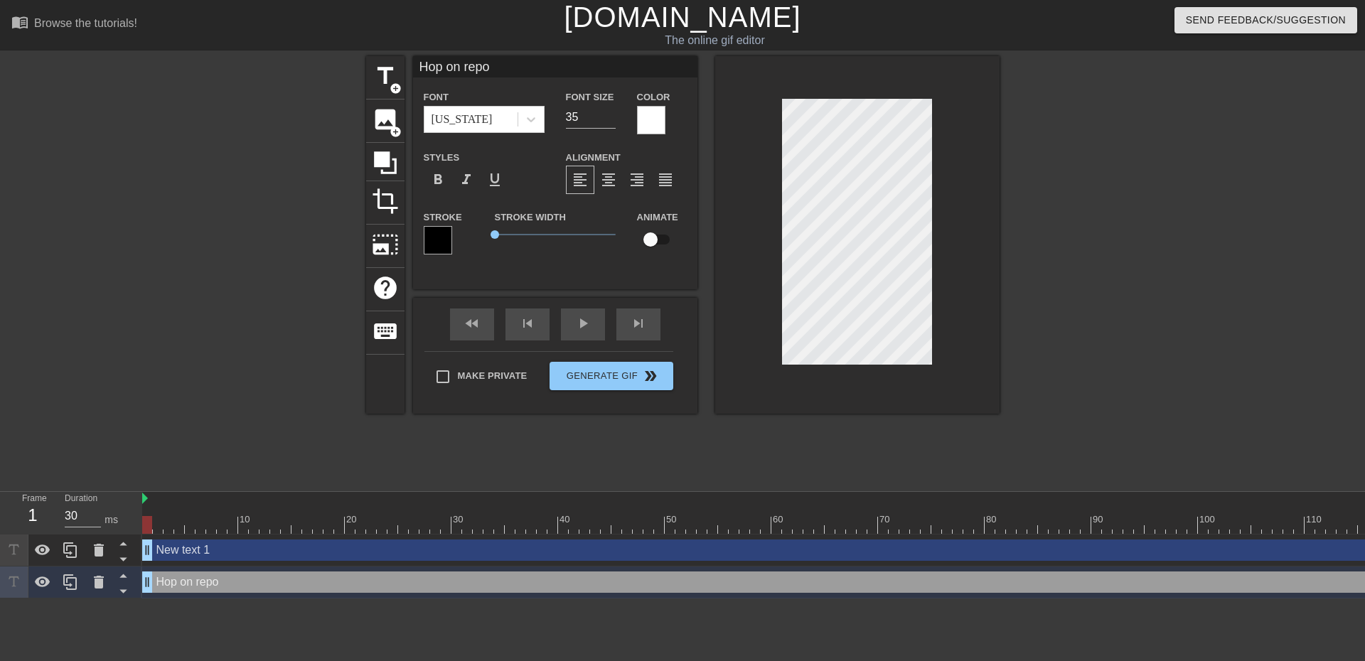
click at [791, 404] on div at bounding box center [857, 235] width 284 height 358
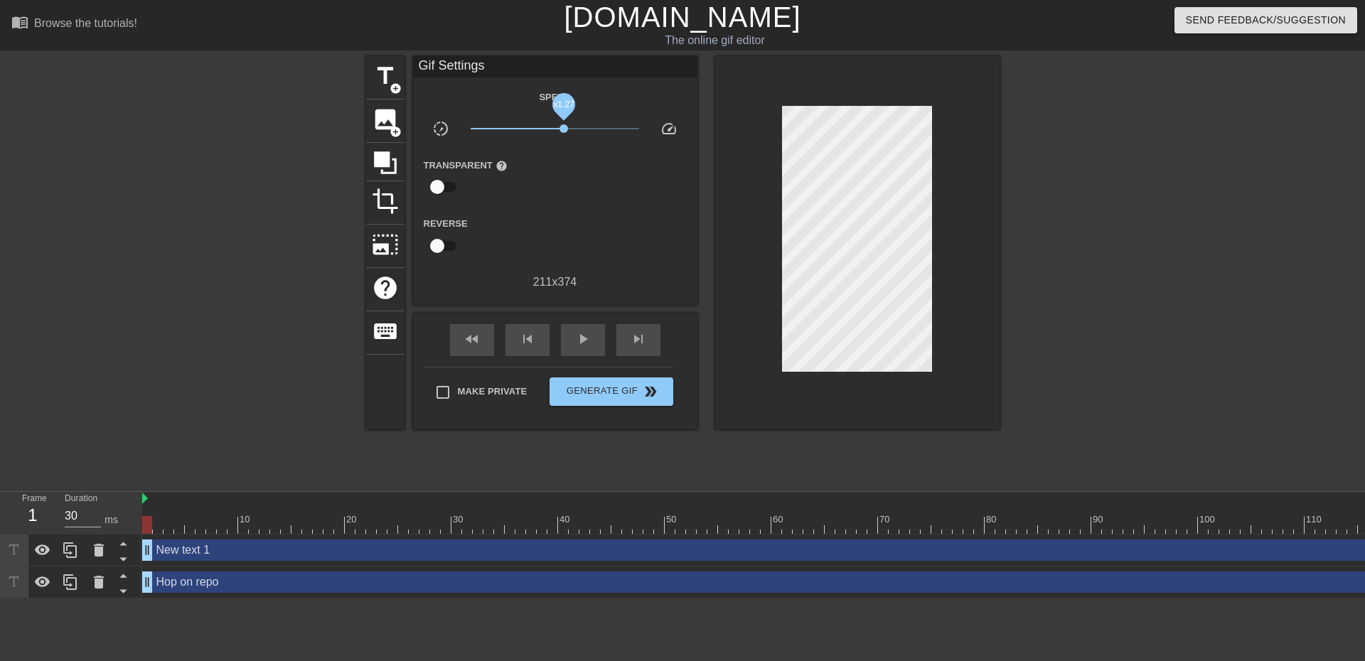
drag, startPoint x: 555, startPoint y: 127, endPoint x: 564, endPoint y: 129, distance: 9.0
click at [564, 129] on span "x1.27" at bounding box center [563, 128] width 9 height 9
click at [765, 440] on div "title add_circle image add_circle crop photo_size_select_large help keyboard Gi…" at bounding box center [682, 269] width 633 height 427
click at [620, 388] on span "Generate Gif double_arrow" at bounding box center [611, 391] width 112 height 17
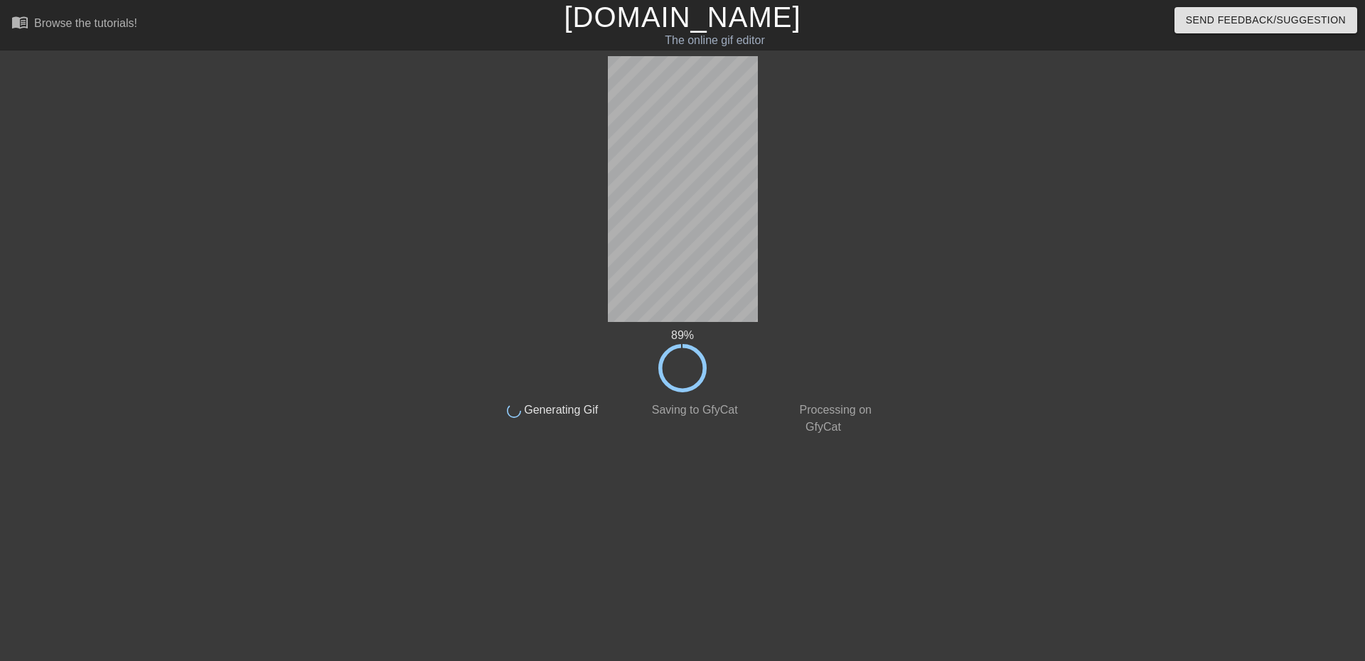
click at [670, 425] on div "done Saving to GfyCat" at bounding box center [682, 413] width 141 height 43
click at [1110, 88] on div "94 % done Generating Gif done Saving to GfyCat done Processing on GfyCat title …" at bounding box center [682, 269] width 1365 height 427
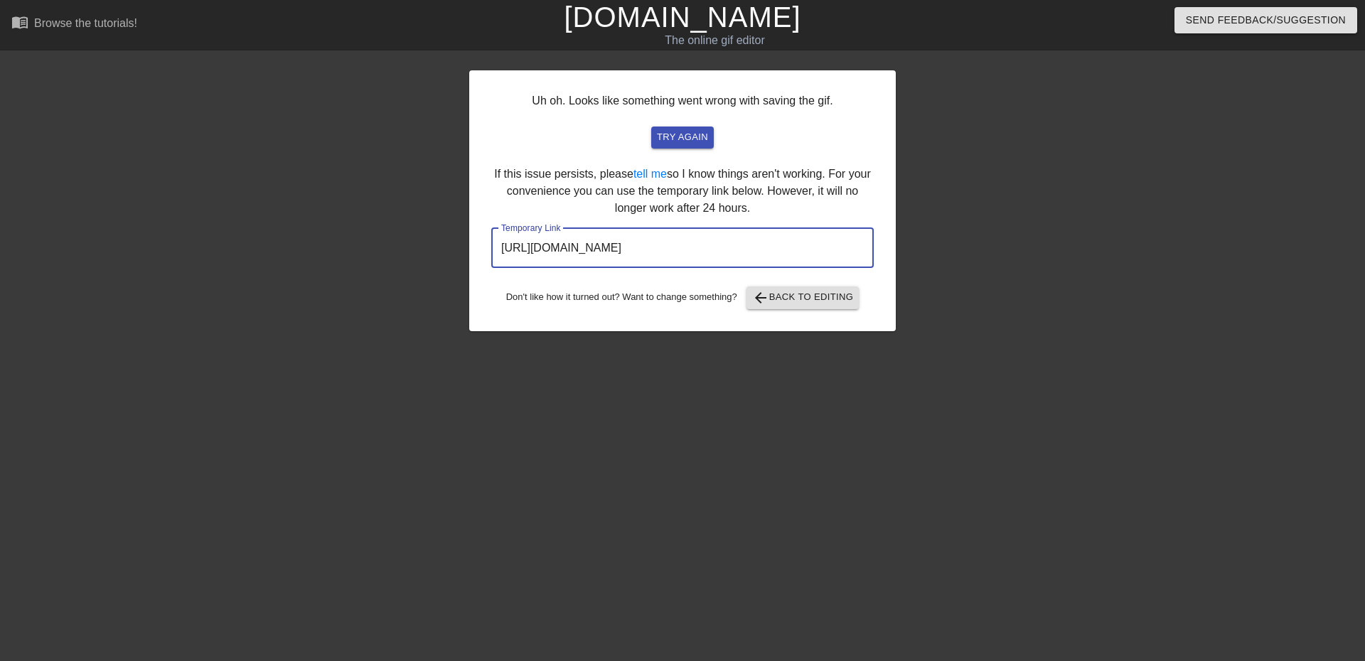
drag, startPoint x: 827, startPoint y: 247, endPoint x: 441, endPoint y: 243, distance: 386.0
click at [441, 243] on div "Uh oh. Looks like something went wrong with saving the gif. try again If this i…" at bounding box center [682, 269] width 1365 height 427
click at [964, 223] on div at bounding box center [1019, 269] width 213 height 427
